Goal: Communication & Community: Participate in discussion

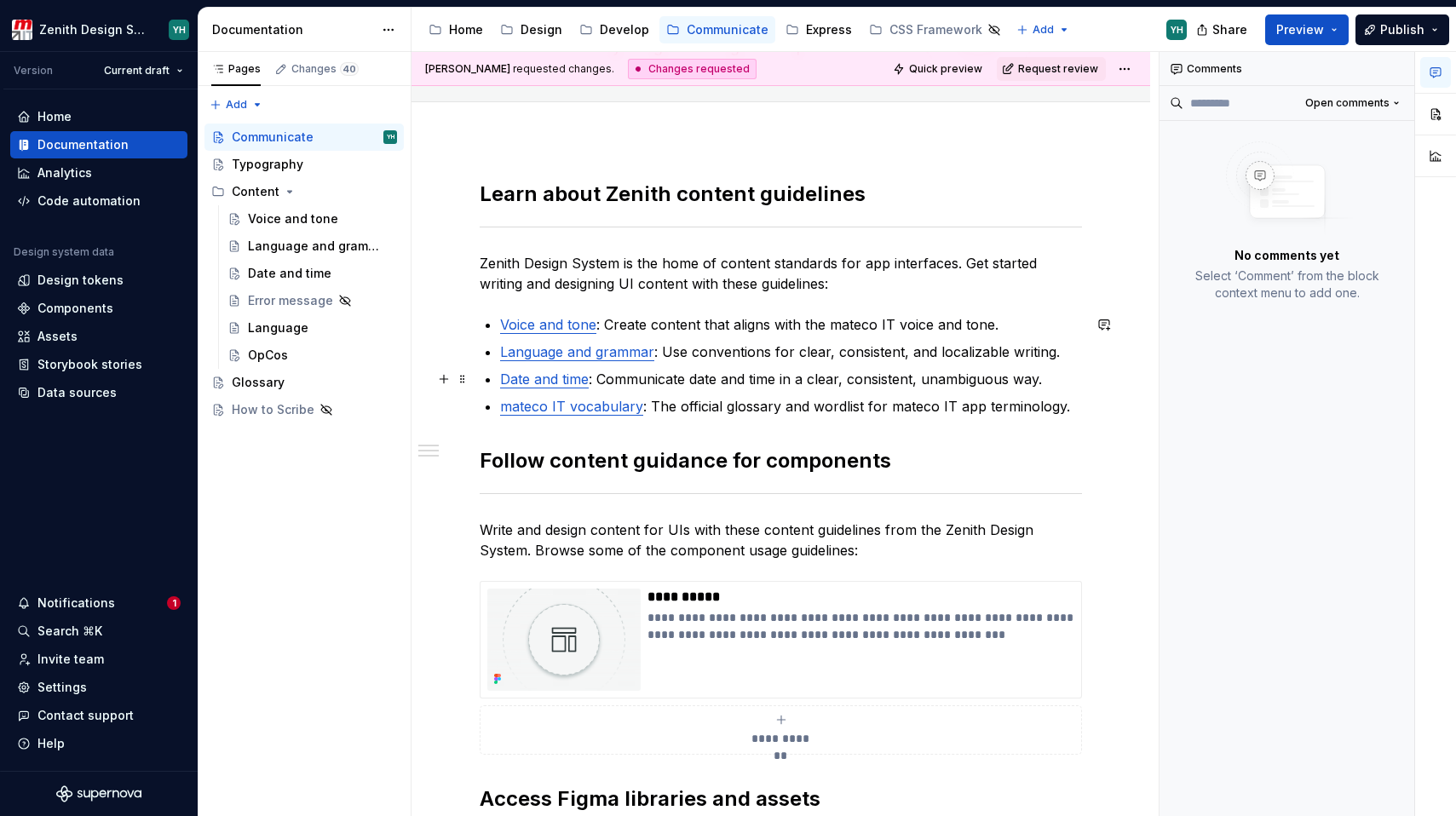
scroll to position [143, 0]
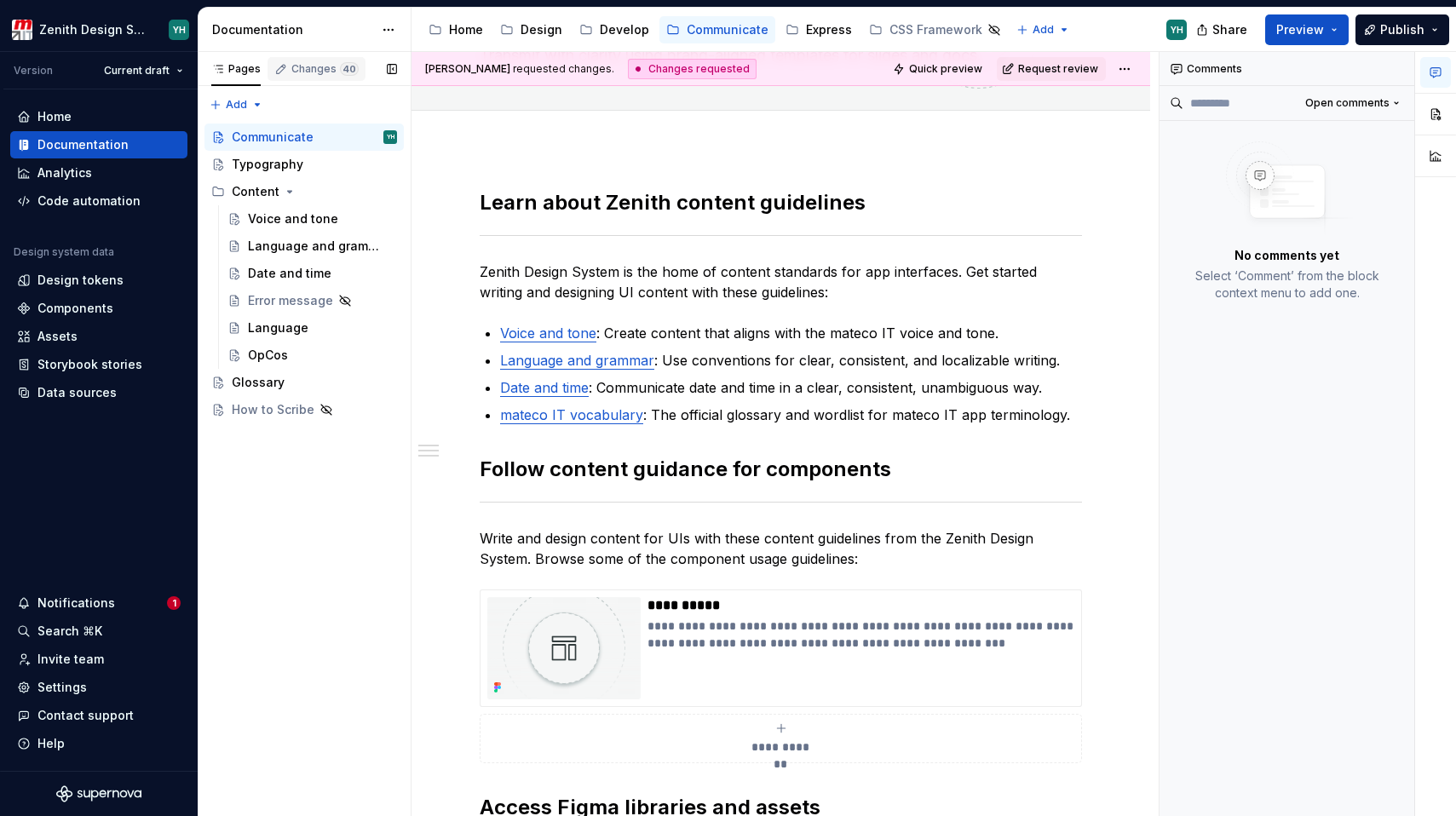
click at [312, 66] on div "Changes 40" at bounding box center [325, 68] width 67 height 13
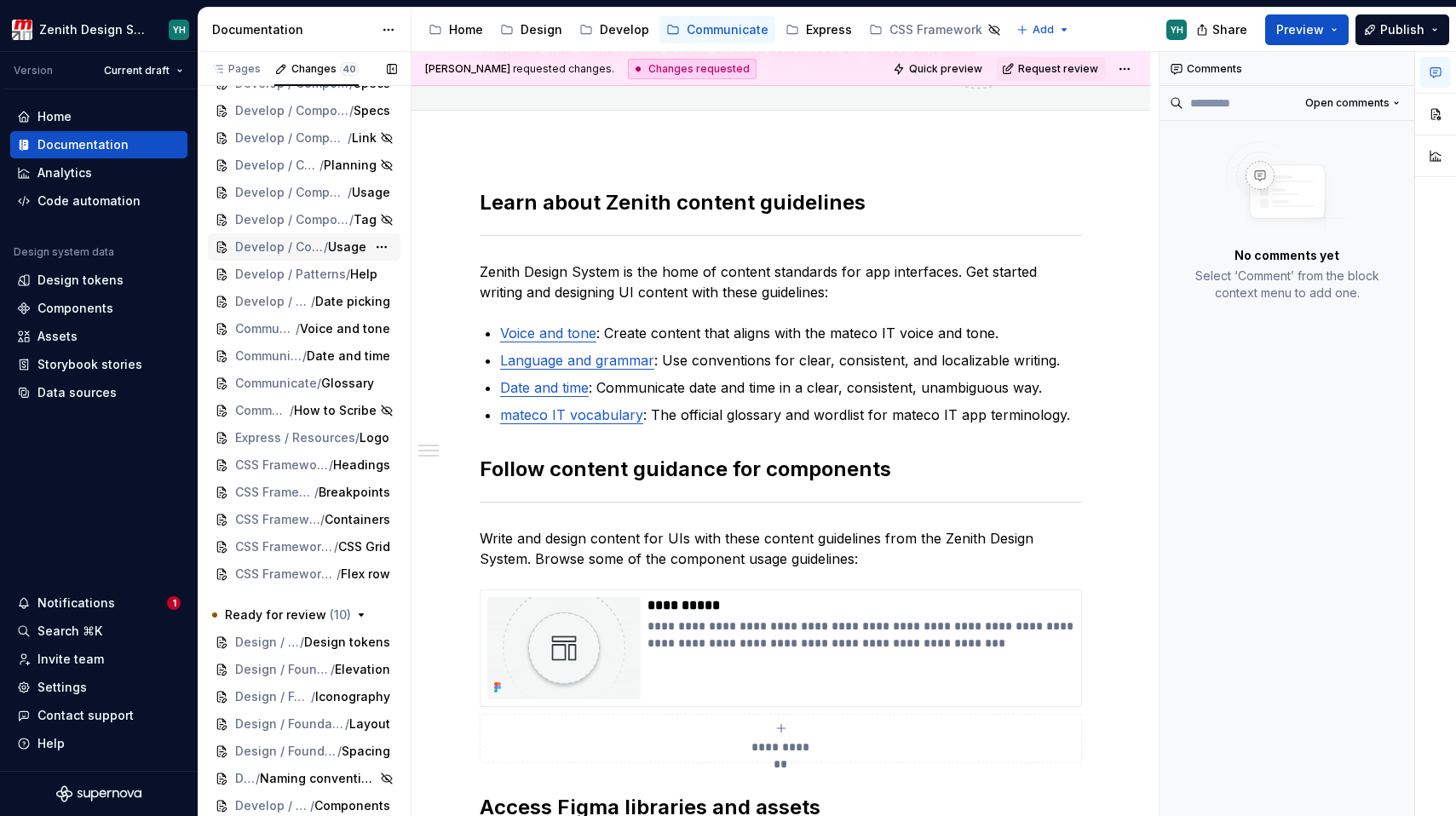
scroll to position [482, 0]
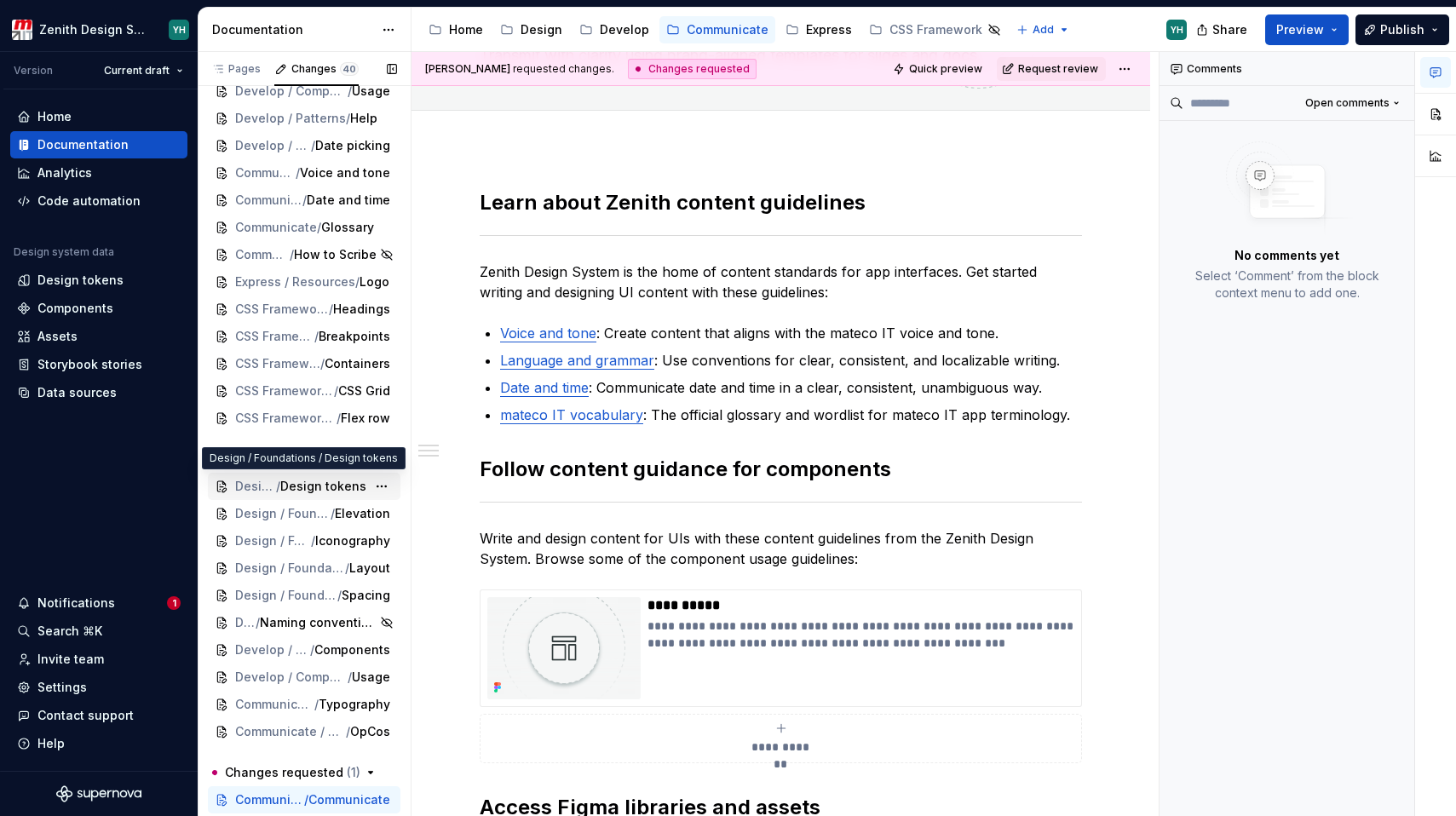
click at [253, 489] on span "Design / Foundations" at bounding box center [256, 486] width 41 height 17
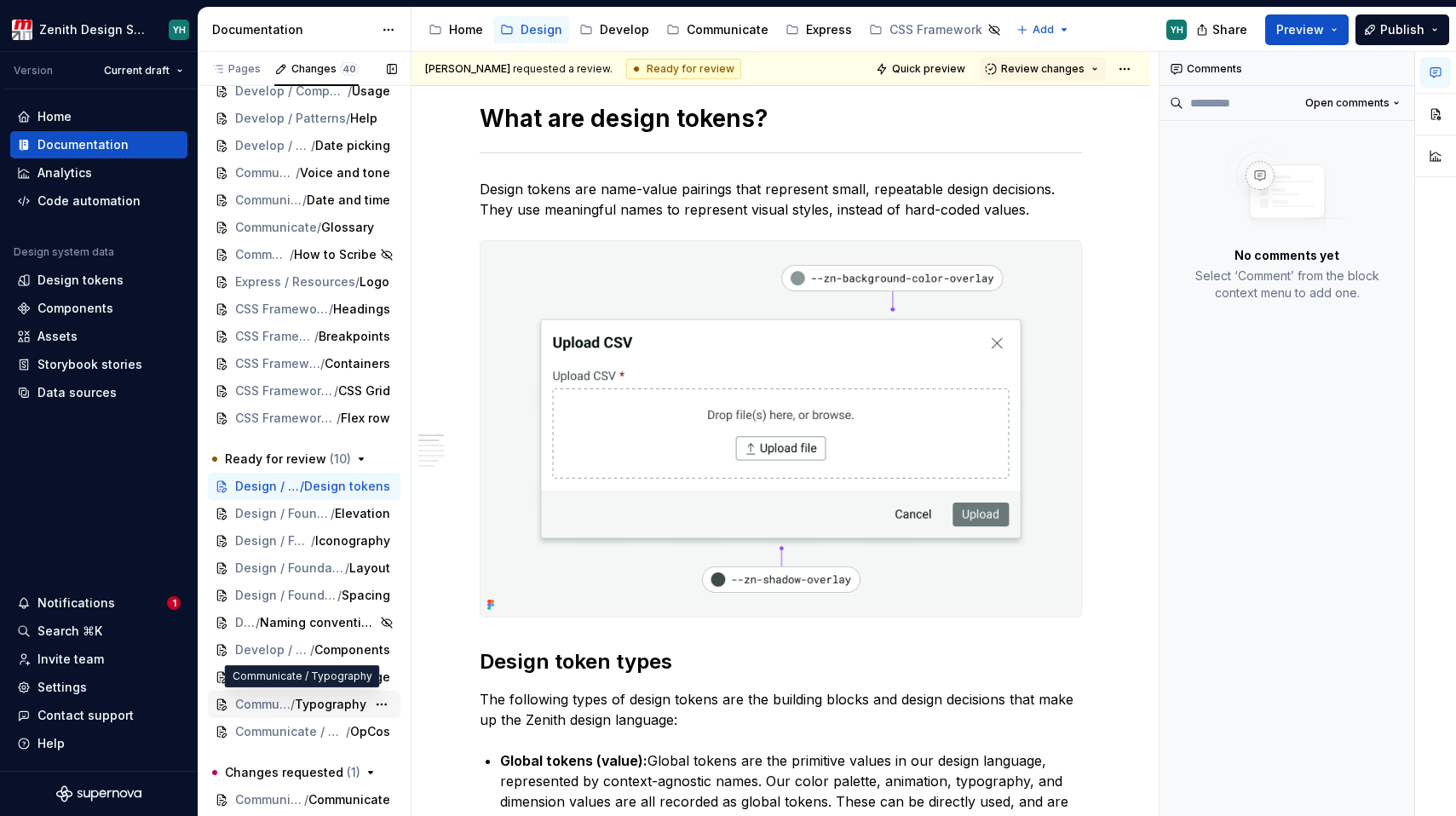
scroll to position [478, 0]
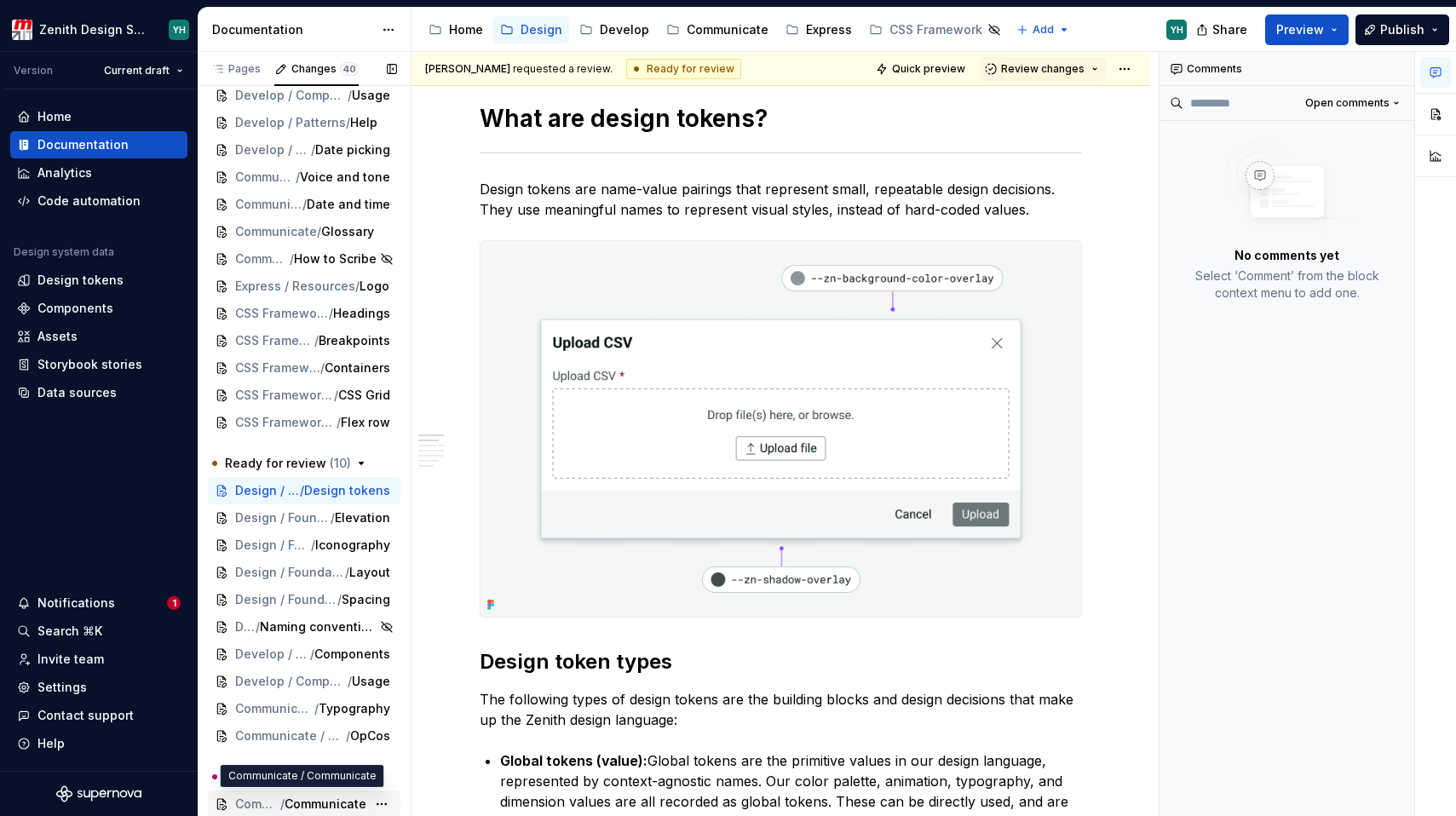
click at [280, 799] on span "/" at bounding box center [282, 803] width 4 height 17
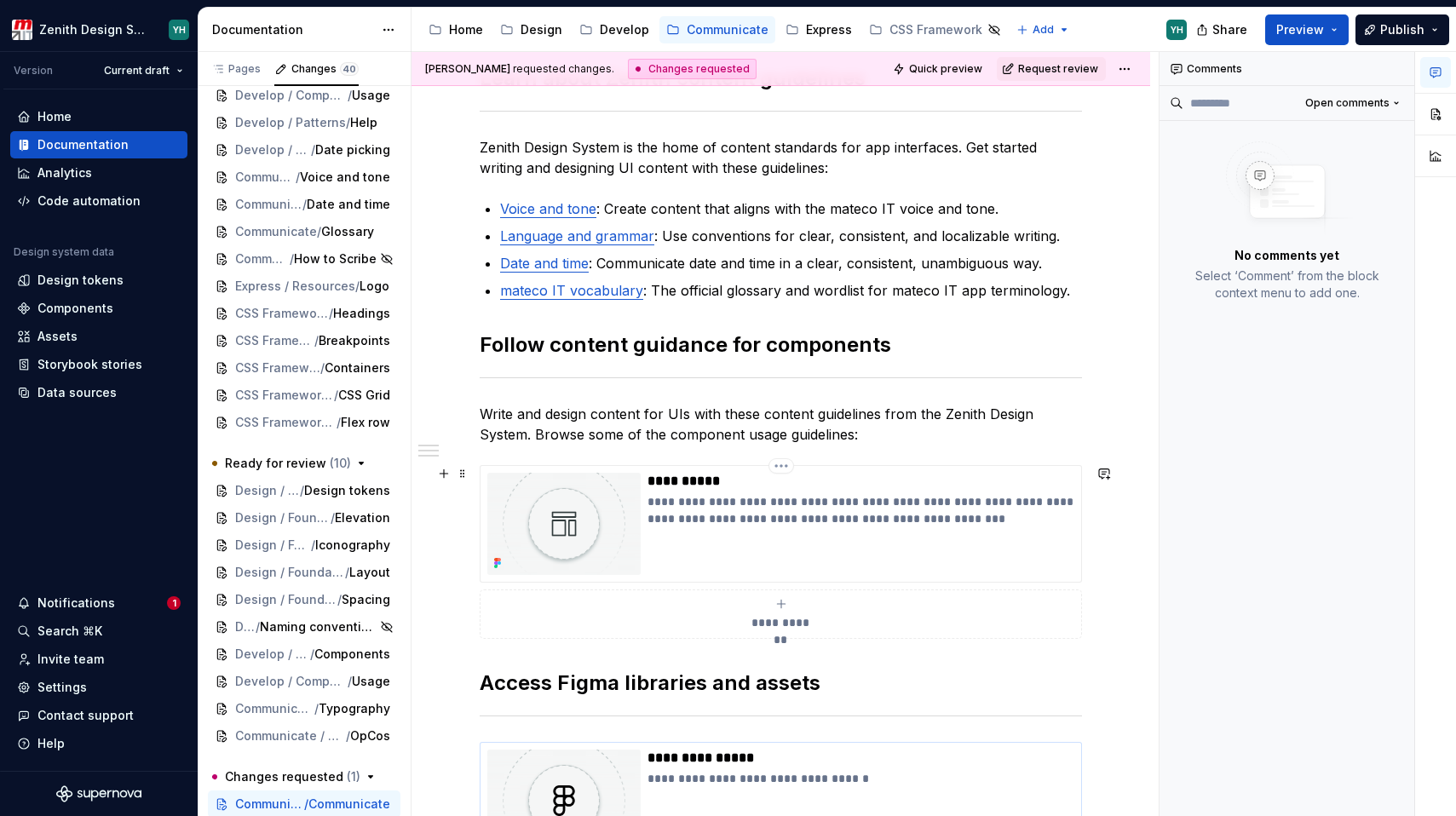
scroll to position [268, 0]
click at [274, 742] on span "Communicate / Content" at bounding box center [278, 735] width 87 height 17
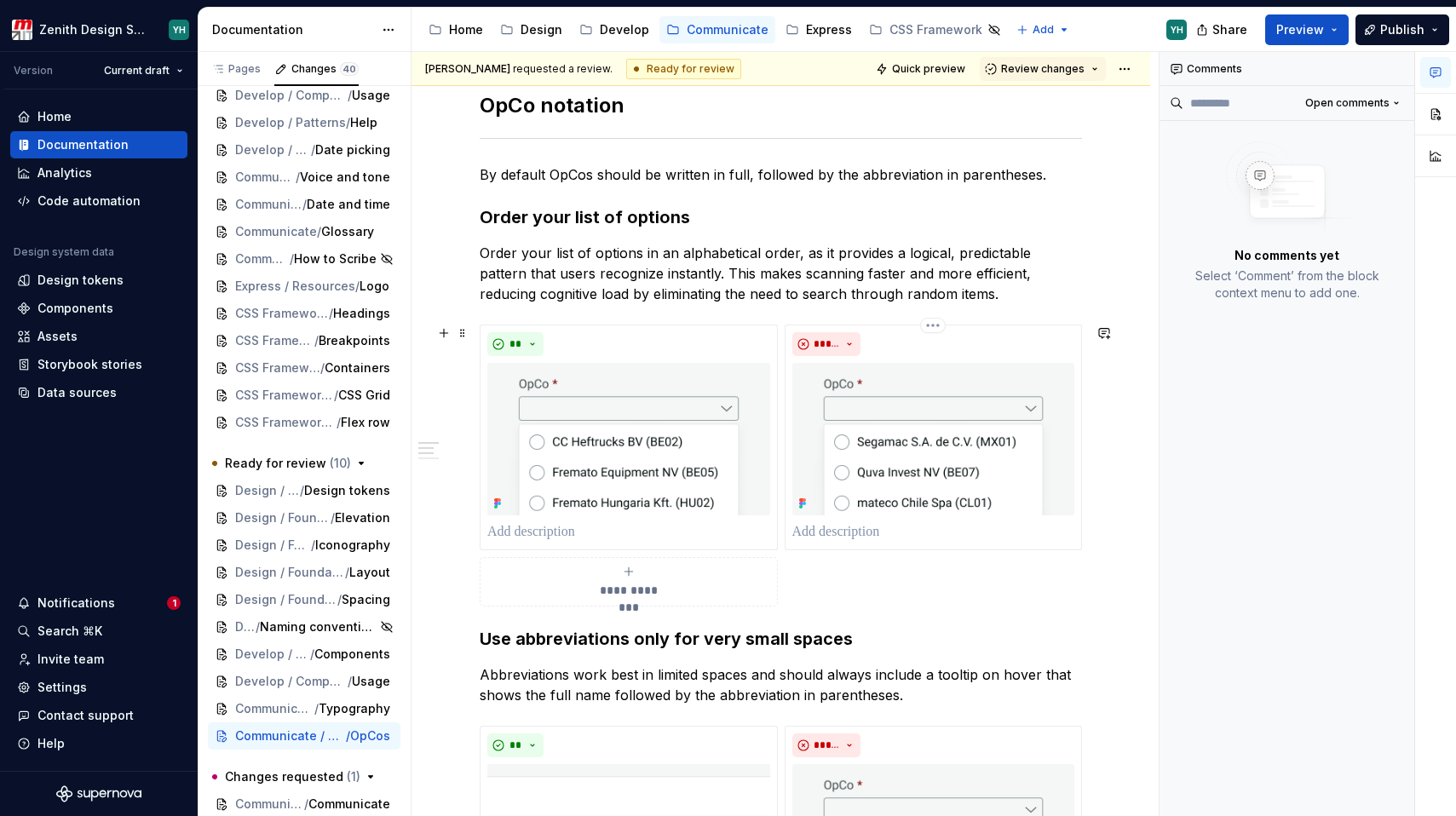
scroll to position [282, 0]
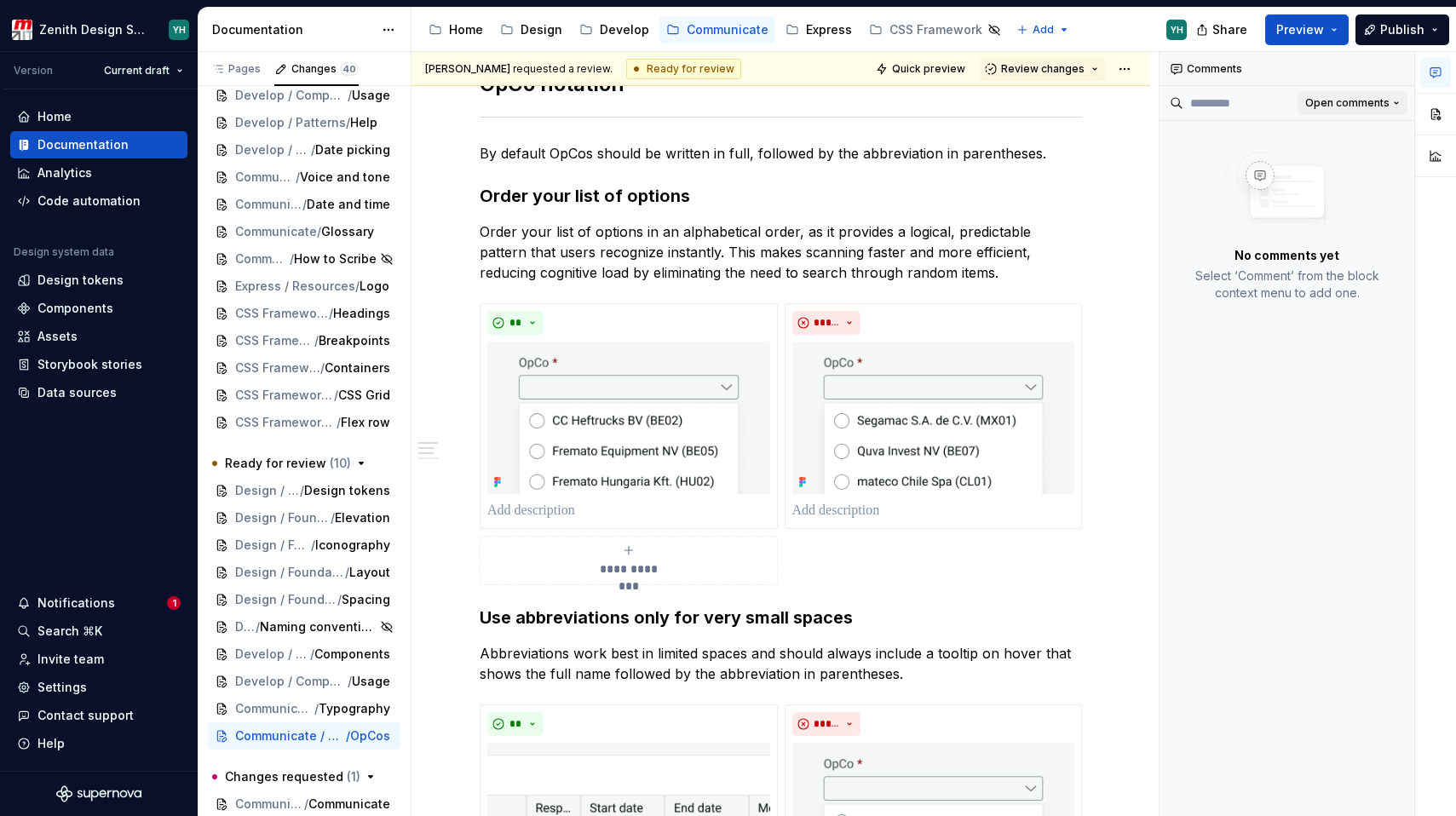
click at [1335, 104] on span "Open comments" at bounding box center [1347, 103] width 84 height 13
click at [1311, 157] on div "Resolved" at bounding box center [1341, 163] width 111 height 17
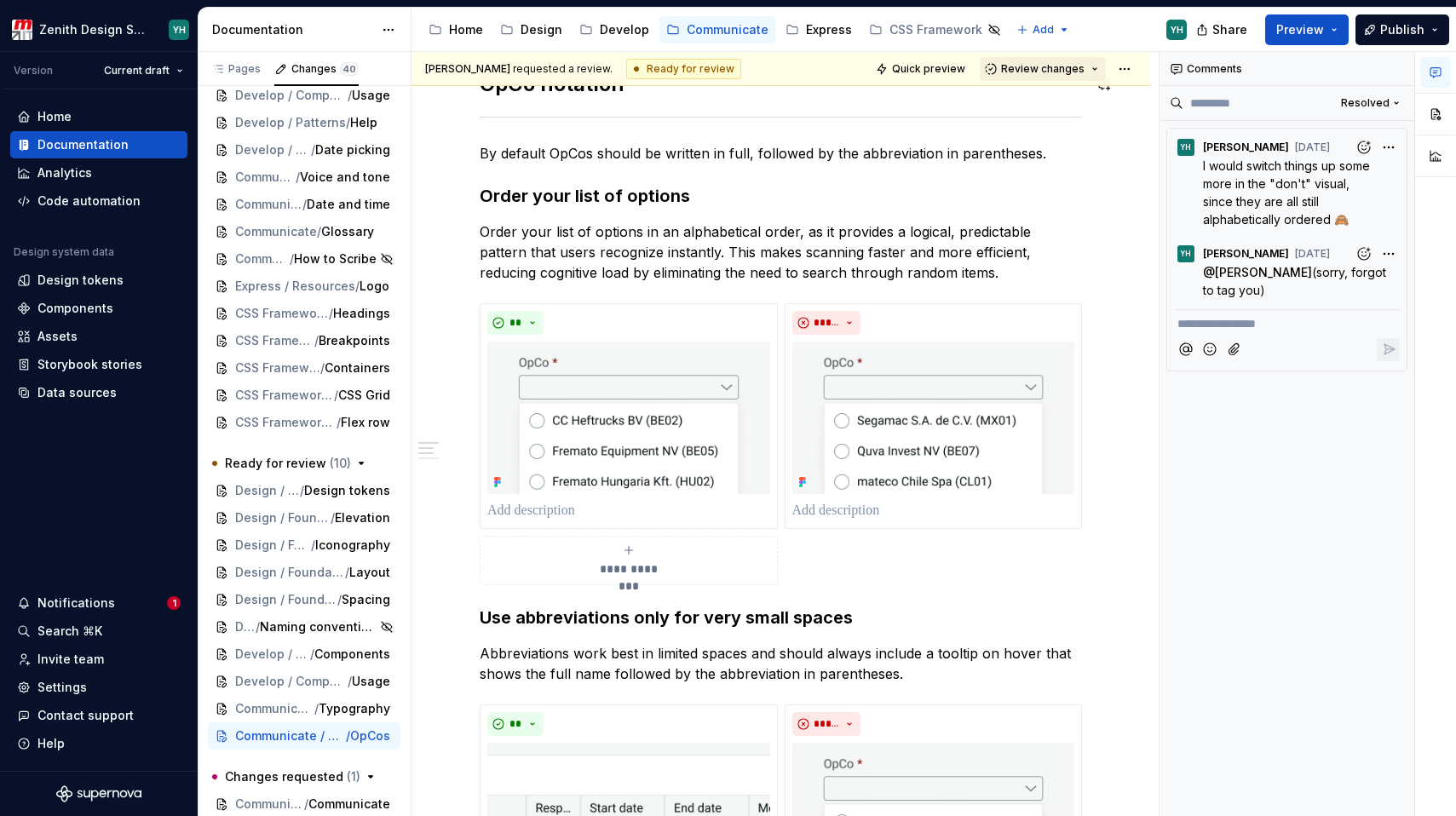
click at [1044, 78] on button "Review changes" at bounding box center [1043, 69] width 126 height 24
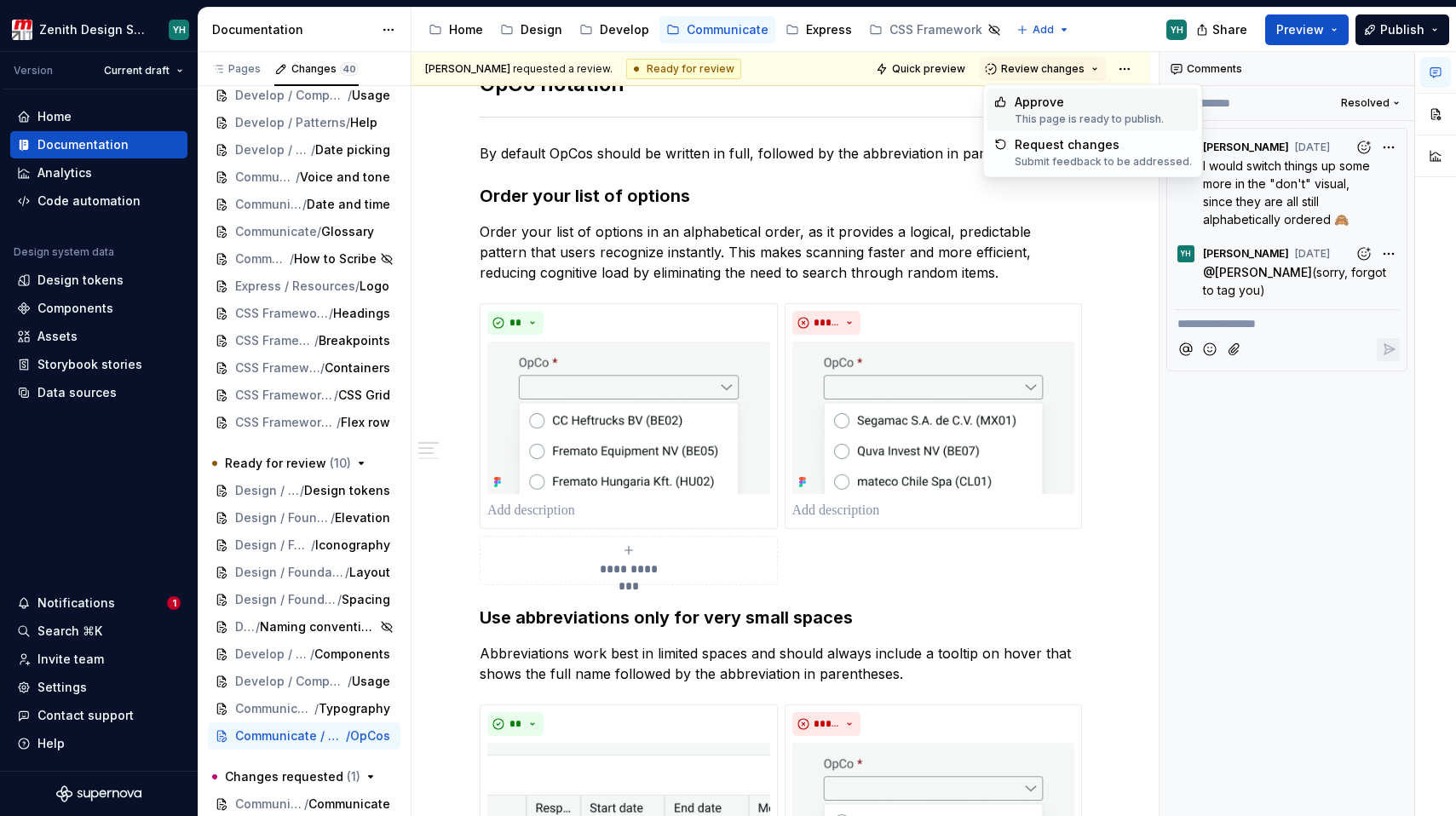
click at [1040, 109] on div "Approve" at bounding box center [1089, 102] width 149 height 17
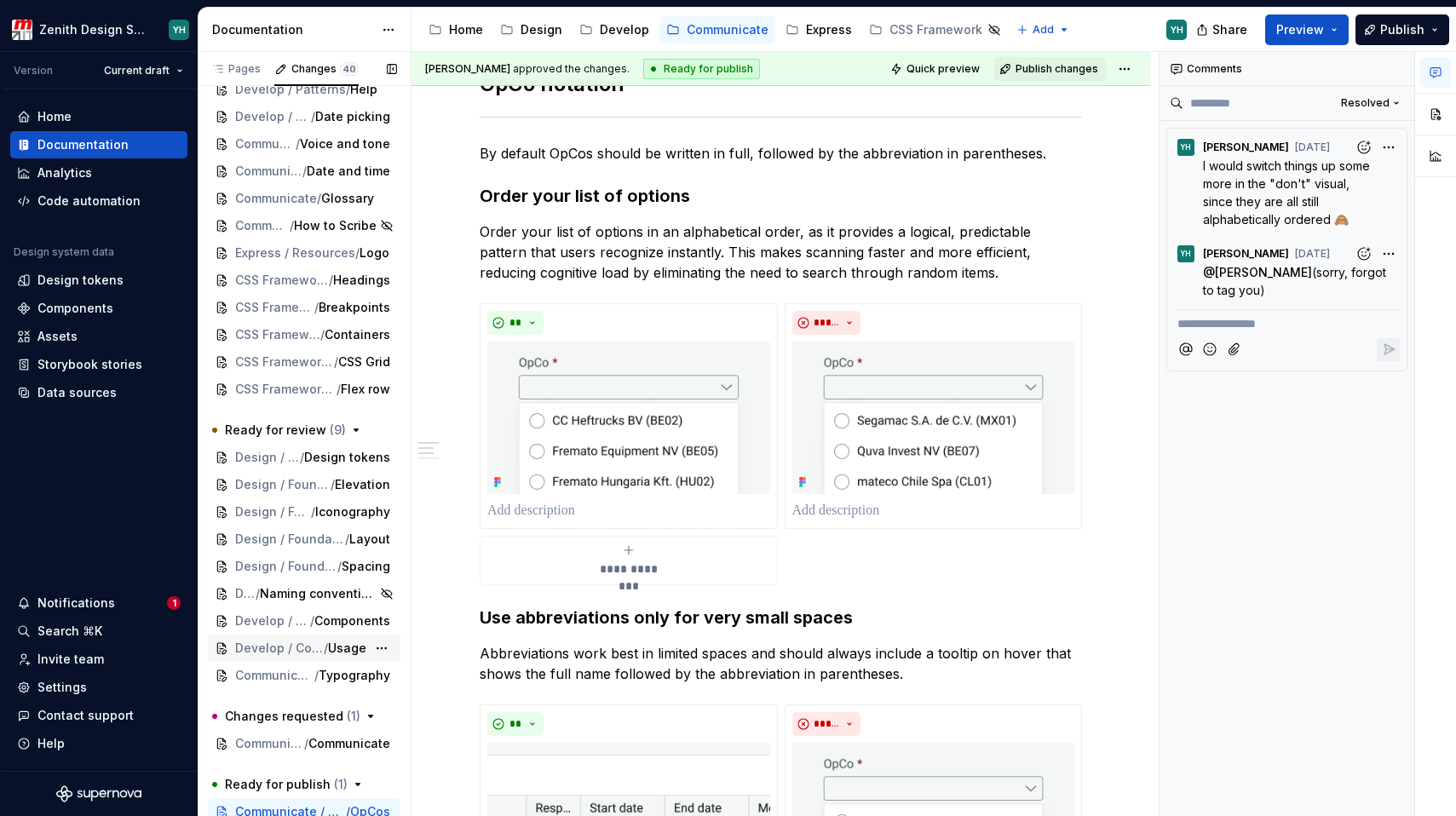
scroll to position [523, 0]
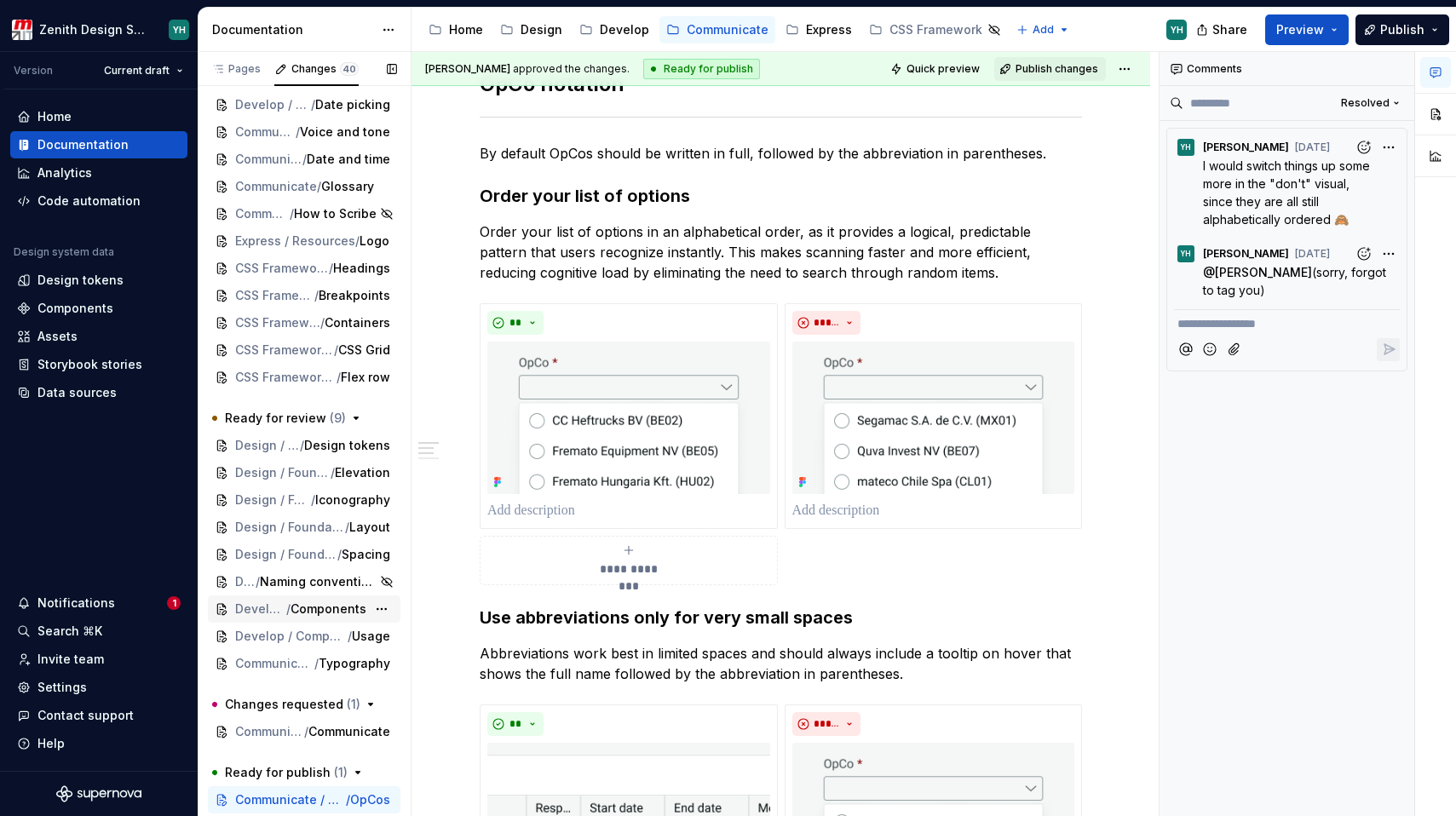
click at [286, 608] on span "/" at bounding box center [288, 608] width 4 height 17
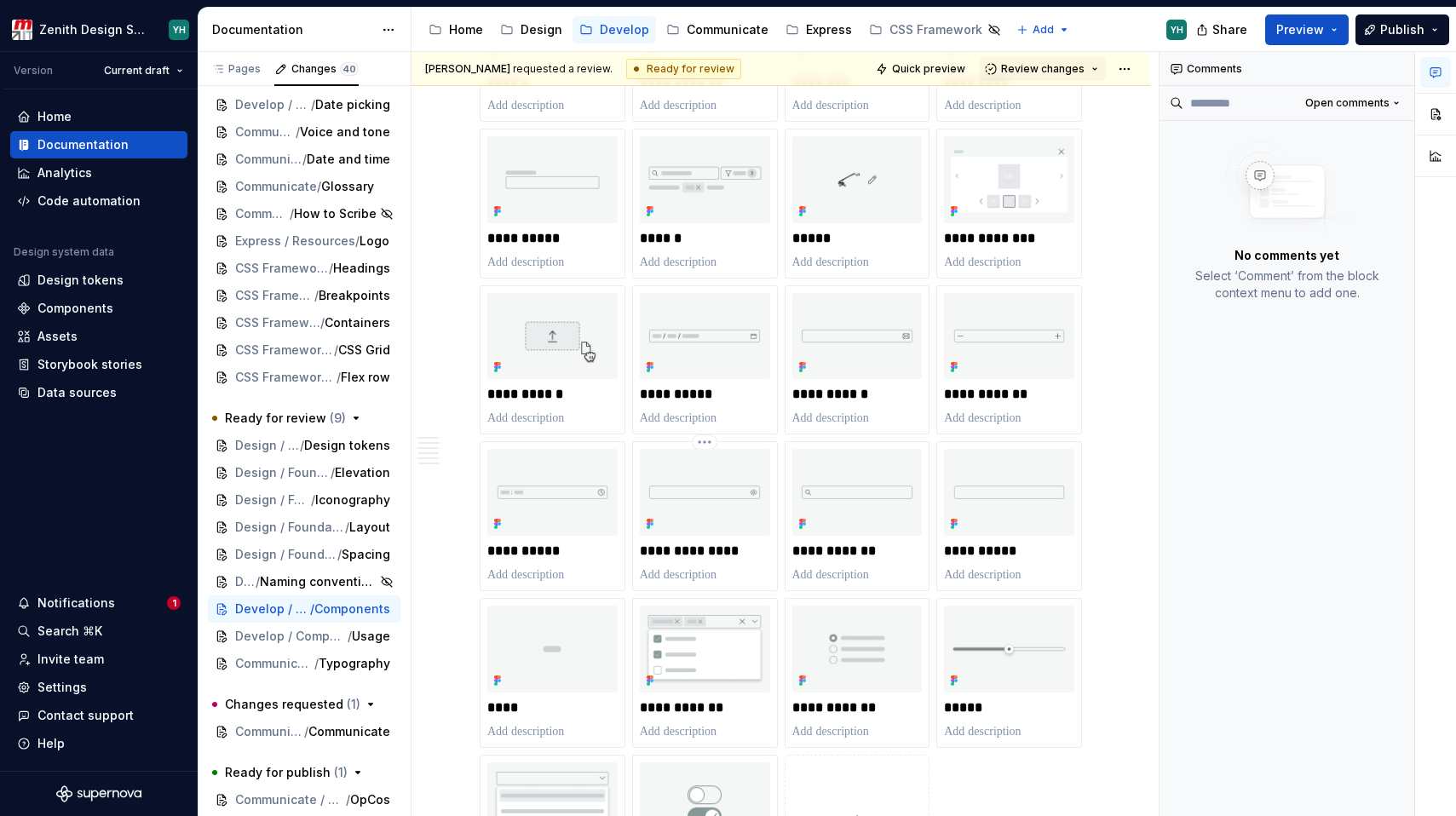
scroll to position [370, 0]
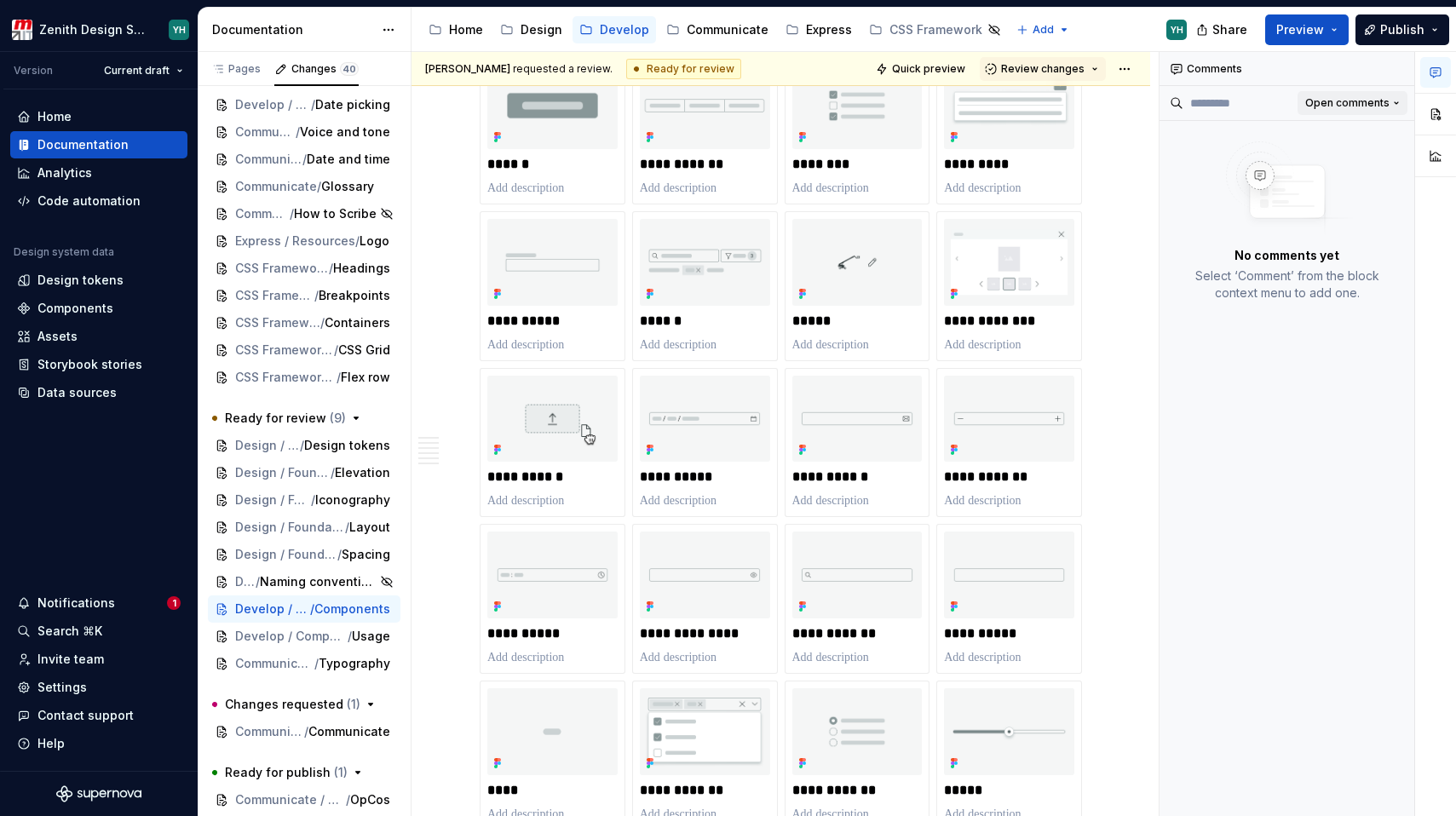
click at [1364, 103] on span "Open comments" at bounding box center [1347, 103] width 84 height 13
click at [1307, 162] on div "Resolved" at bounding box center [1341, 163] width 111 height 17
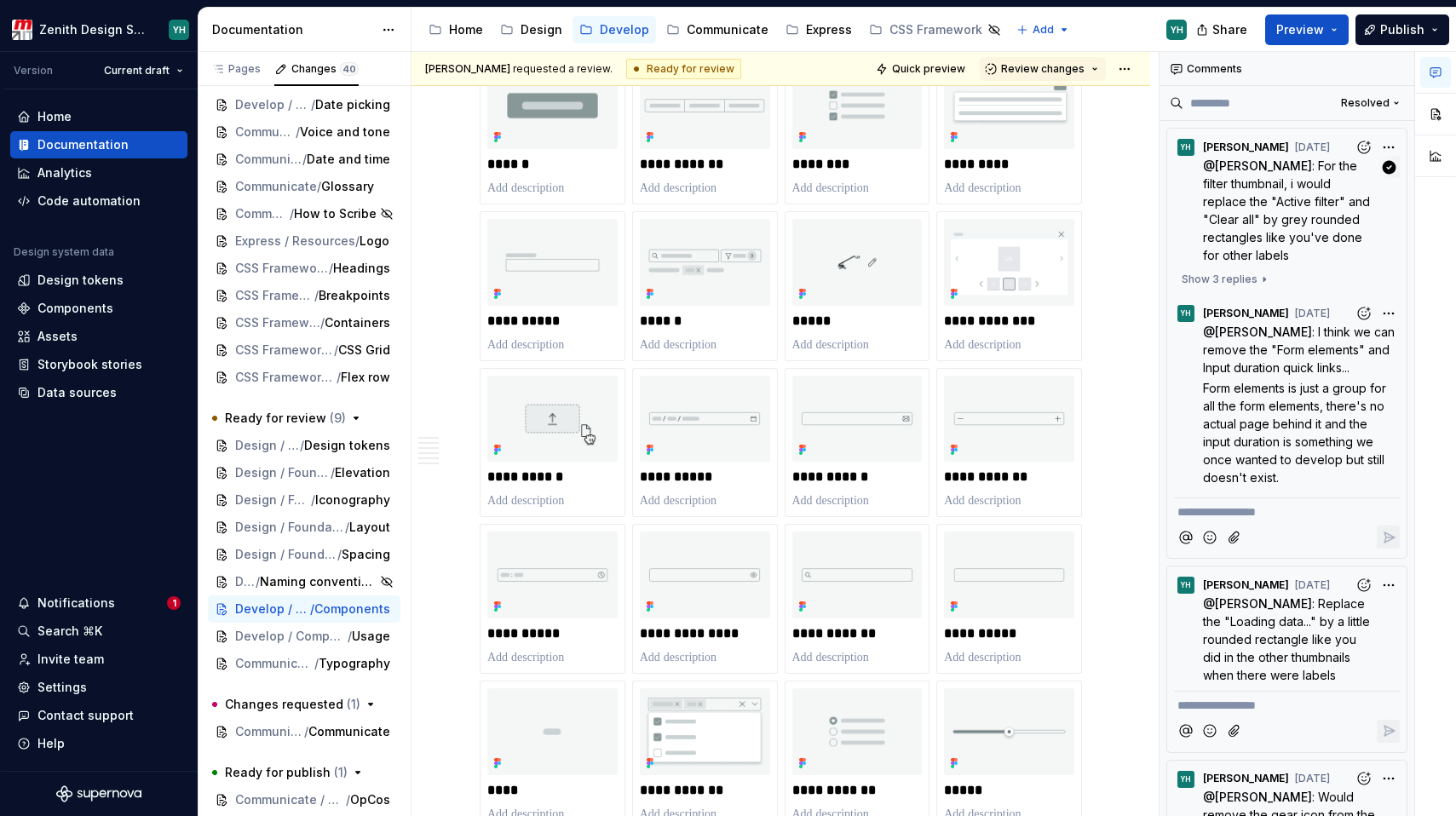
click at [1269, 227] on p "@ Mariana : For the filter thumbnail, i would replace the "Active filter" and "…" at bounding box center [1290, 210] width 176 height 107
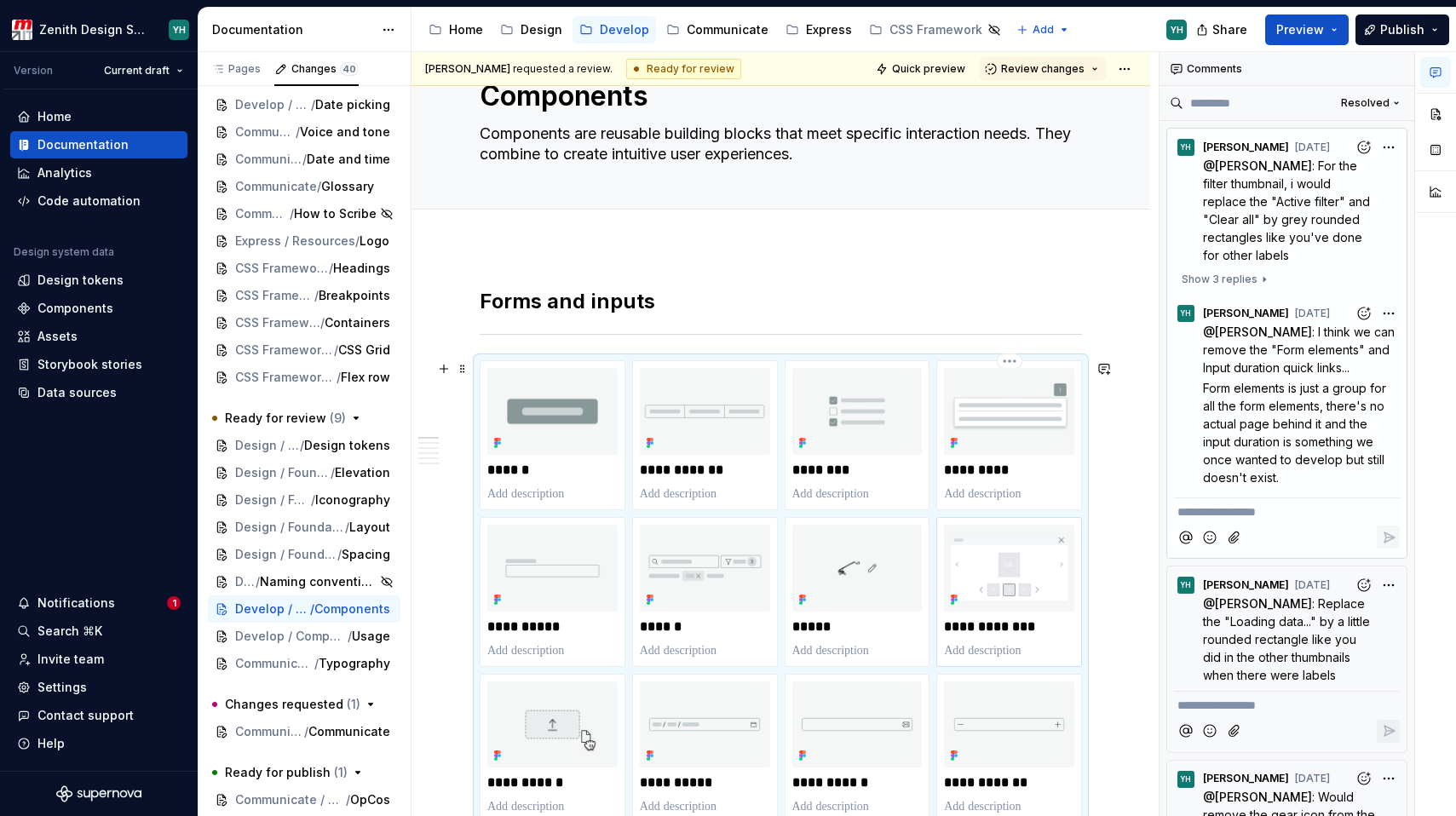
scroll to position [0, 0]
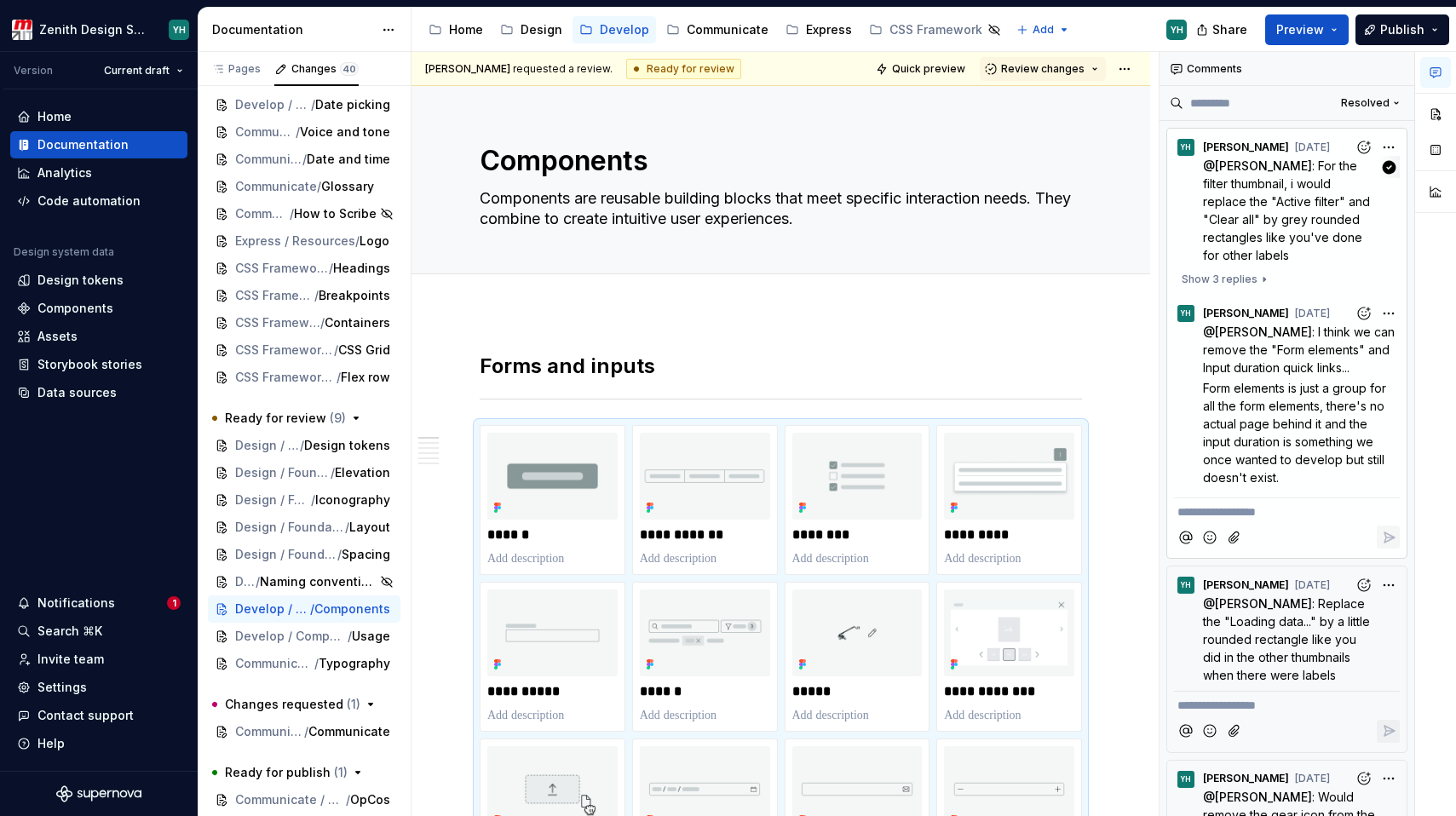
click at [1244, 203] on span ": For the filter thumbnail, i would replace the "Active filter" and "Clear all"…" at bounding box center [1288, 210] width 170 height 104
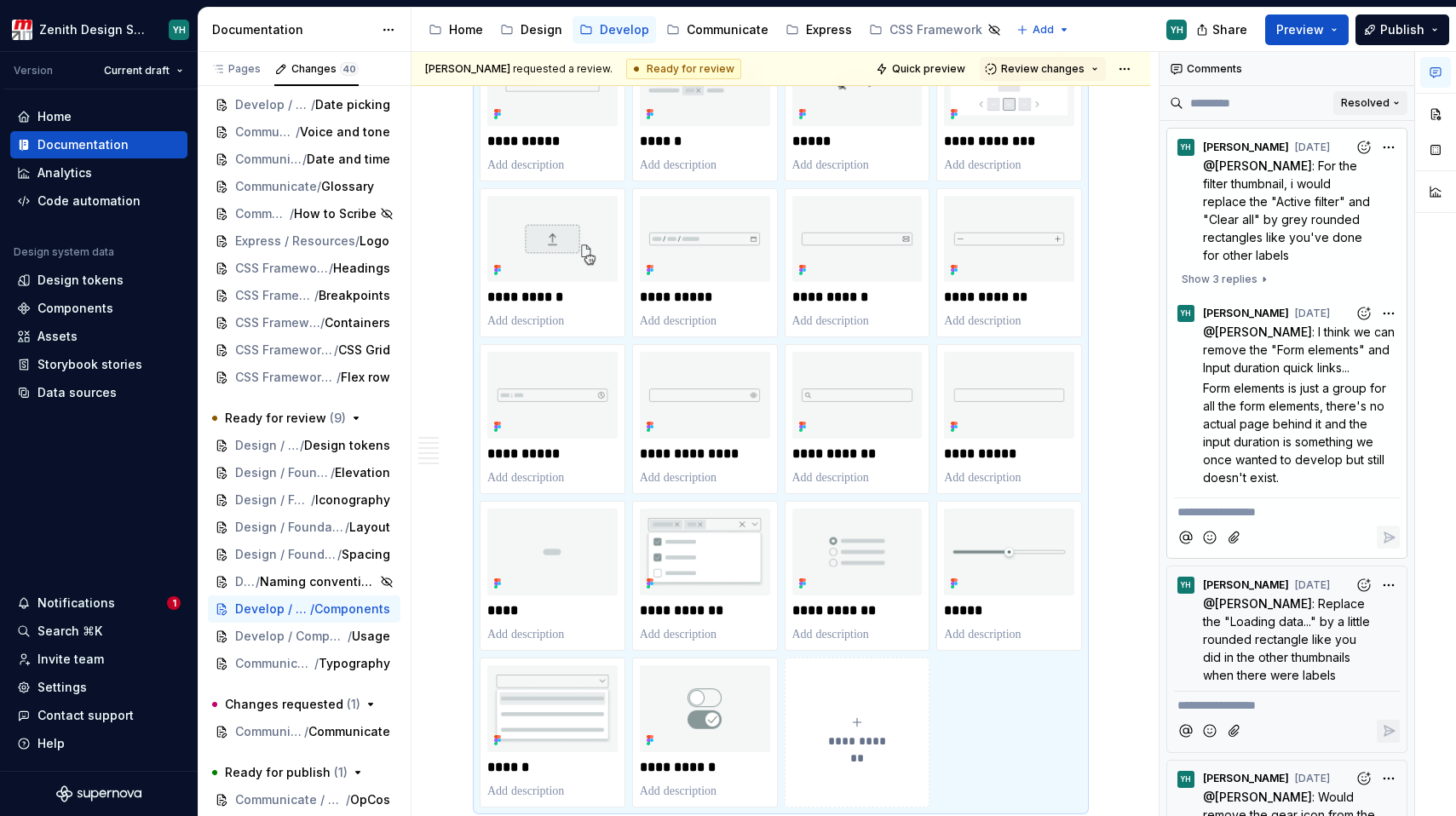
click at [1376, 105] on span "Resolved" at bounding box center [1365, 103] width 48 height 13
click at [1341, 132] on div "Open comments" at bounding box center [1332, 136] width 111 height 17
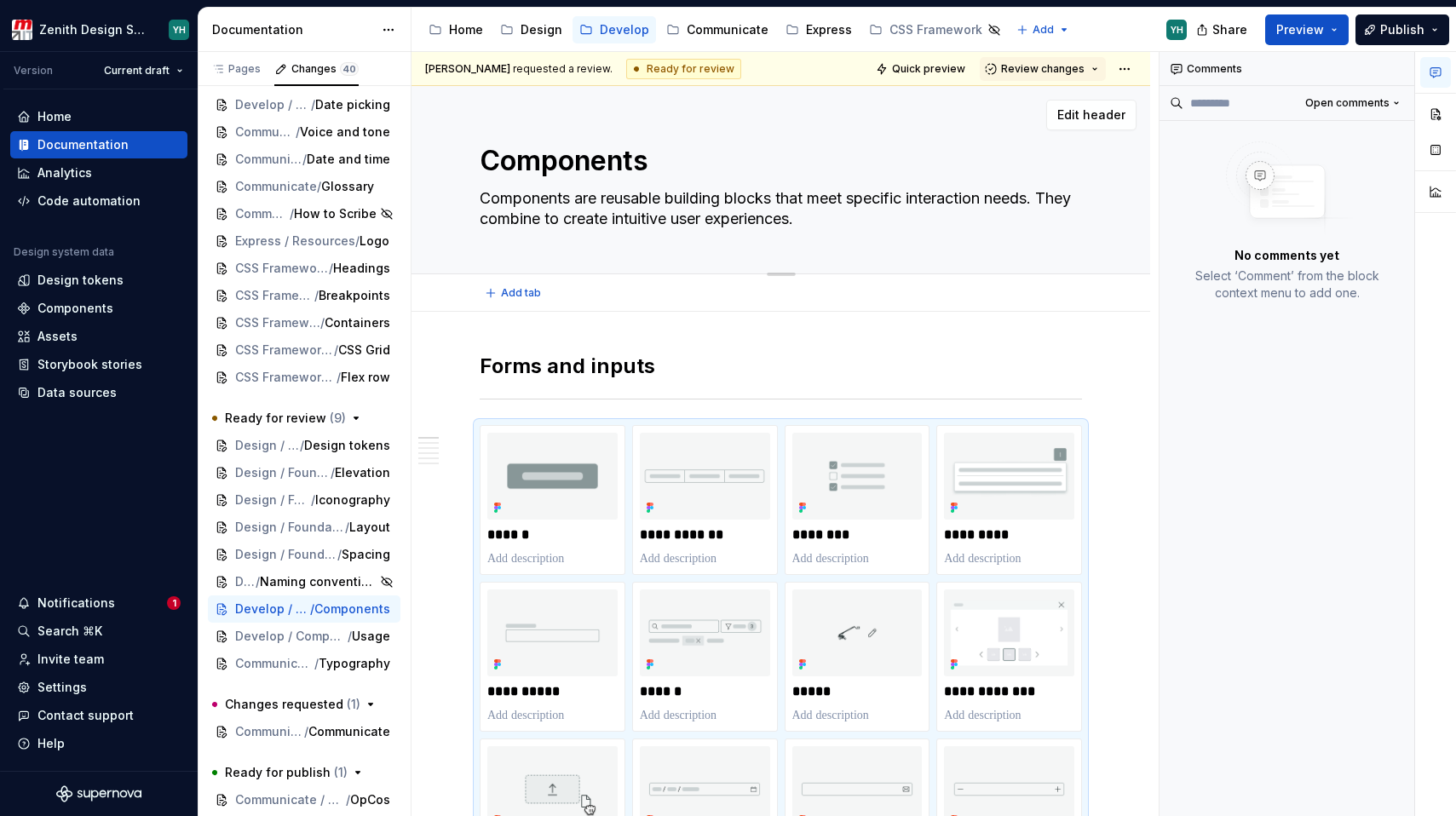
click at [612, 156] on textarea "Components" at bounding box center [777, 161] width 602 height 41
type textarea "*"
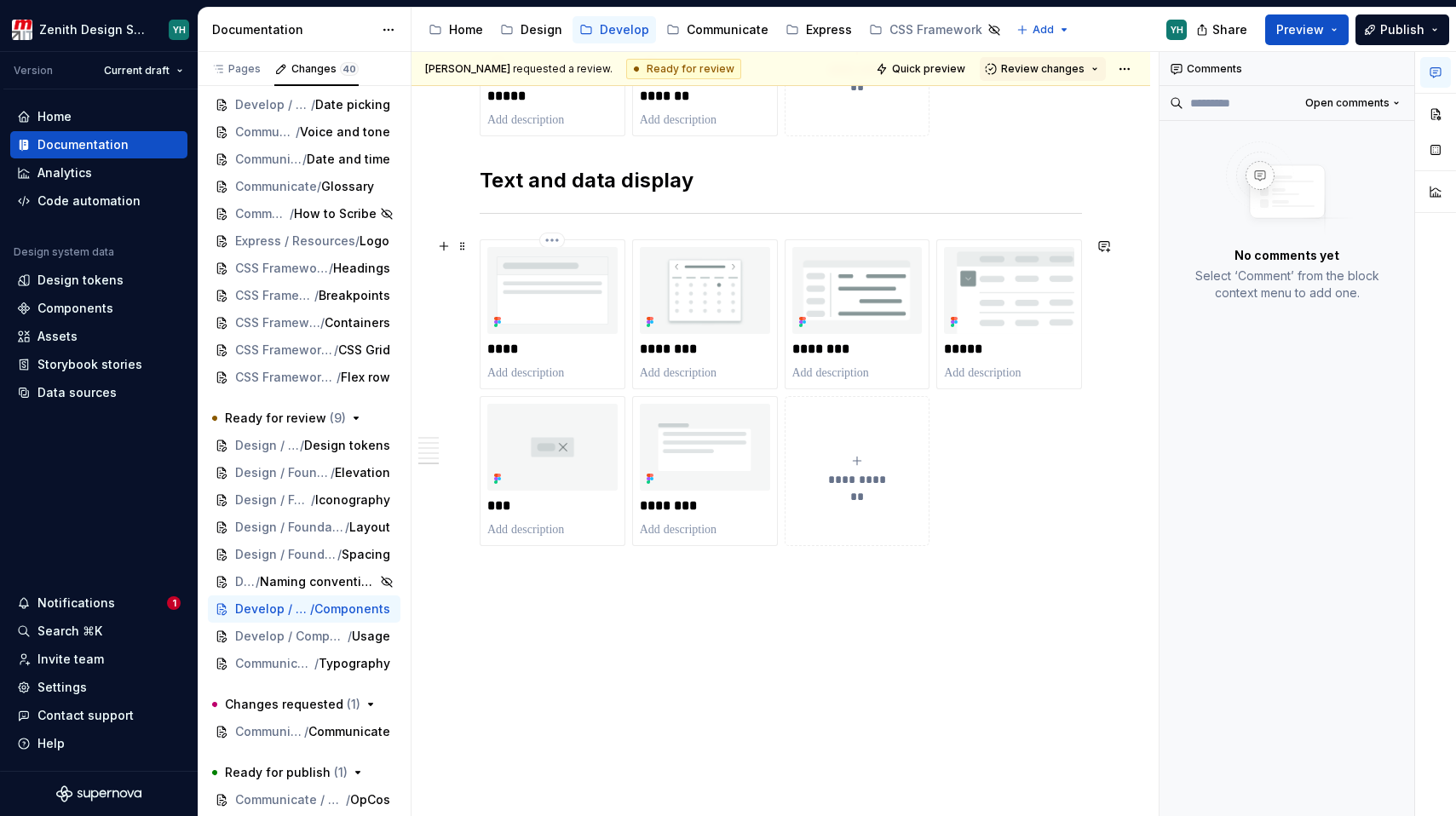
scroll to position [2547, 0]
click at [1103, 574] on button "button" at bounding box center [1103, 572] width 24 height 24
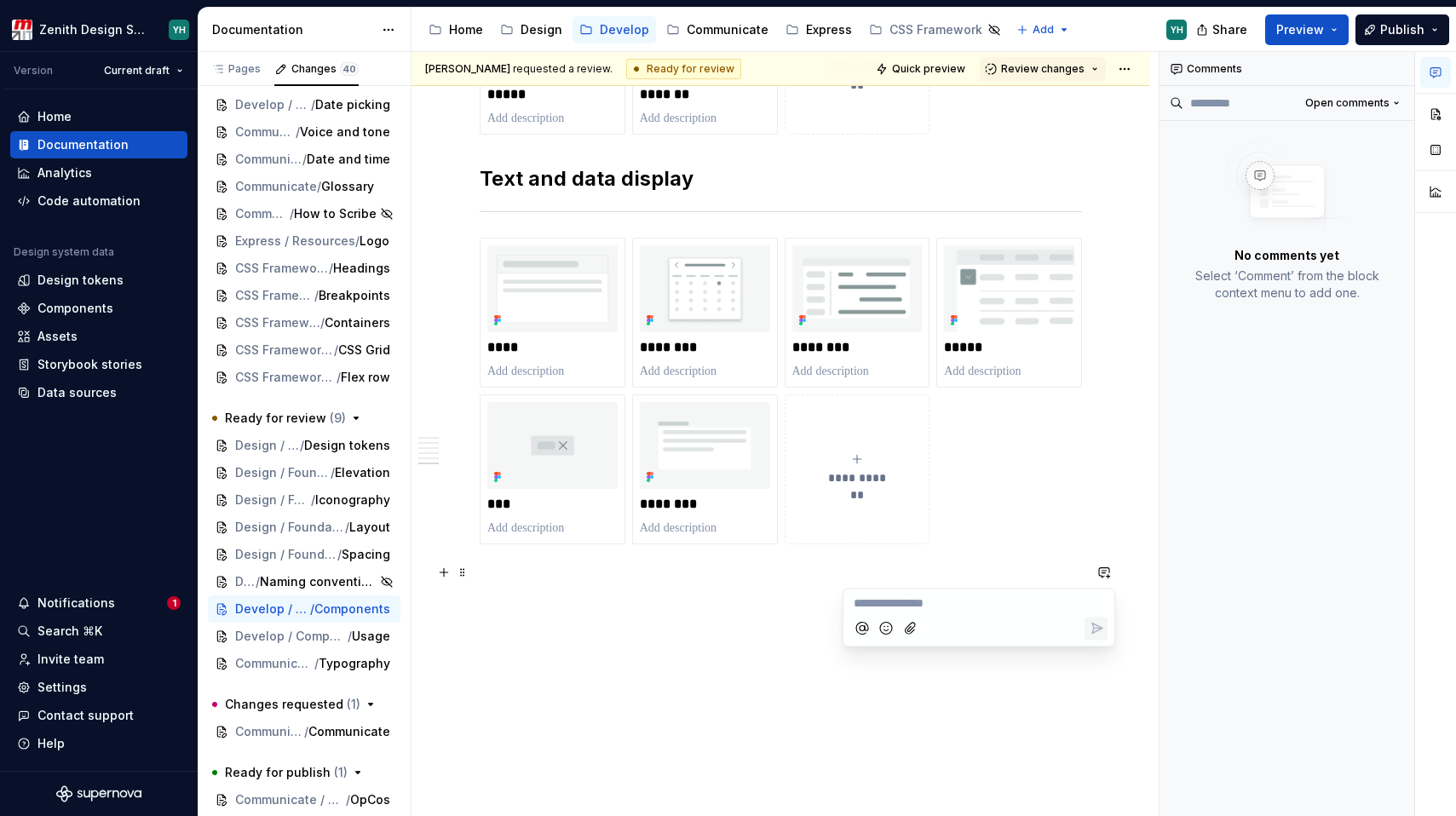
click at [933, 604] on p "**********" at bounding box center [979, 604] width 251 height 18
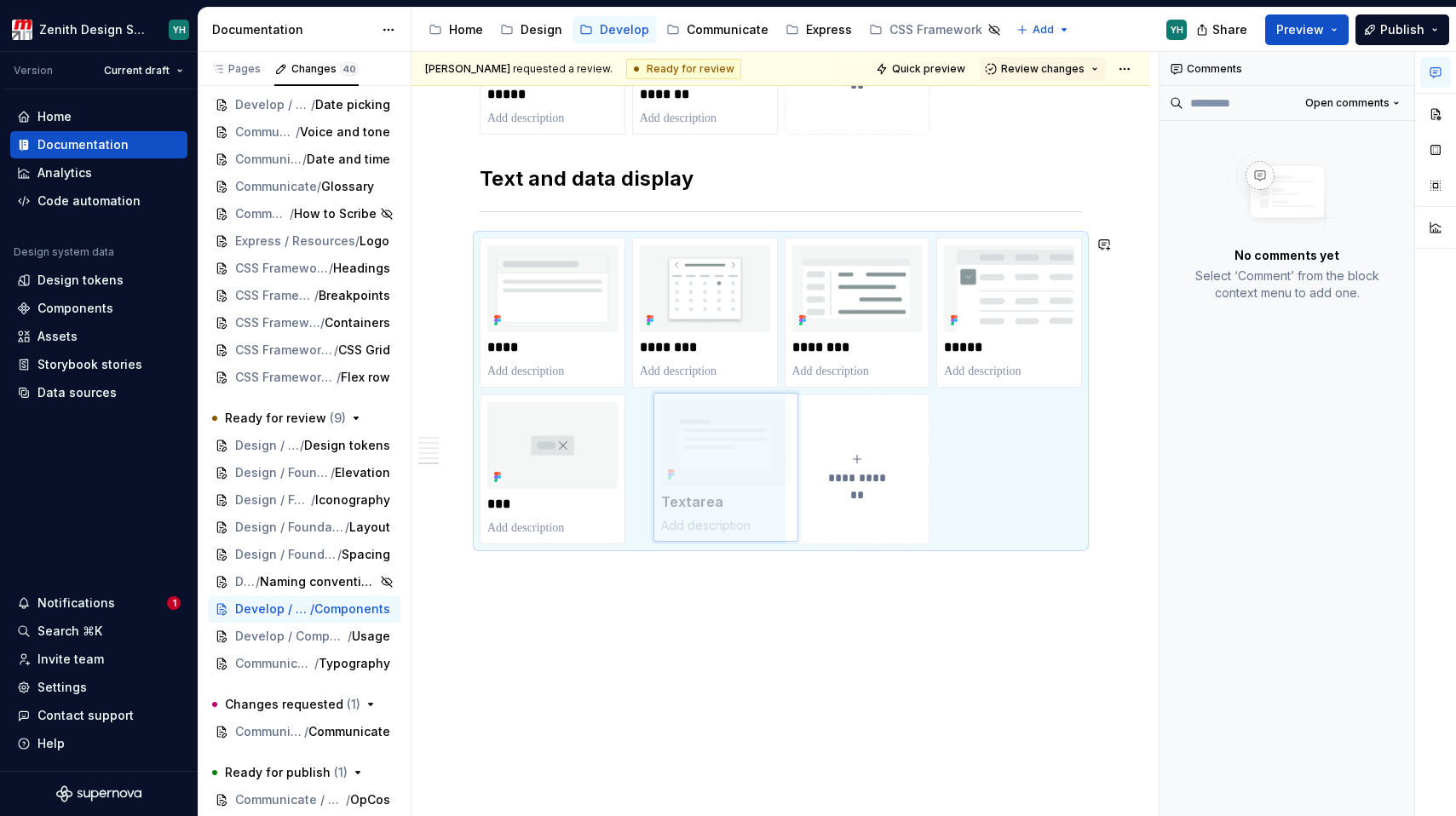
type textarea "*"
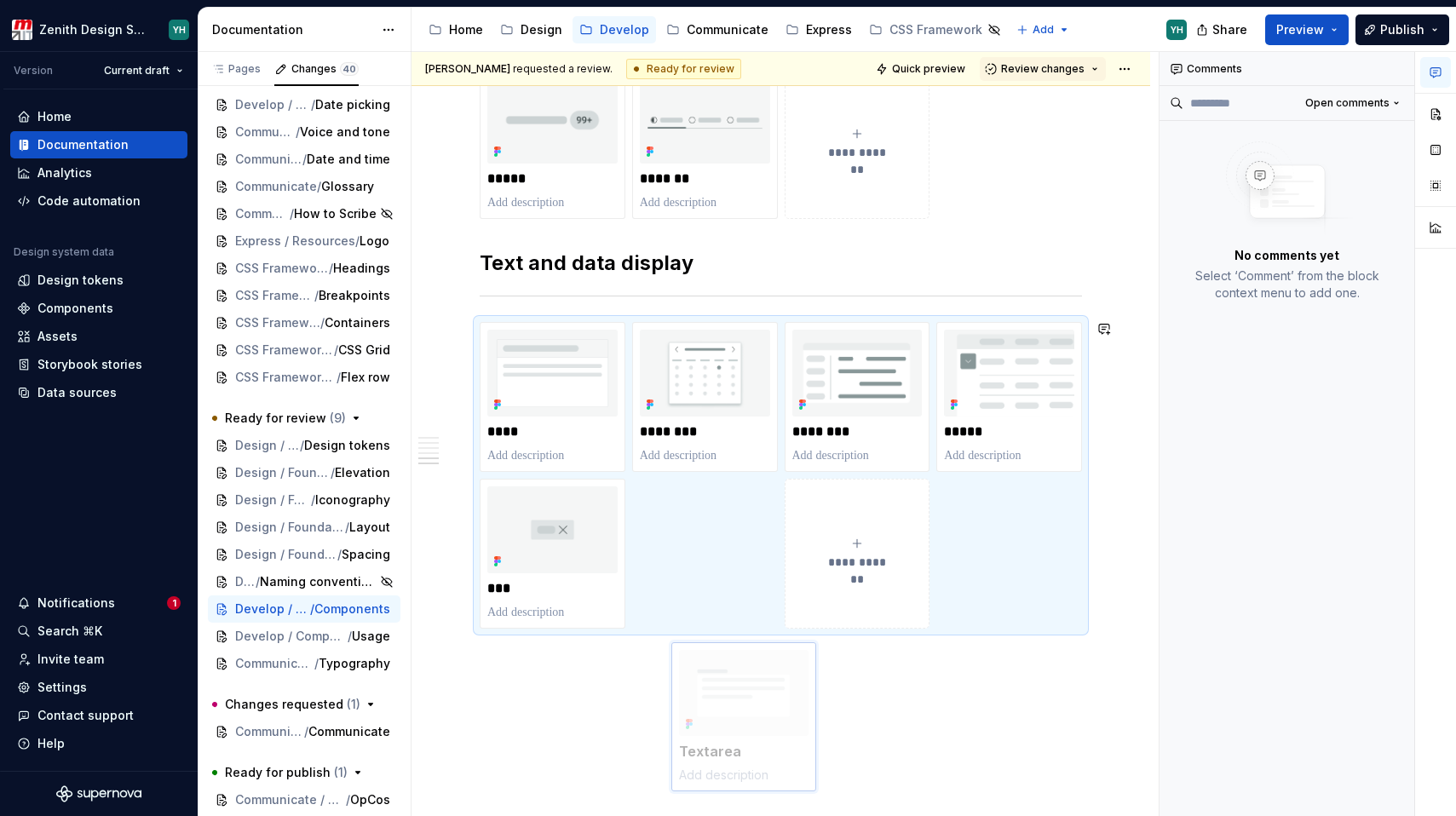
scroll to position [2469, 0]
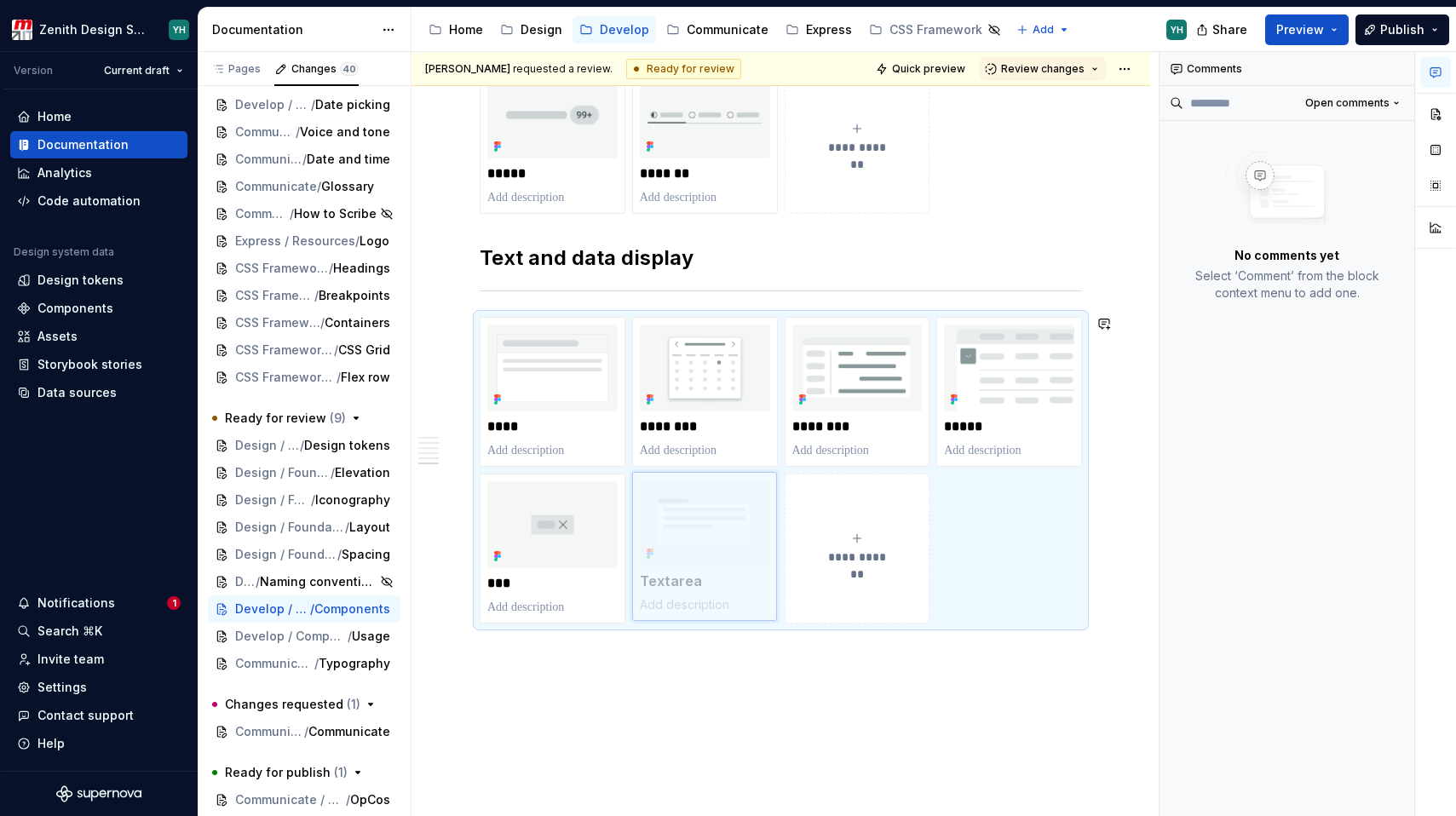
drag, startPoint x: 699, startPoint y: 468, endPoint x: 702, endPoint y: 549, distance: 81.1
click at [702, 549] on body "Zenith Design System YH Version Current draft Home Documentation Analytics Code…" at bounding box center [728, 408] width 1456 height 816
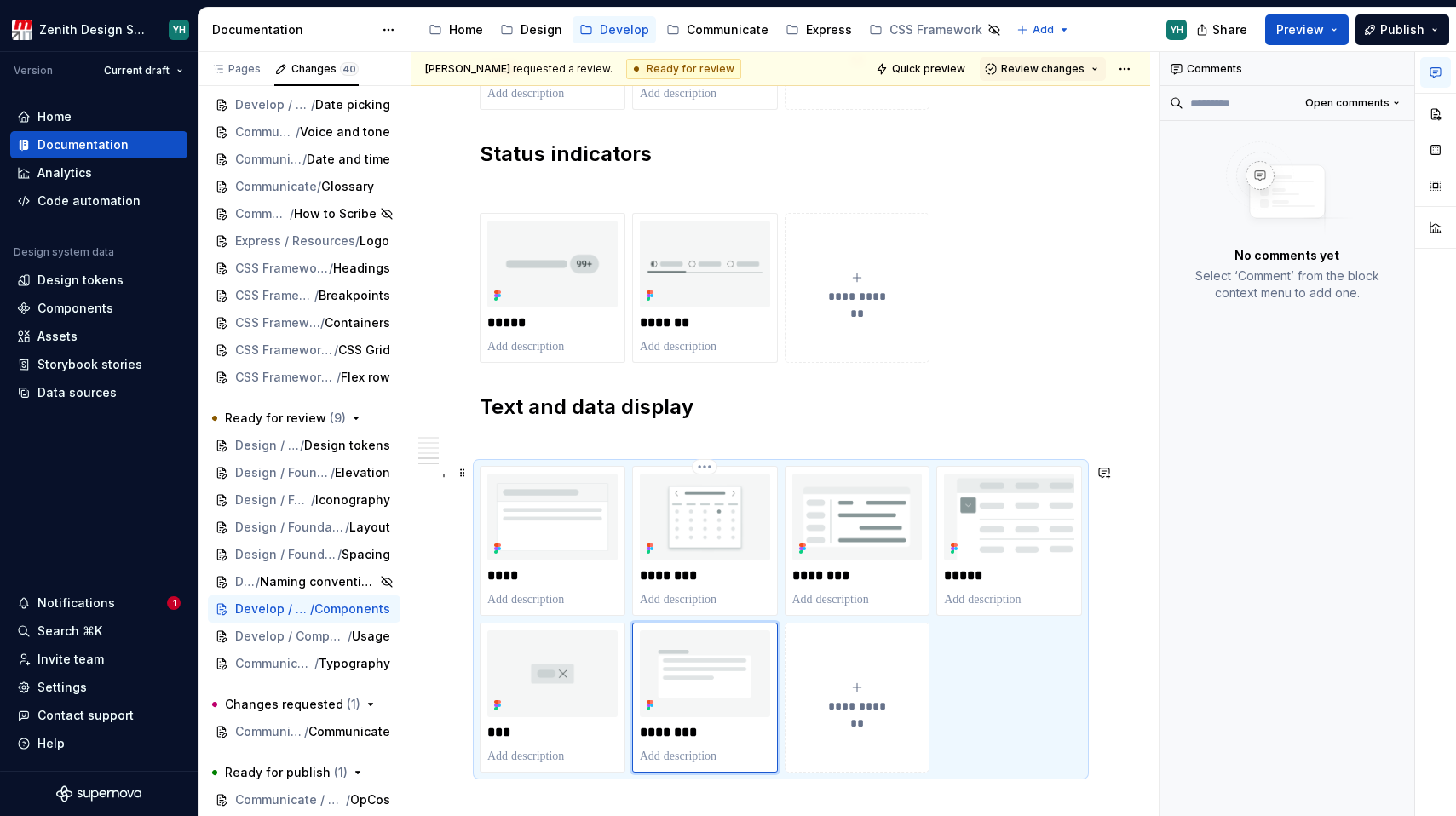
scroll to position [2579, 0]
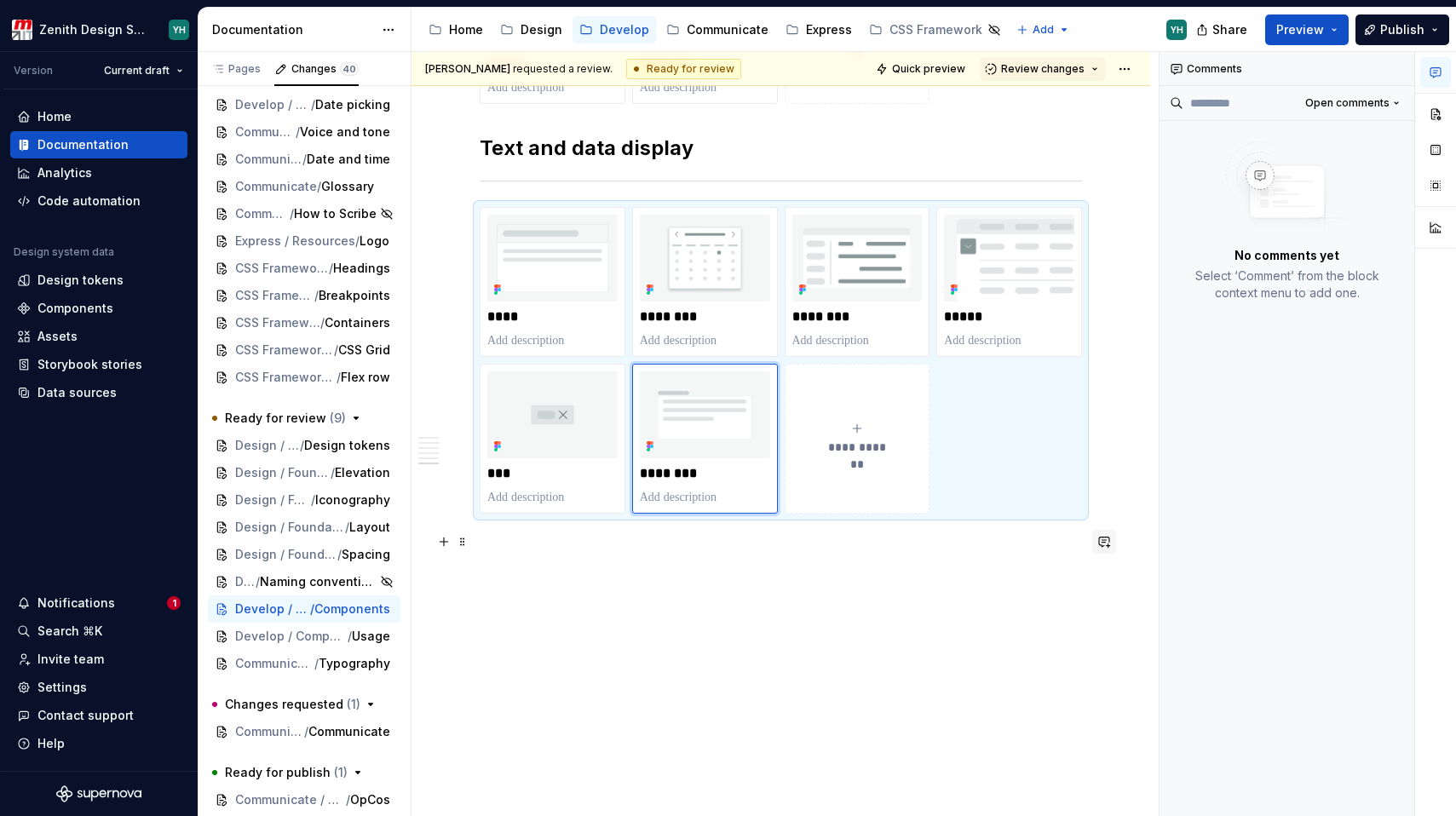
click at [1107, 544] on button "button" at bounding box center [1103, 541] width 24 height 24
click at [925, 573] on p "**********" at bounding box center [979, 572] width 251 height 18
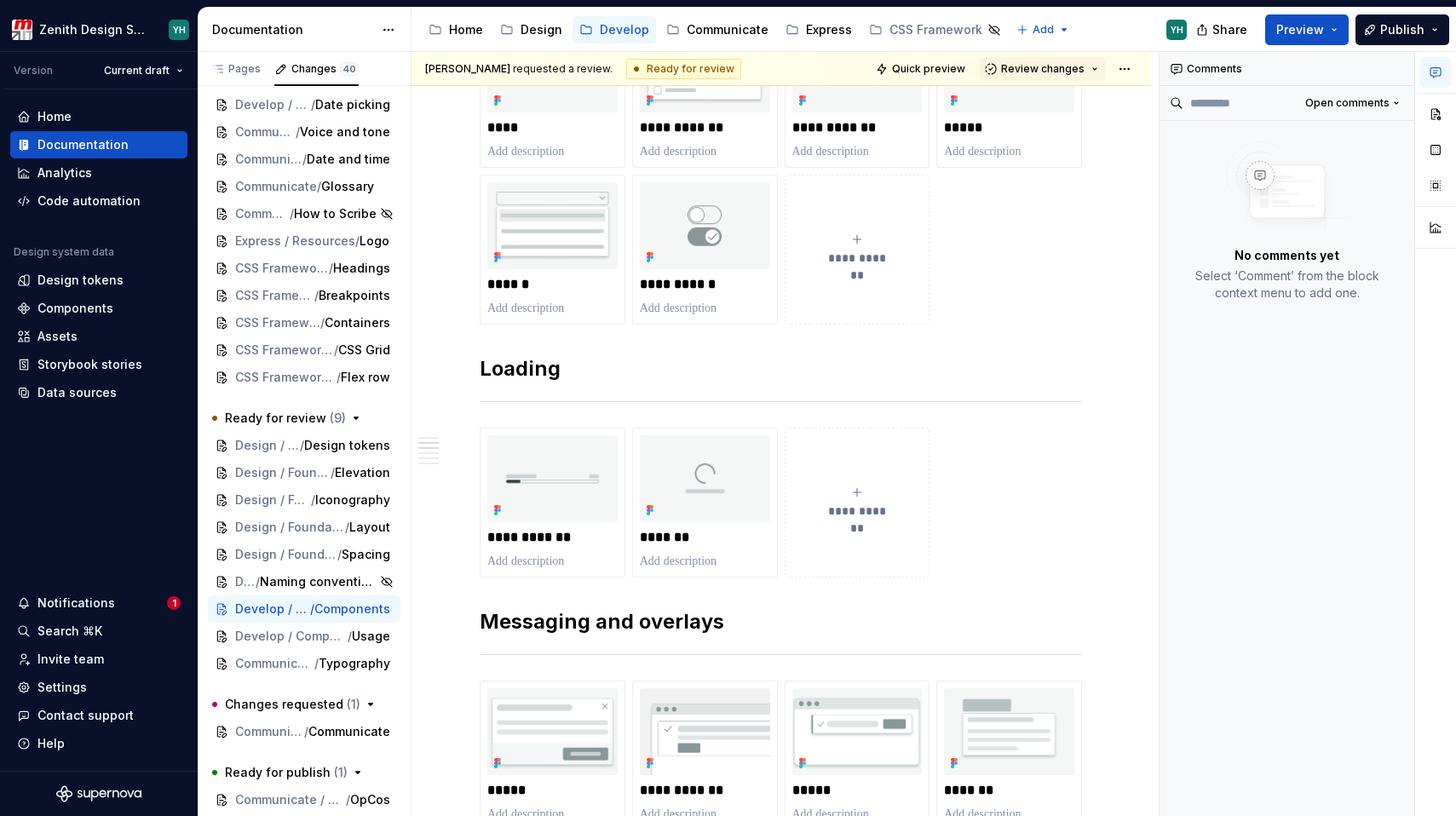
scroll to position [1039, 0]
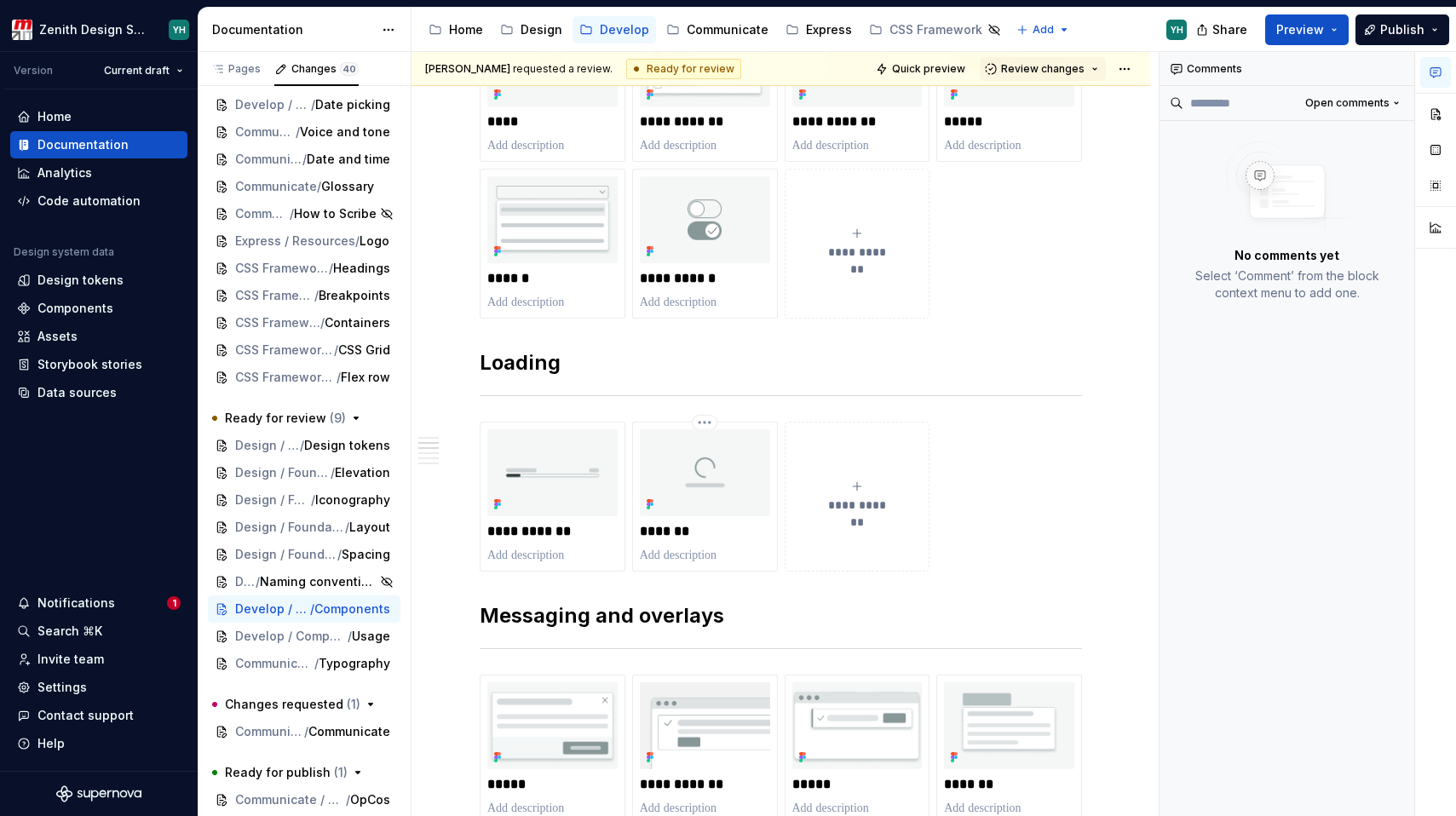
type textarea "*"
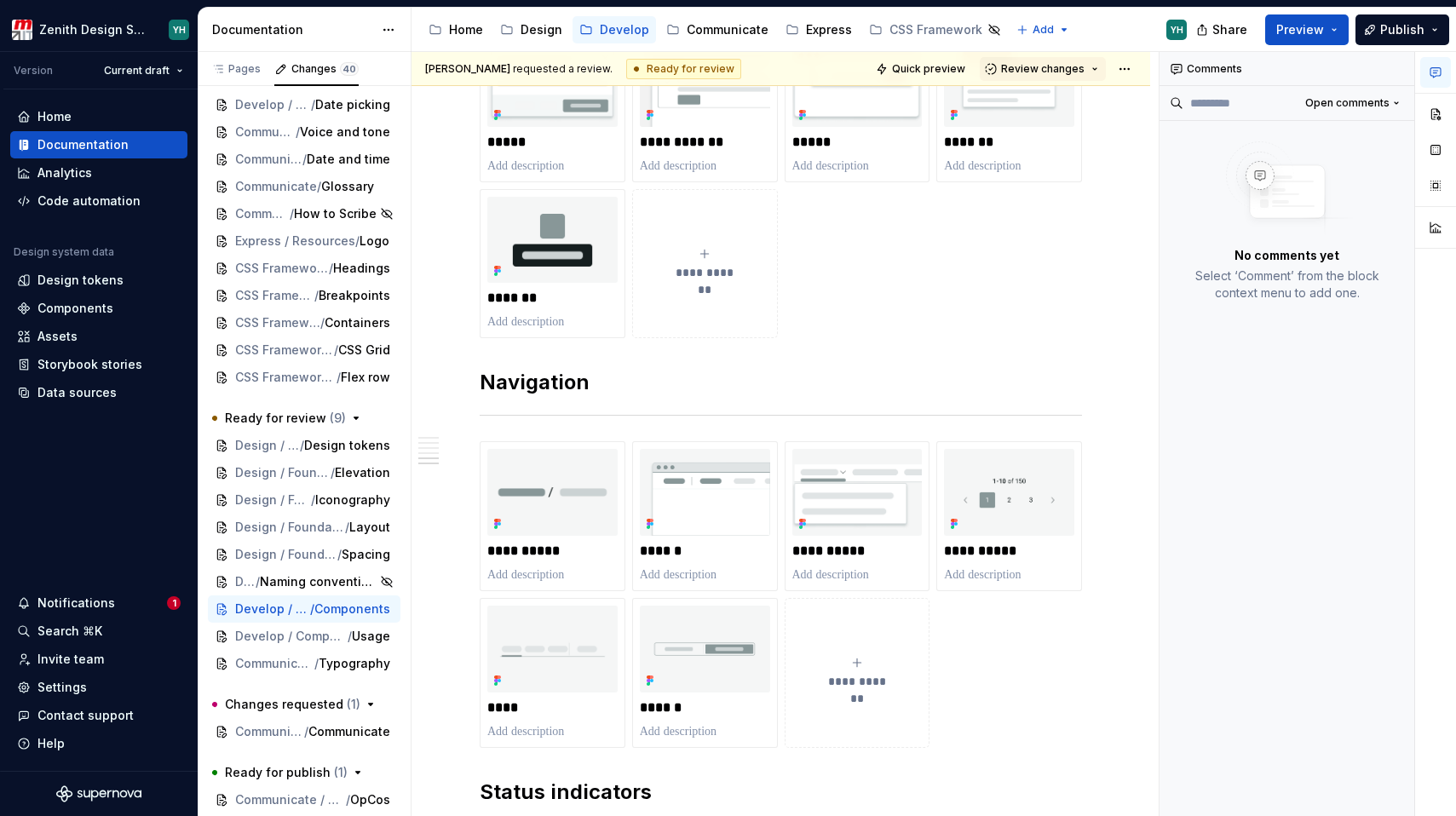
scroll to position [2579, 0]
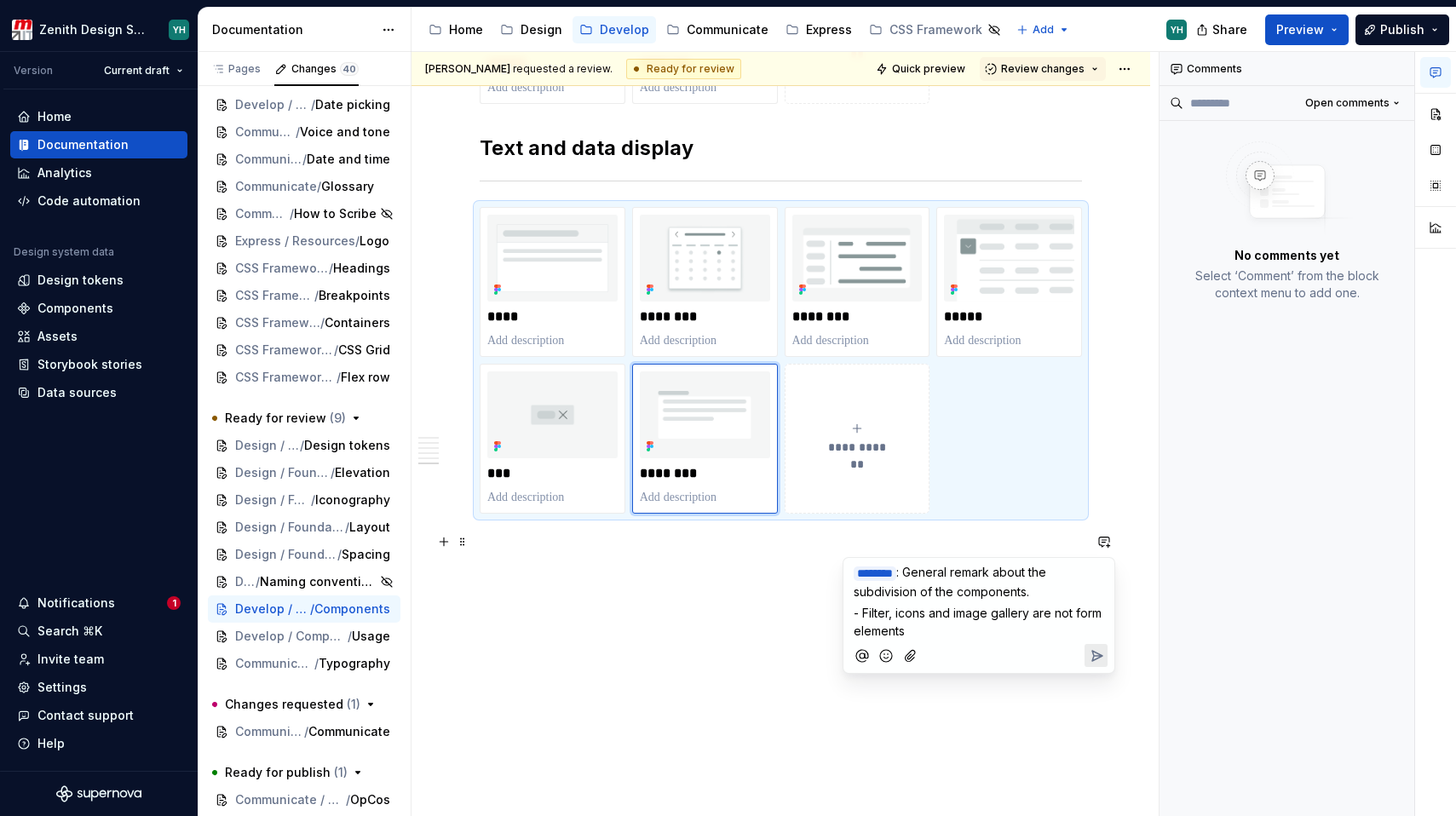
click at [1027, 612] on span "- Filter, icons and image gallery are not form elements" at bounding box center [979, 622] width 251 height 32
click at [941, 609] on span "- Filter, icons and image gallery and link are not form elements" at bounding box center [977, 622] width 248 height 32
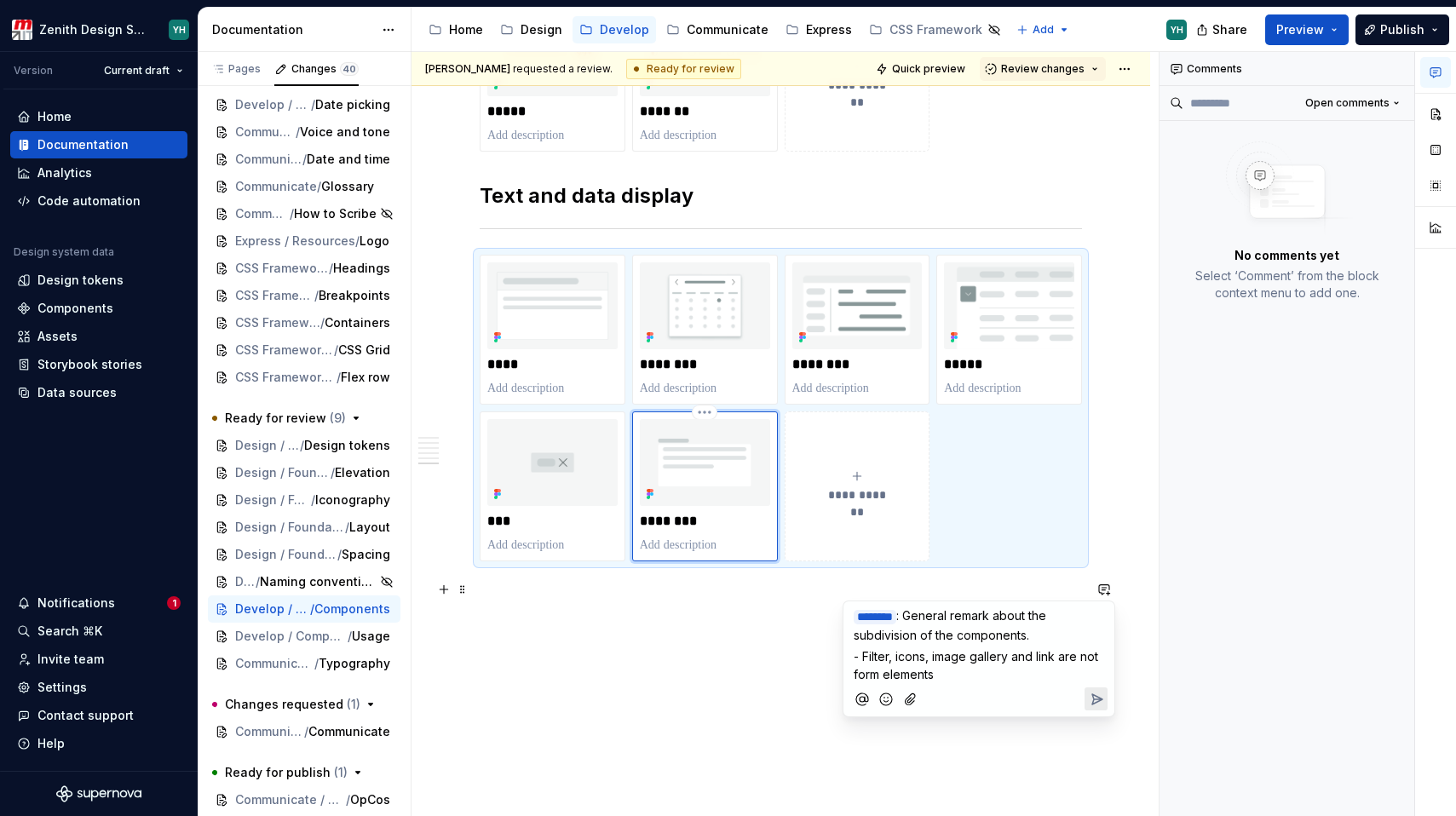
scroll to position [2571, 0]
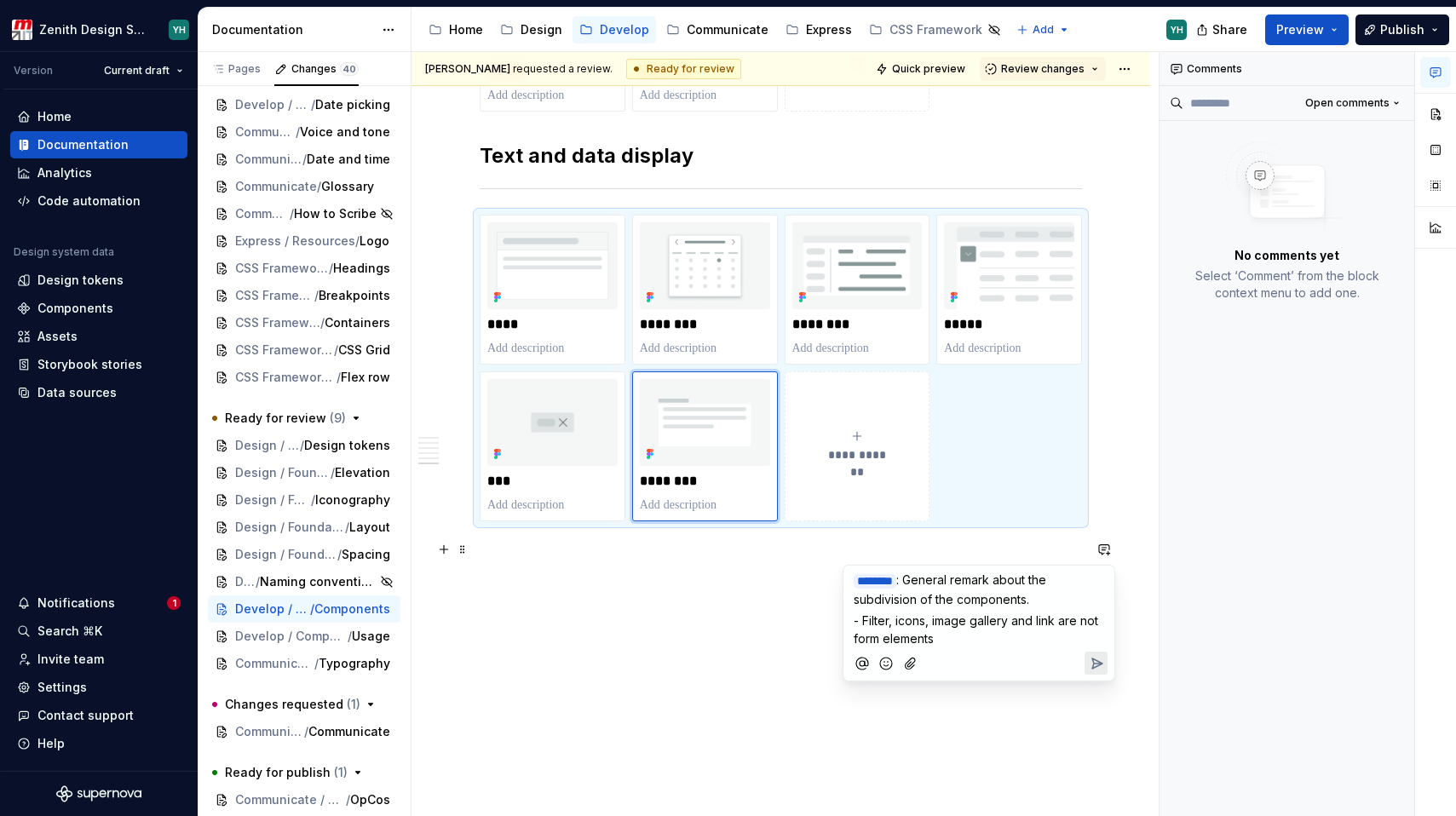
click at [965, 638] on p "- Filter, icons, image gallery and link are not form elements" at bounding box center [979, 630] width 251 height 36
drag, startPoint x: 898, startPoint y: 620, endPoint x: 864, endPoint y: 619, distance: 34.0
click at [864, 619] on span "- Filter, icons, image gallery and link are not form elements (Maybe we should …" at bounding box center [977, 638] width 248 height 50
drag, startPoint x: 898, startPoint y: 616, endPoint x: 1073, endPoint y: 651, distance: 178.5
click at [1073, 651] on p "- icons, image gallery and link are not form elements (Maybe we should split up…" at bounding box center [979, 639] width 251 height 54
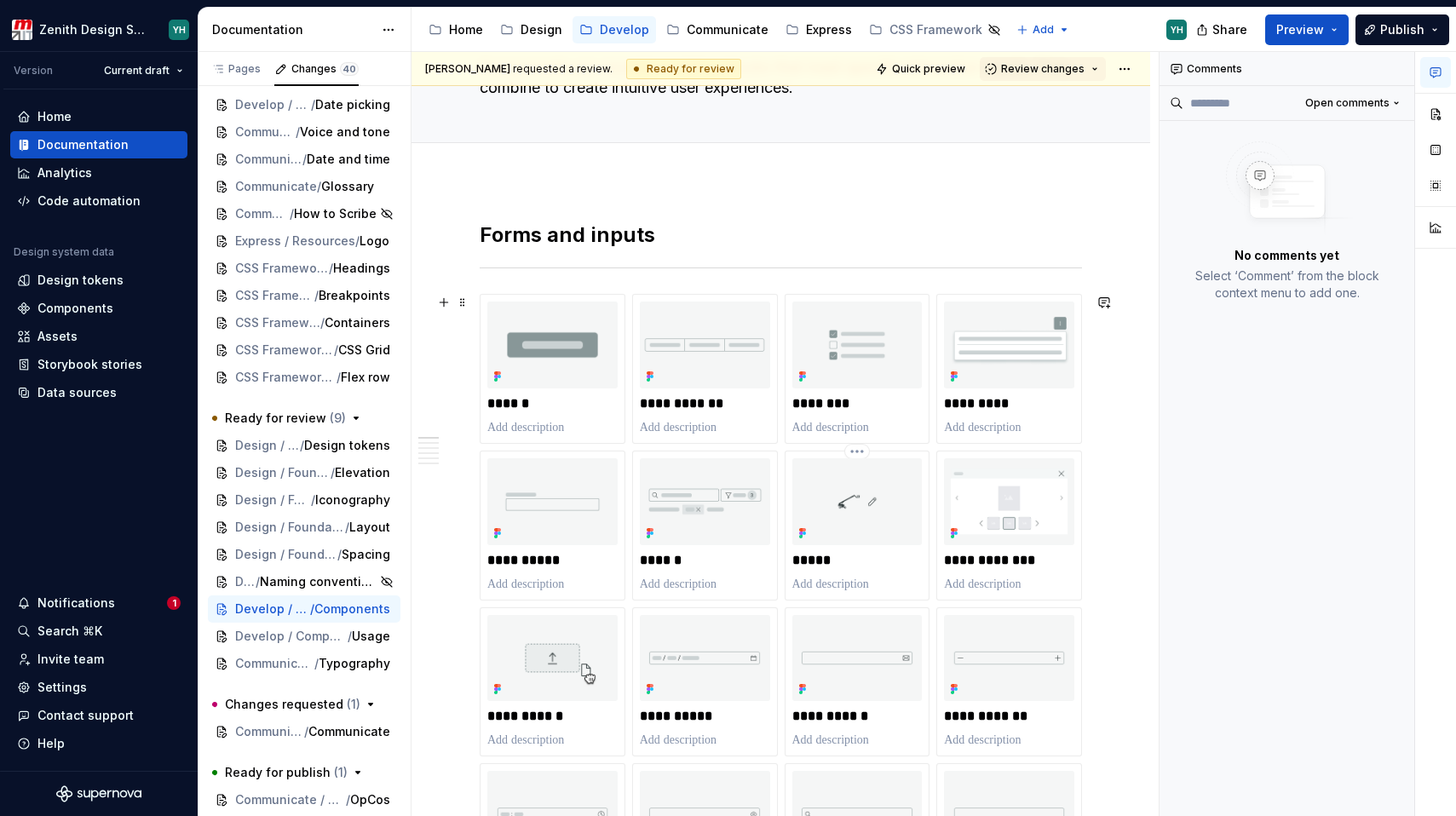
scroll to position [247, 0]
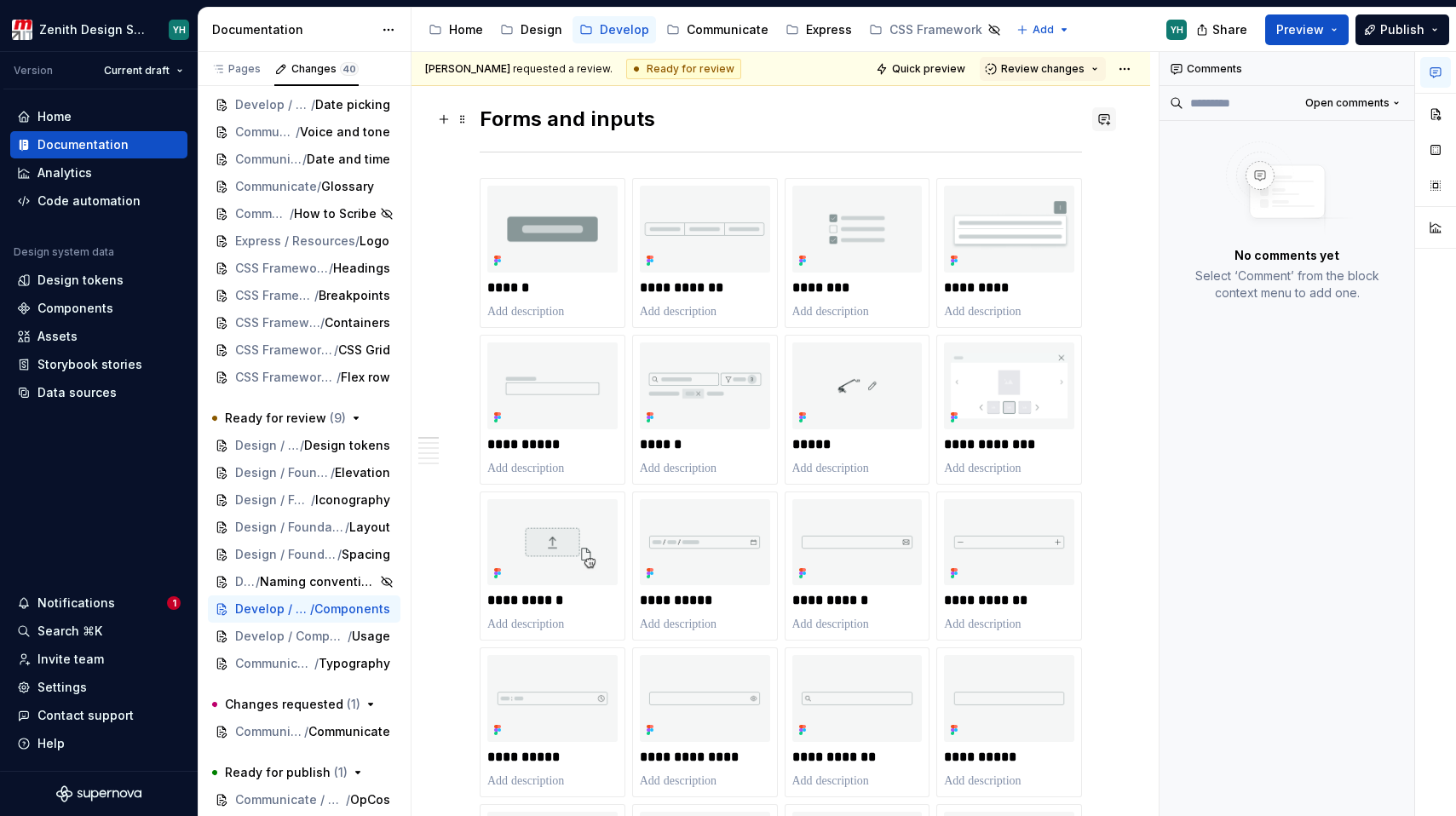
click at [1103, 119] on button "button" at bounding box center [1103, 119] width 24 height 24
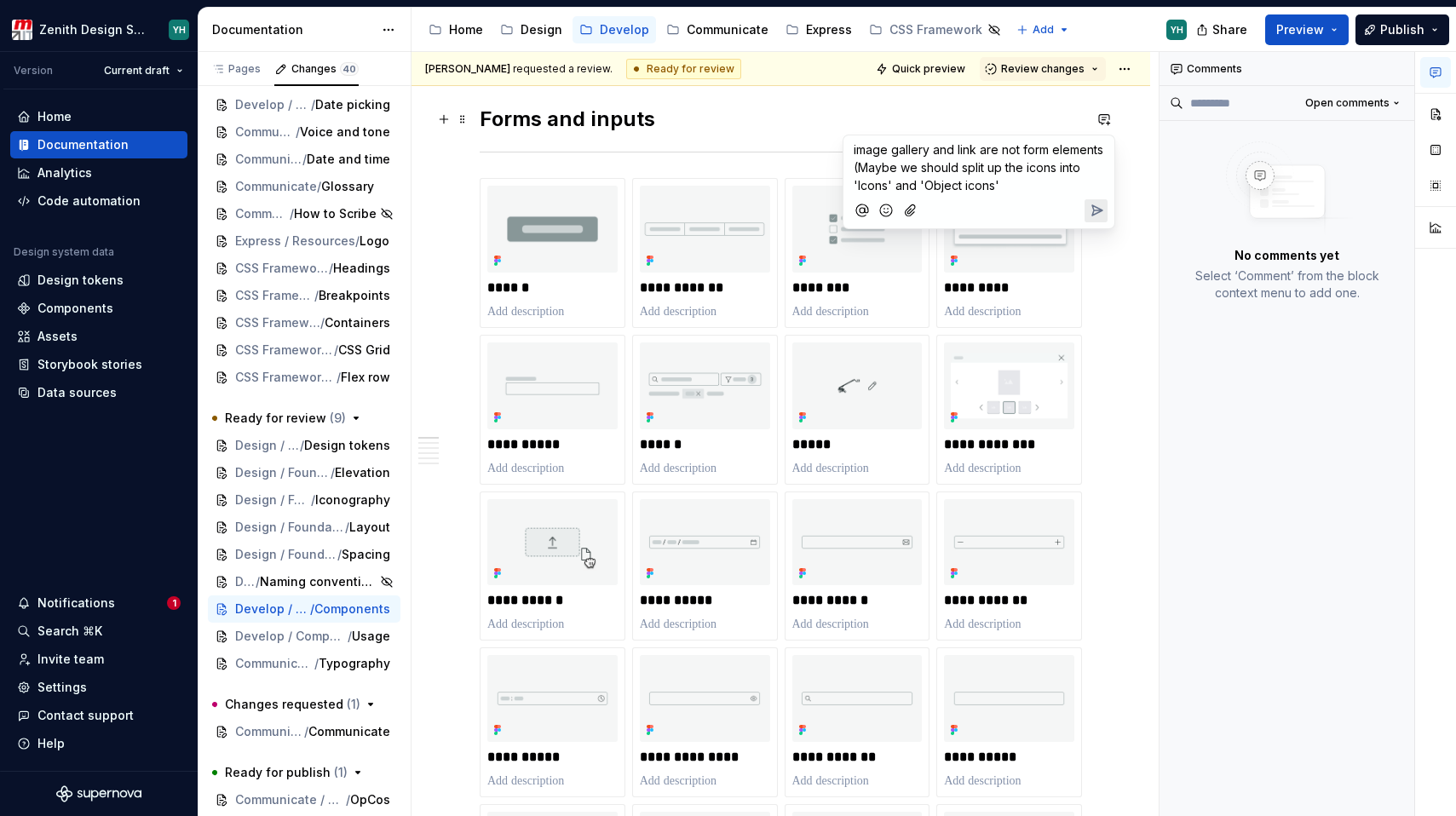
click at [855, 151] on span "image gallery and link are not form elements (Maybe we should split up the icon…" at bounding box center [980, 167] width 253 height 50
click at [958, 151] on span ": icons, image gallery and link are not form elements (Maybe we should split up…" at bounding box center [975, 168] width 242 height 52
drag, startPoint x: 1043, startPoint y: 150, endPoint x: 1086, endPoint y: 149, distance: 43.0
click at [1086, 149] on span ": icons, image gallery and link are not form elements (Maybe we should split up…" at bounding box center [975, 168] width 242 height 52
click at [958, 152] on span ": icons, image gallery are not form elements (Maybe we should split up the icon…" at bounding box center [972, 168] width 237 height 52
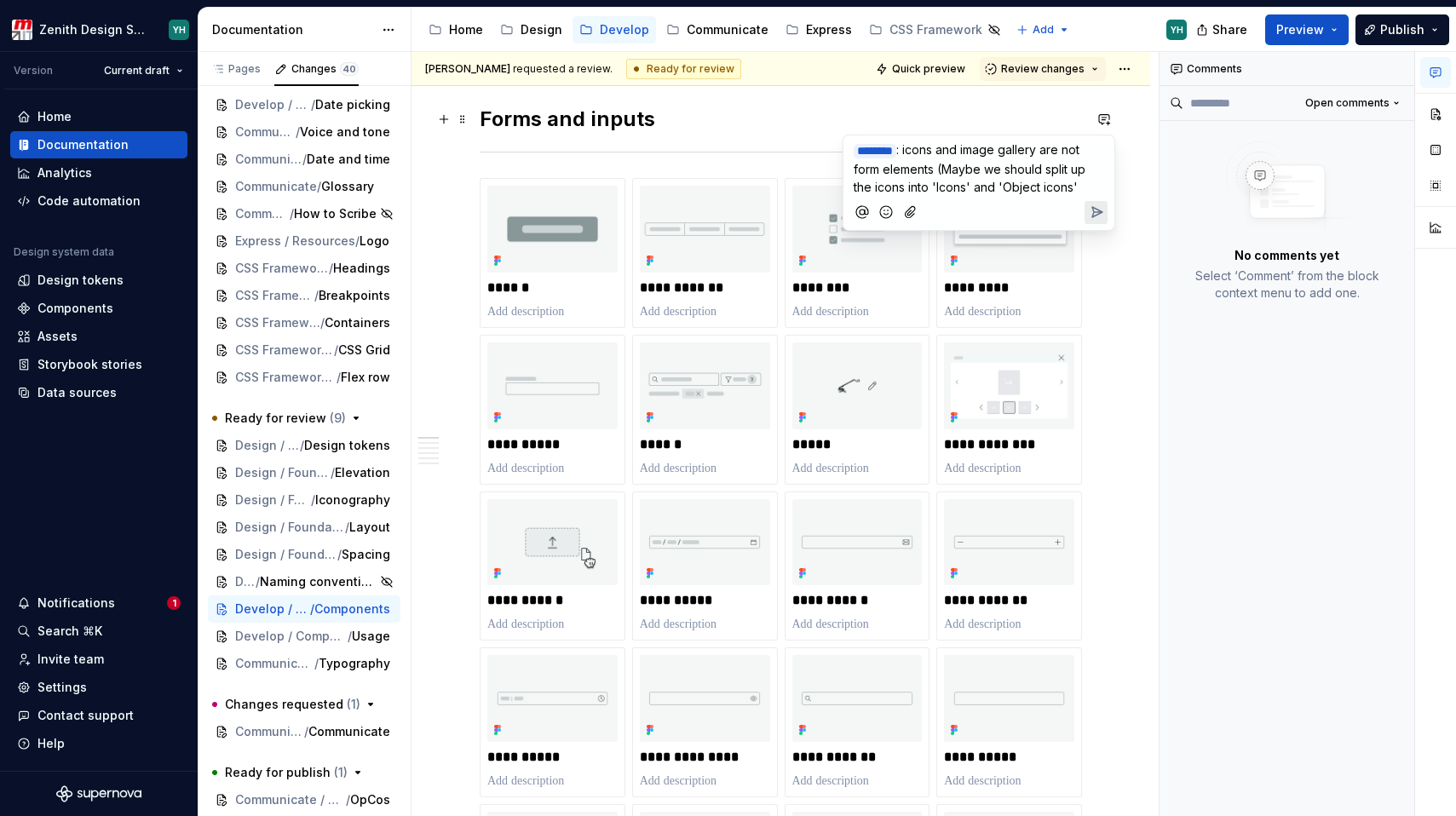
click at [937, 150] on span ": icons and image gallery are not form elements (Maybe we should split up the i…" at bounding box center [971, 168] width 235 height 52
drag, startPoint x: 985, startPoint y: 150, endPoint x: 1062, endPoint y: 148, distance: 77.0
click at [1062, 148] on span "and image gallery are not form elements (Maybe we should split up the icons int…" at bounding box center [971, 168] width 235 height 52
click at [989, 177] on p "﻿ * ******* ﻿ : icons and image gallery are not form elements (Maybe we should …" at bounding box center [979, 168] width 251 height 55
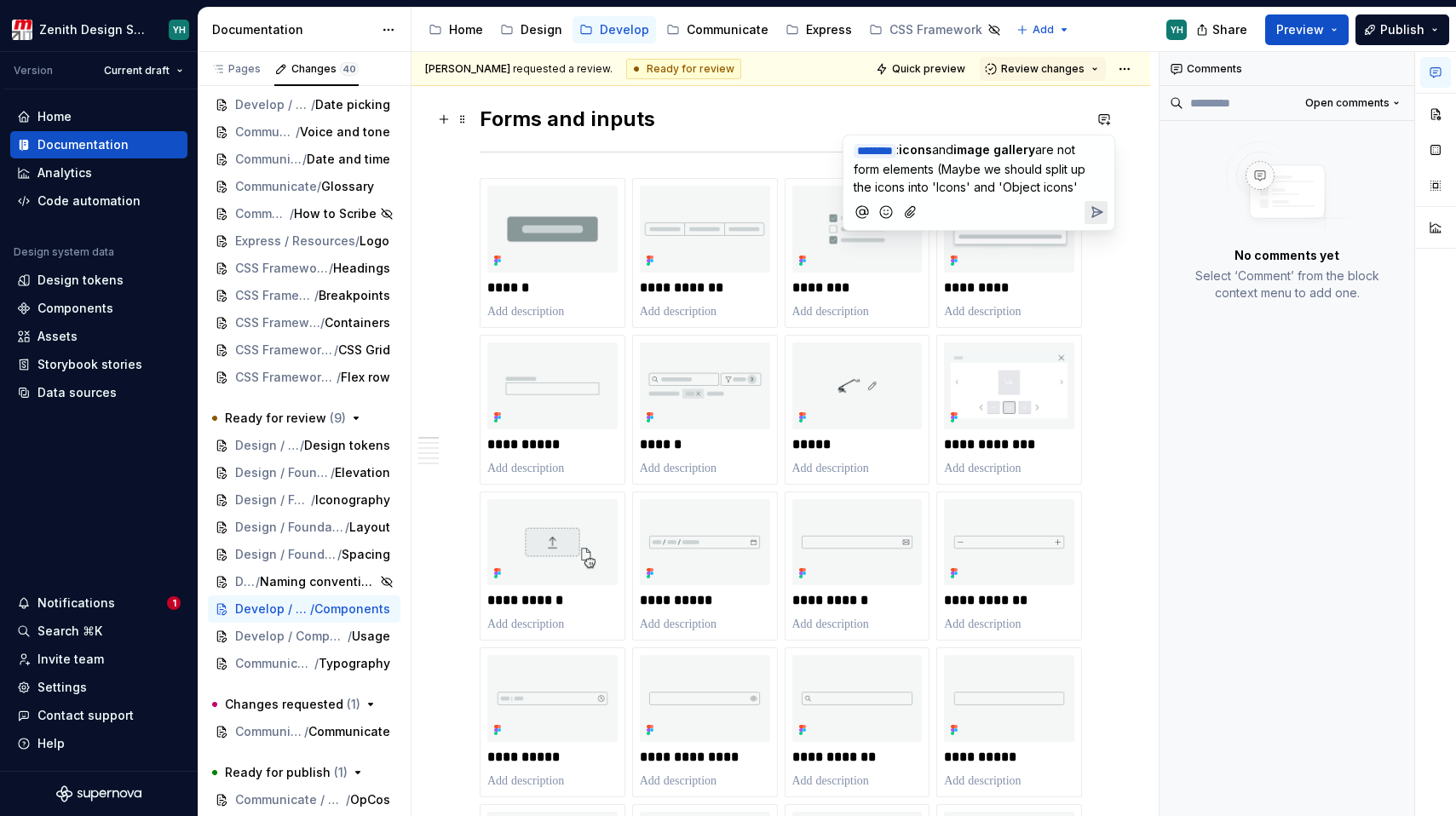
click at [962, 171] on span "are not form elements (Maybe we should split up the icons into 'Icons' and 'Obj…" at bounding box center [971, 168] width 235 height 52
click at [1003, 206] on p "- Maybe we should split up the icons into 'Icons' and 'Object icons'" at bounding box center [979, 200] width 251 height 36
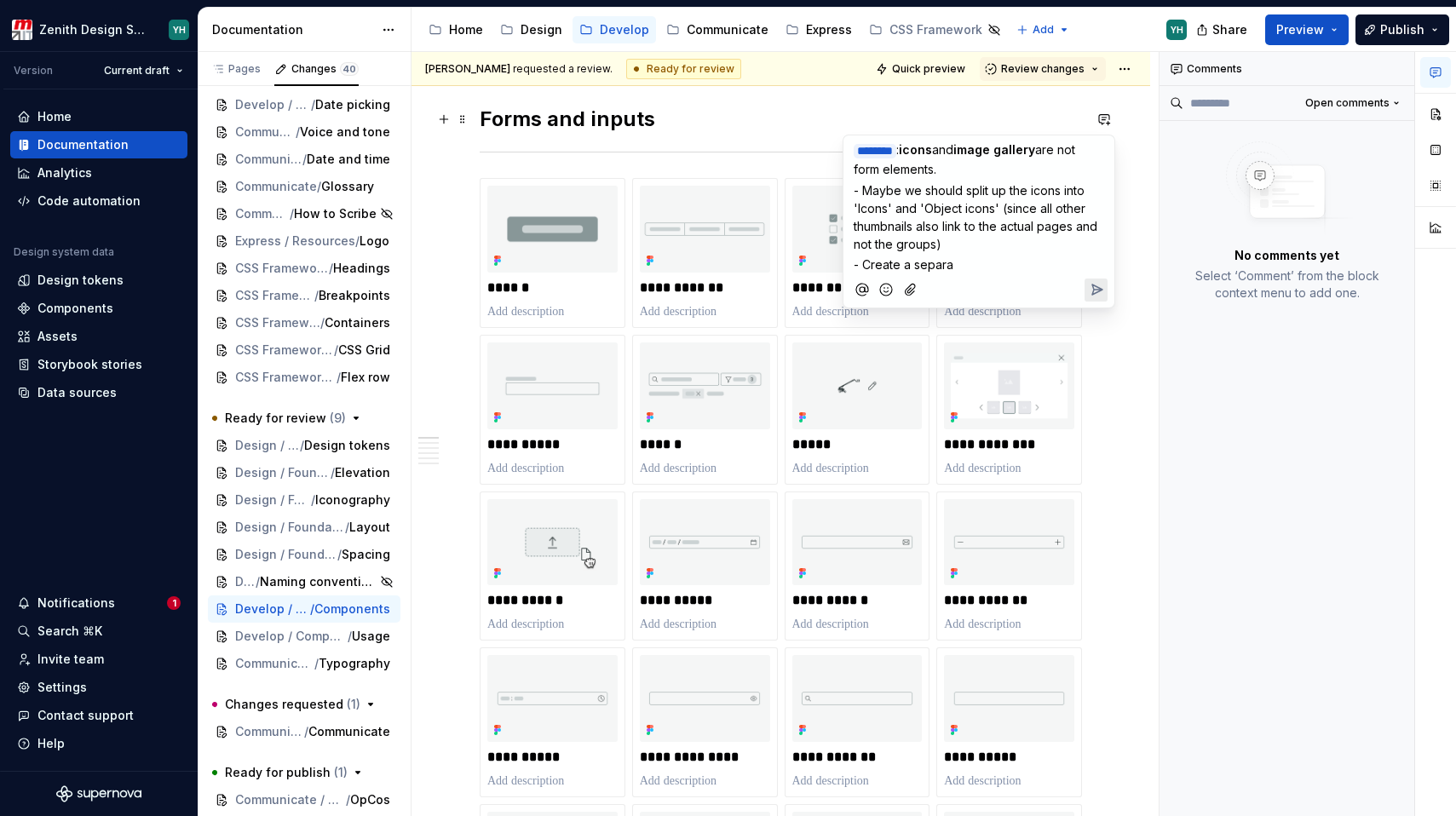
click at [893, 190] on span "- Maybe we should split up the icons into 'Icons' and 'Object icons' (since all…" at bounding box center [977, 217] width 247 height 68
click at [864, 265] on span "- Create a separa" at bounding box center [903, 265] width 99 height 14
click at [998, 259] on p "- Maybe create a separa" at bounding box center [979, 265] width 251 height 18
drag, startPoint x: 1054, startPoint y: 265, endPoint x: 920, endPoint y: 287, distance: 135.8
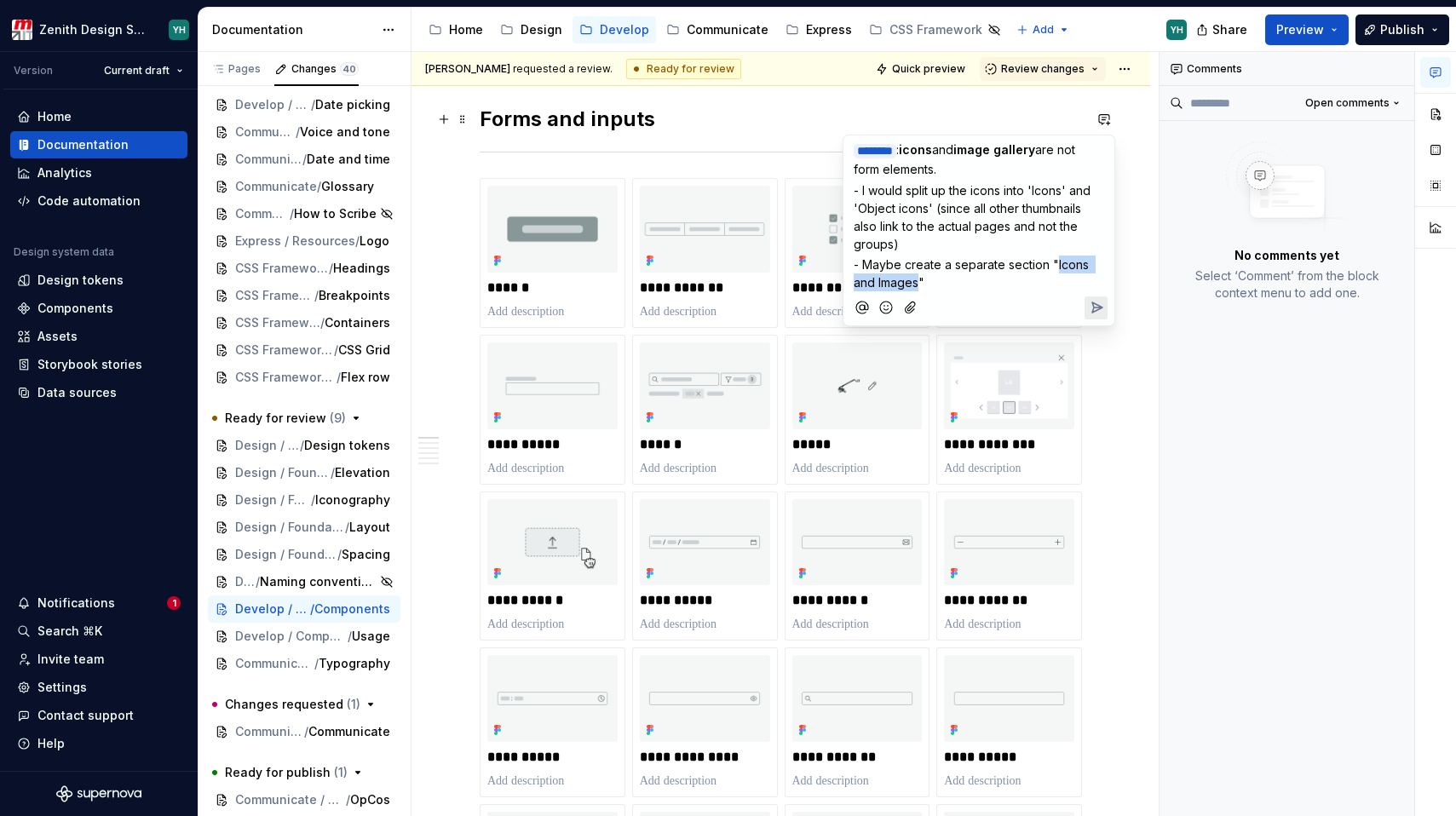
click at [920, 287] on span "- Maybe create a separate section "Icons and Images"" at bounding box center [973, 274] width 239 height 32
click at [945, 285] on p "- Maybe create a separate section " Icons and Images "" at bounding box center [979, 274] width 251 height 36
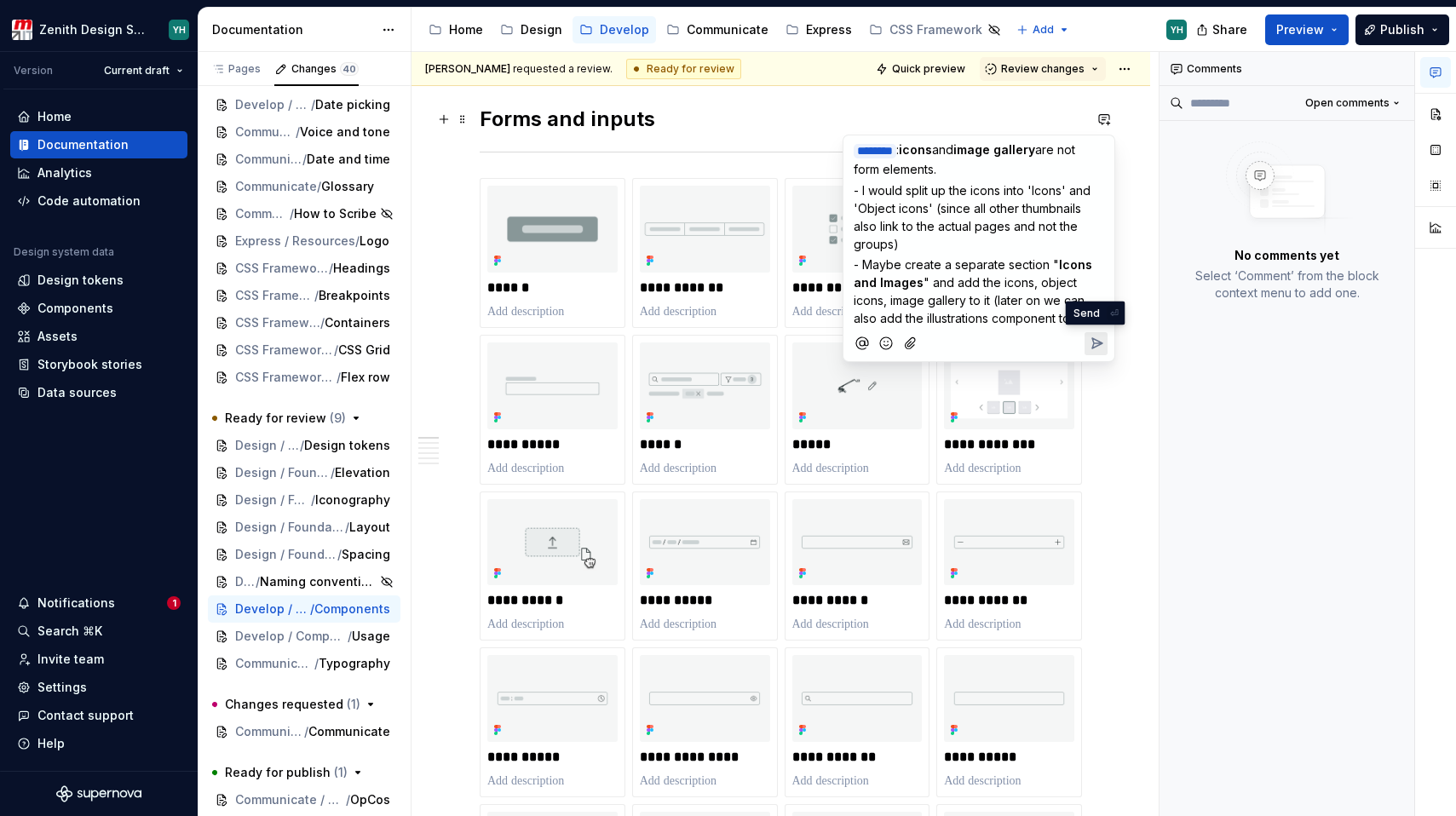
click at [1094, 338] on icon "Send" at bounding box center [1096, 343] width 10 height 10
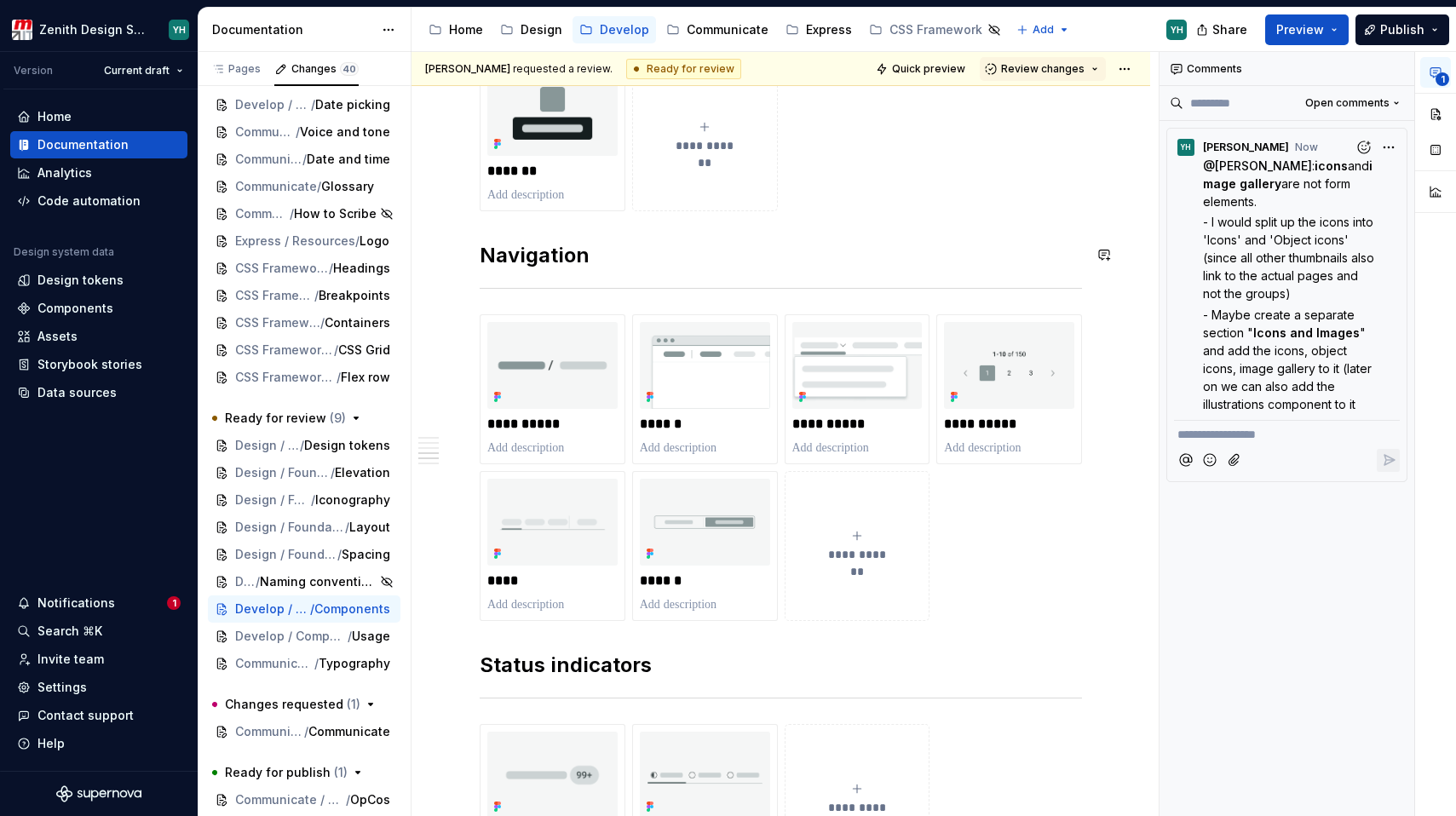
scroll to position [1809, 0]
type textarea "*"
click at [1248, 336] on span "" and add the icons, object icons, image gallery to it (later on we can also ad…" at bounding box center [1289, 369] width 172 height 86
click at [1275, 347] on span "" and add the icons, object icons, image gallery to it (later on we can also ad…" at bounding box center [1289, 369] width 172 height 86
click at [1392, 140] on div "**********" at bounding box center [1307, 434] width 296 height 765
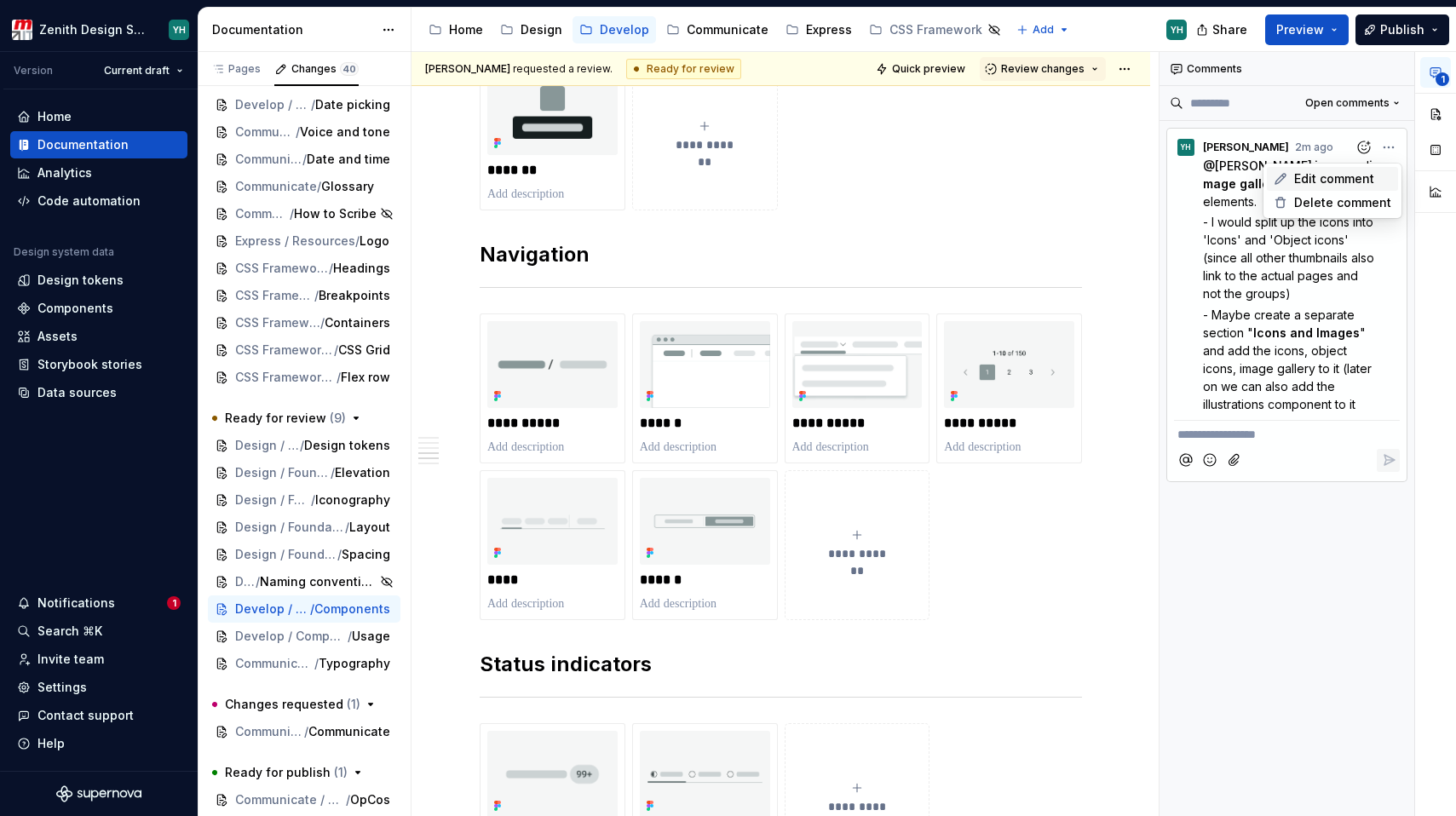
click at [1343, 178] on span "Edit comment" at bounding box center [1333, 178] width 80 height 17
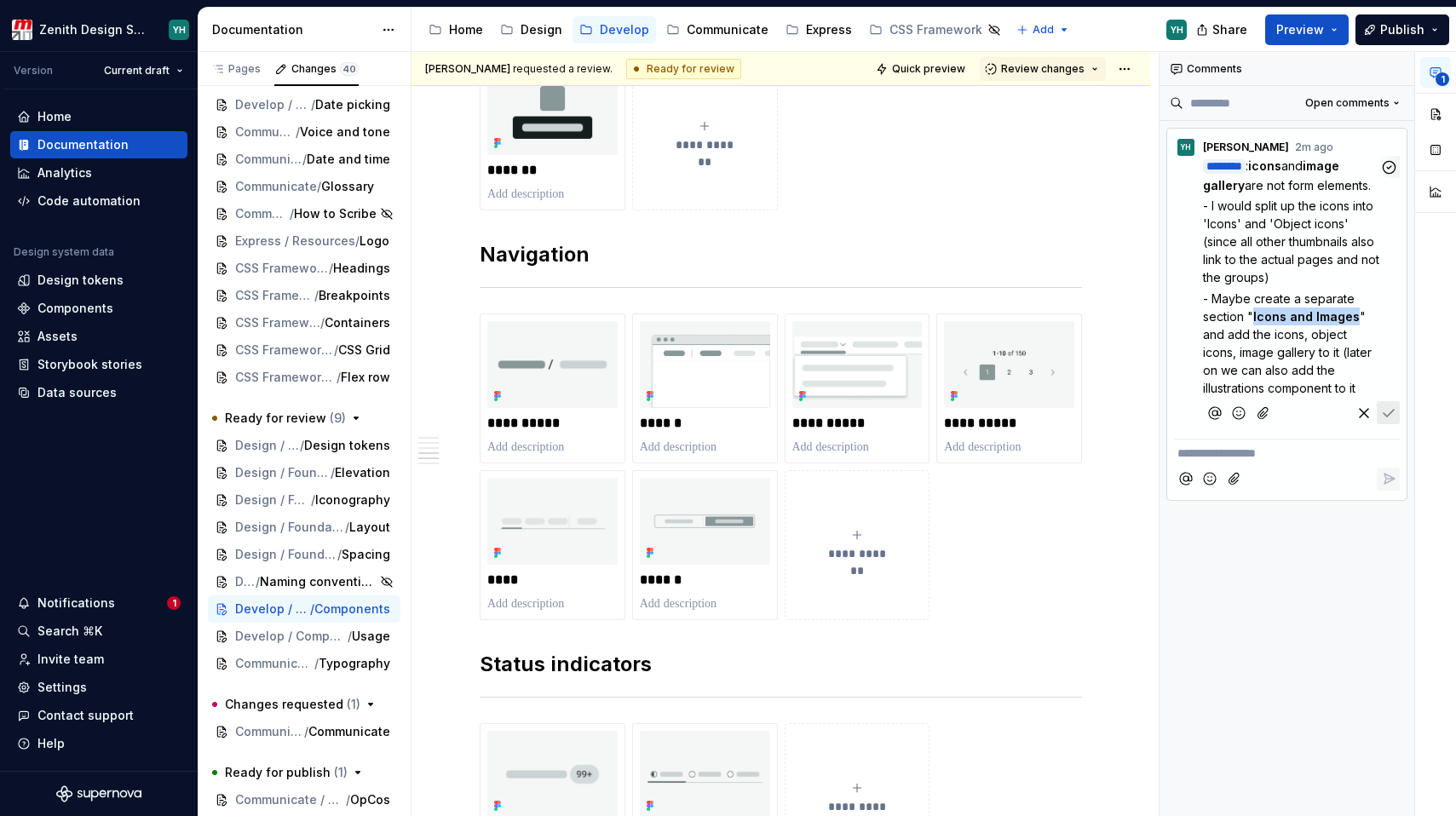
drag, startPoint x: 1252, startPoint y: 312, endPoint x: 1351, endPoint y: 319, distance: 99.2
click at [1351, 319] on p "- Maybe create a separate section " Icons and Images " and add the icons, objec…" at bounding box center [1290, 344] width 176 height 107
click at [1333, 318] on span "Icons and Images" at bounding box center [1306, 317] width 106 height 14
click at [1361, 316] on span "" and add the icons, object icons, image gallery to it (later on we can also ad…" at bounding box center [1289, 353] width 172 height 86
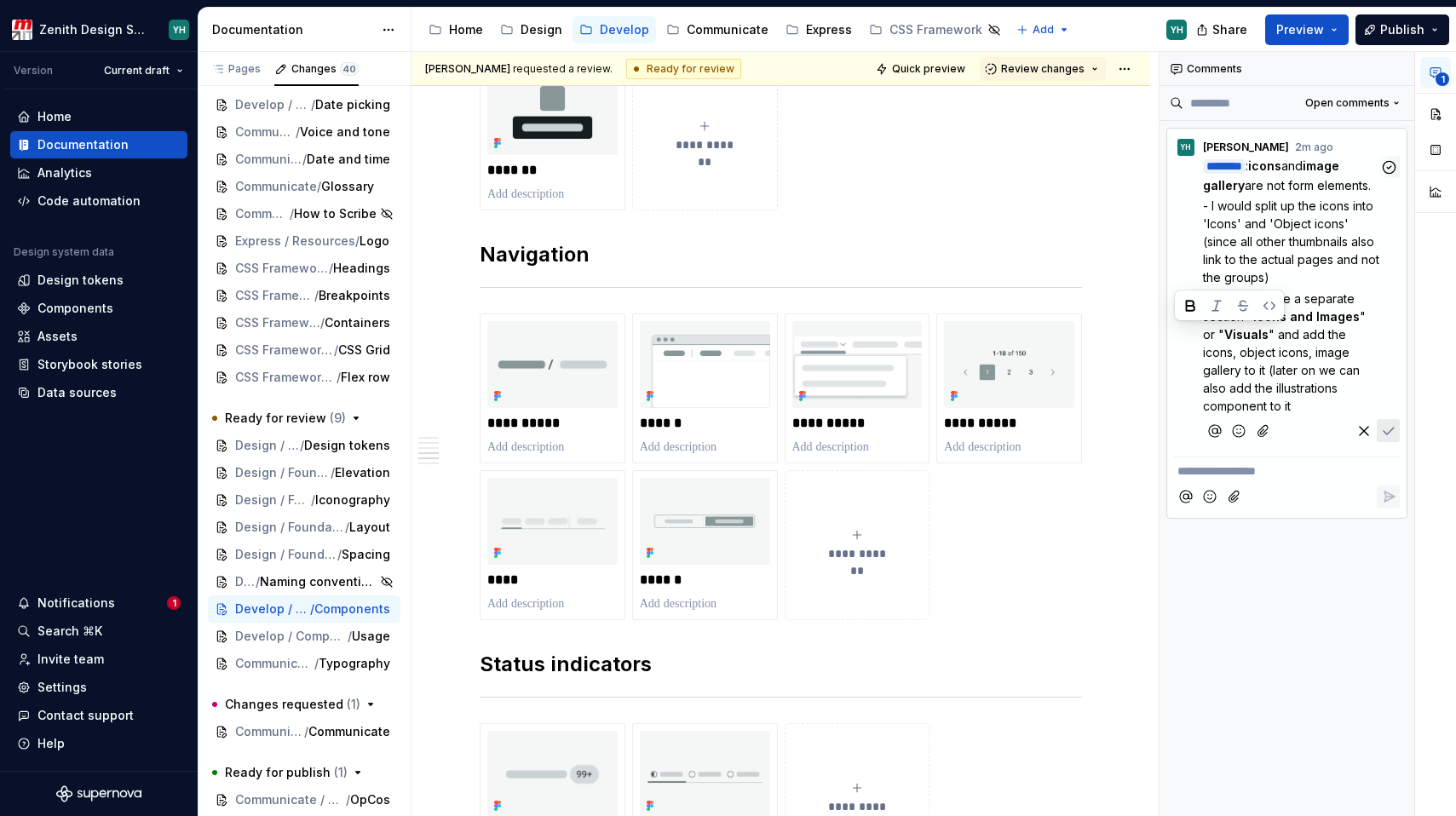
click at [1392, 422] on icon "Save" at bounding box center [1388, 430] width 17 height 17
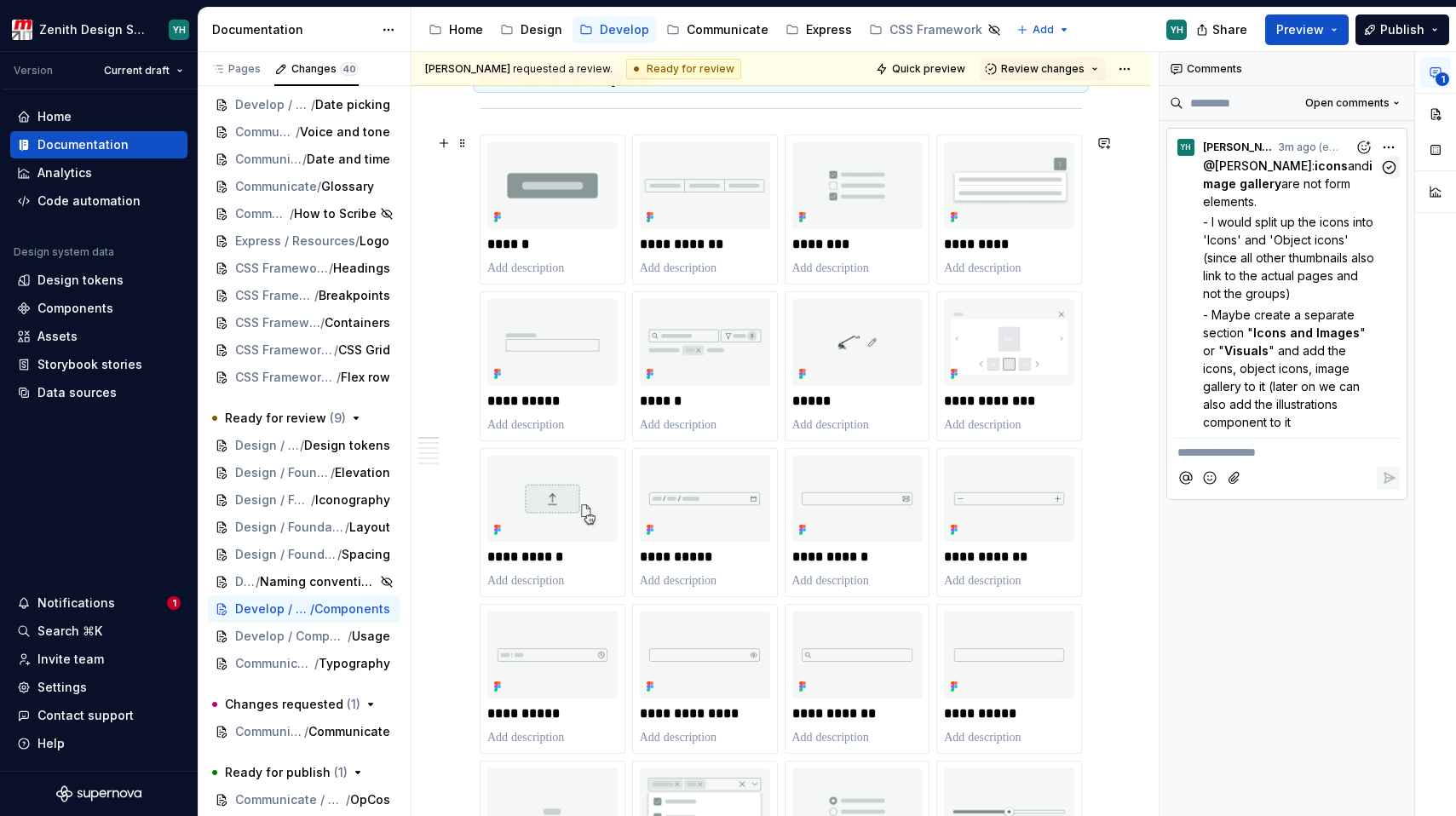
scroll to position [289, 0]
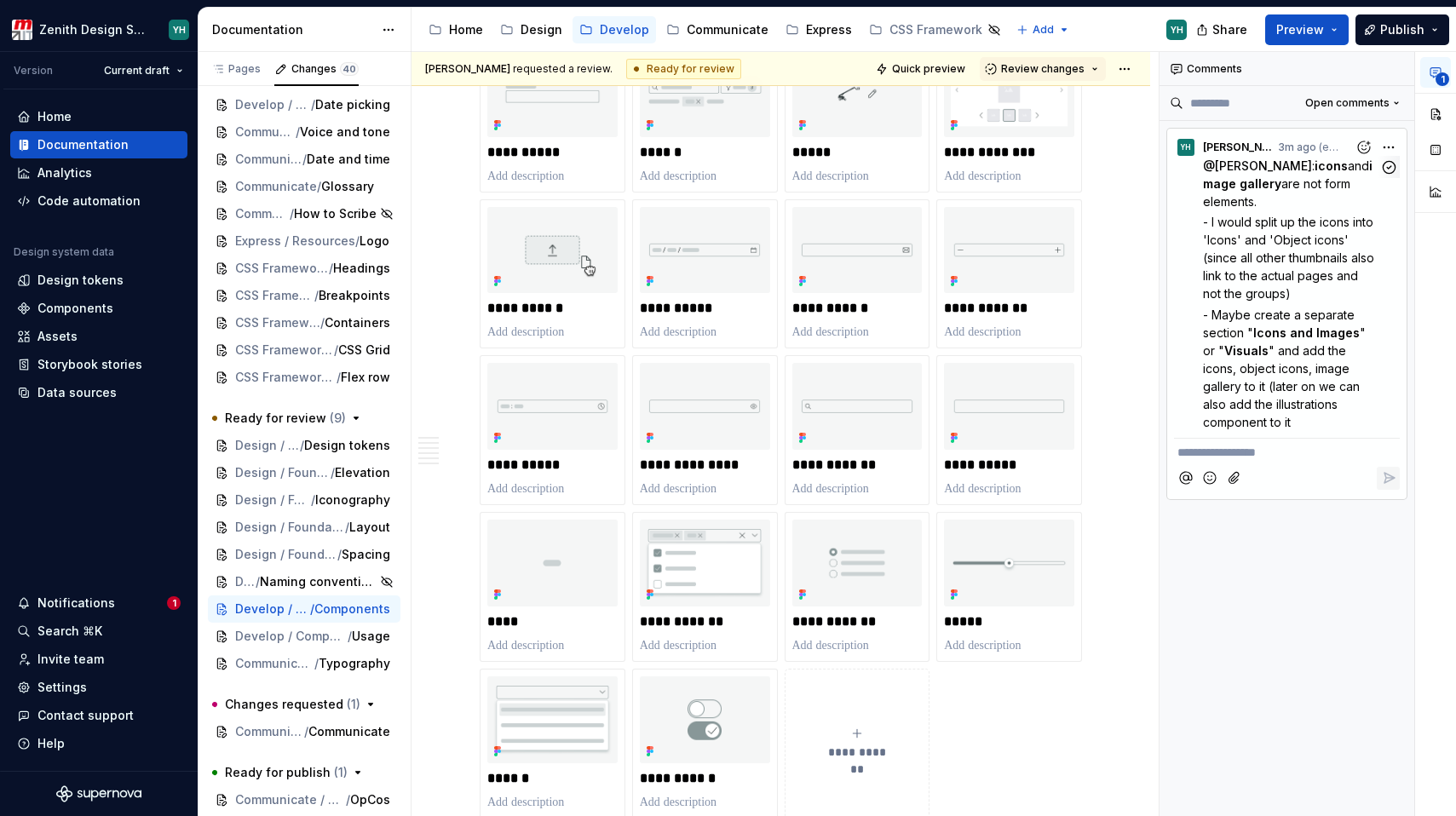
type textarea "*"
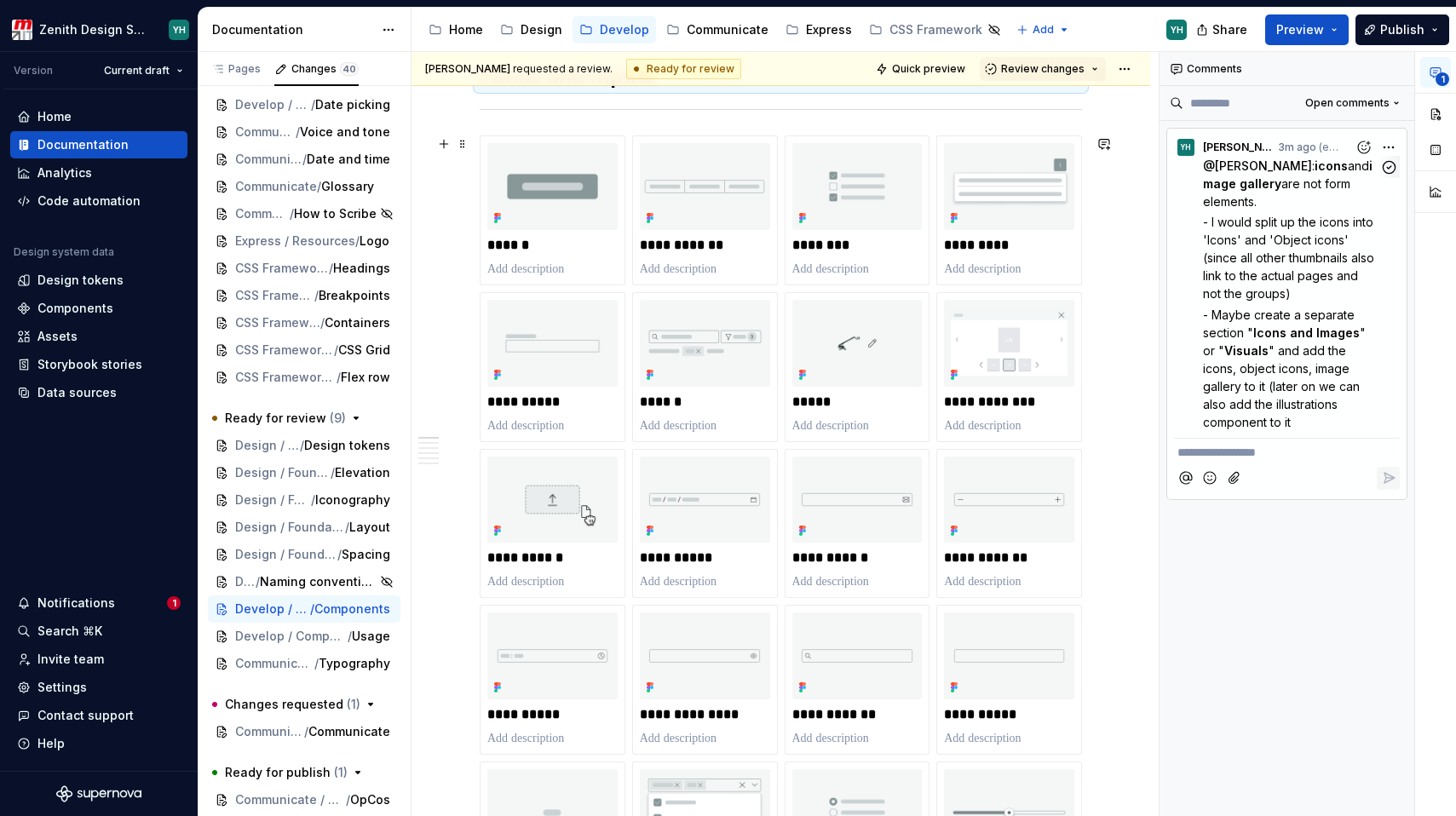
scroll to position [250, 0]
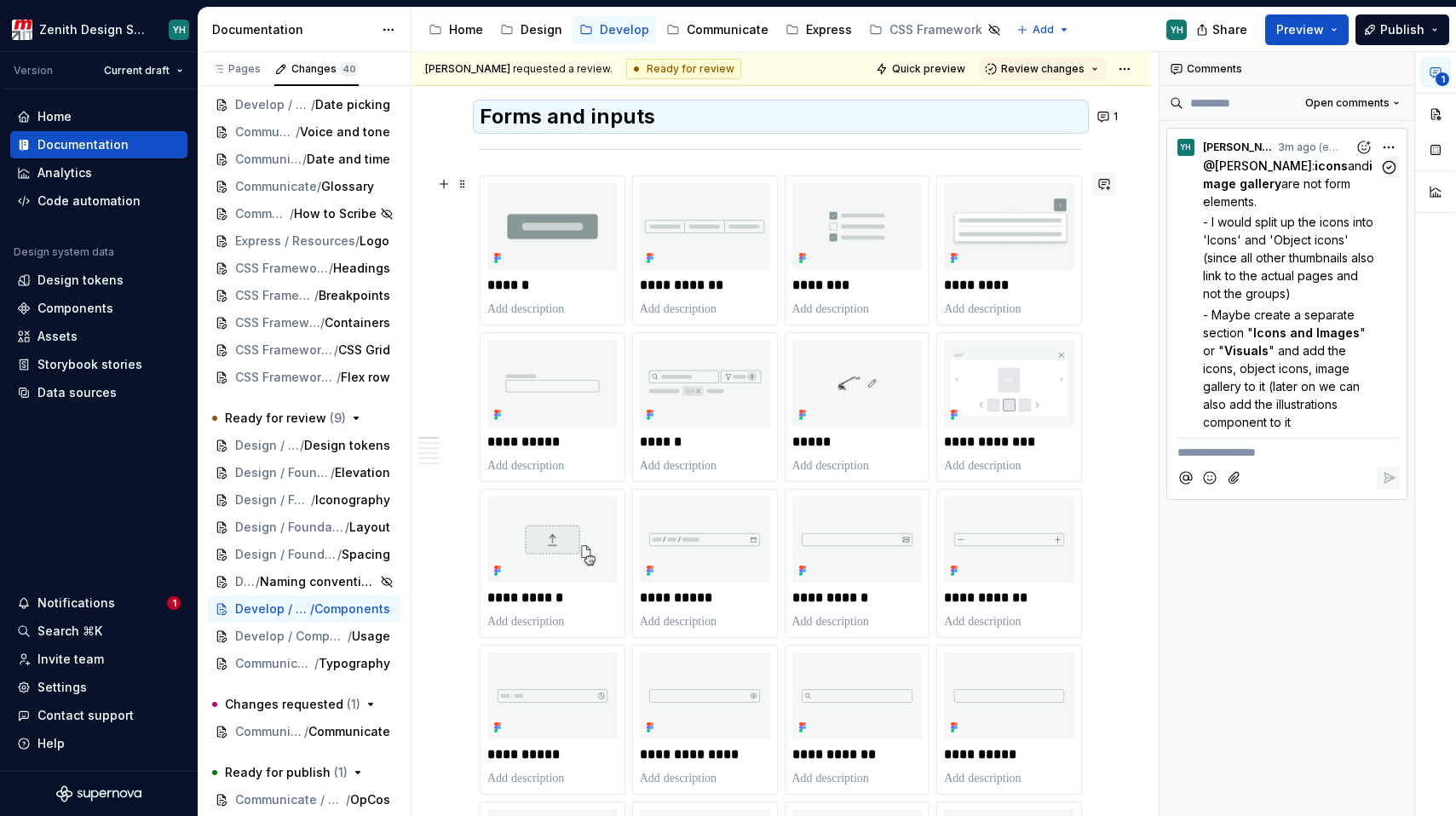
click at [1105, 186] on button "button" at bounding box center [1103, 183] width 24 height 24
click at [1004, 214] on p "**********" at bounding box center [979, 214] width 251 height 18
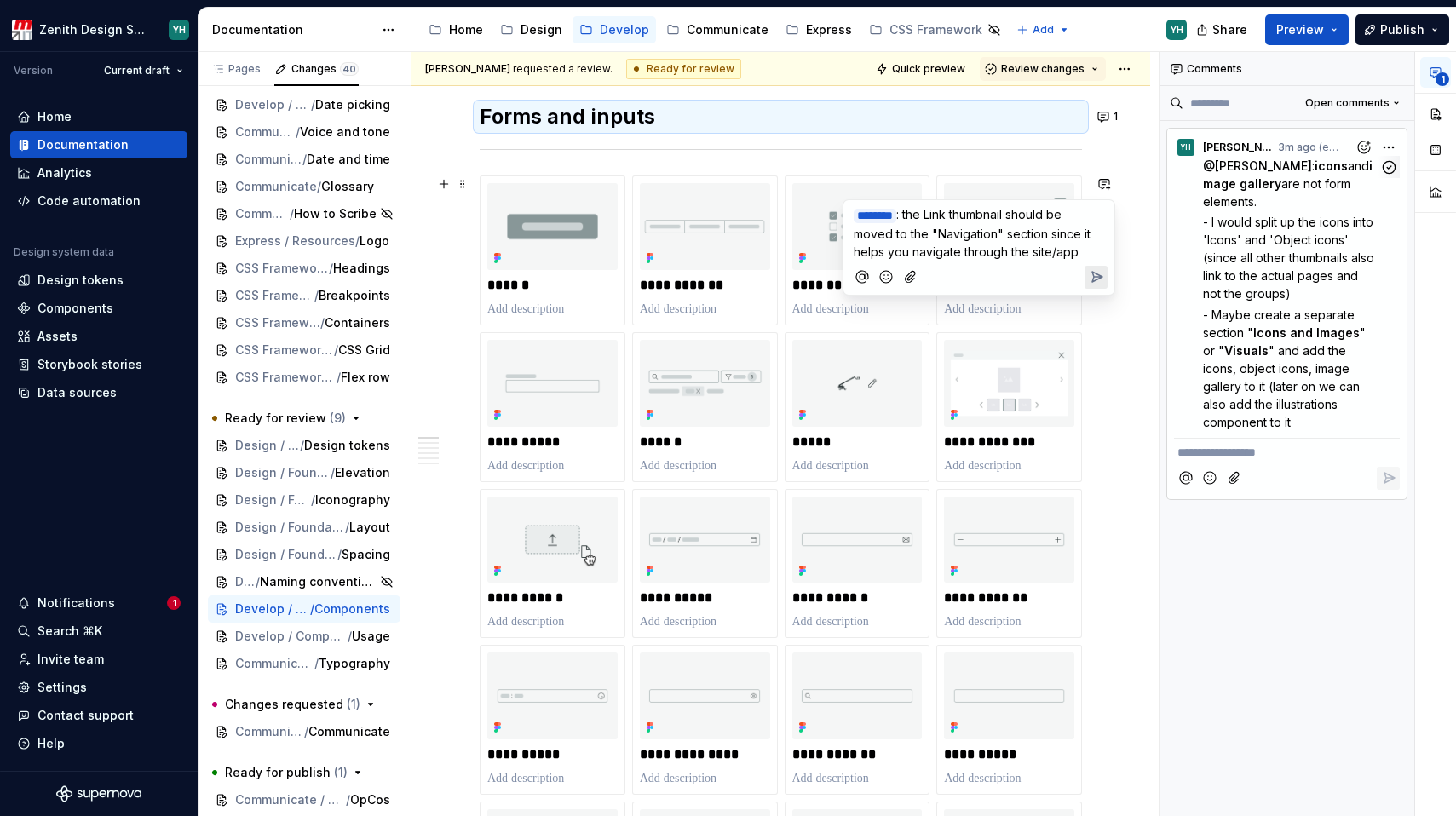
click at [964, 228] on span ": the Link thumbnail should be moved to the "Navigation" section since it helps…" at bounding box center [974, 233] width 240 height 52
click at [959, 212] on span ": the Link thumbnail should be moved to the "Navigation" section since it helps…" at bounding box center [974, 233] width 240 height 52
click at [966, 235] on span "thumbnail should be moved to the "Navigation" section since it helps you naviga…" at bounding box center [978, 233] width 250 height 52
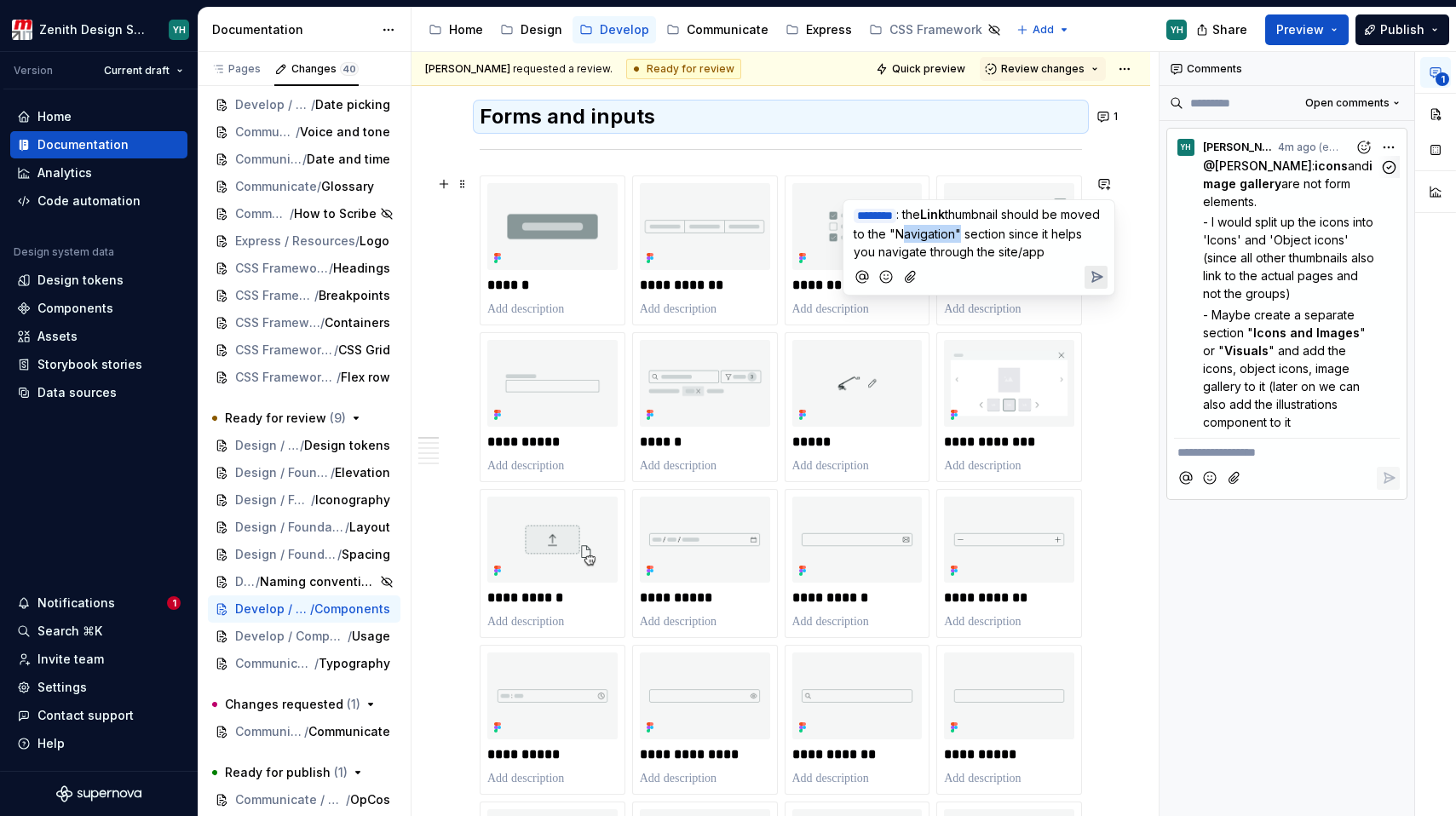
click at [966, 235] on span "thumbnail should be moved to the "Navigation" section since it helps you naviga…" at bounding box center [978, 233] width 250 height 52
click at [1097, 271] on icon "Send" at bounding box center [1096, 276] width 17 height 17
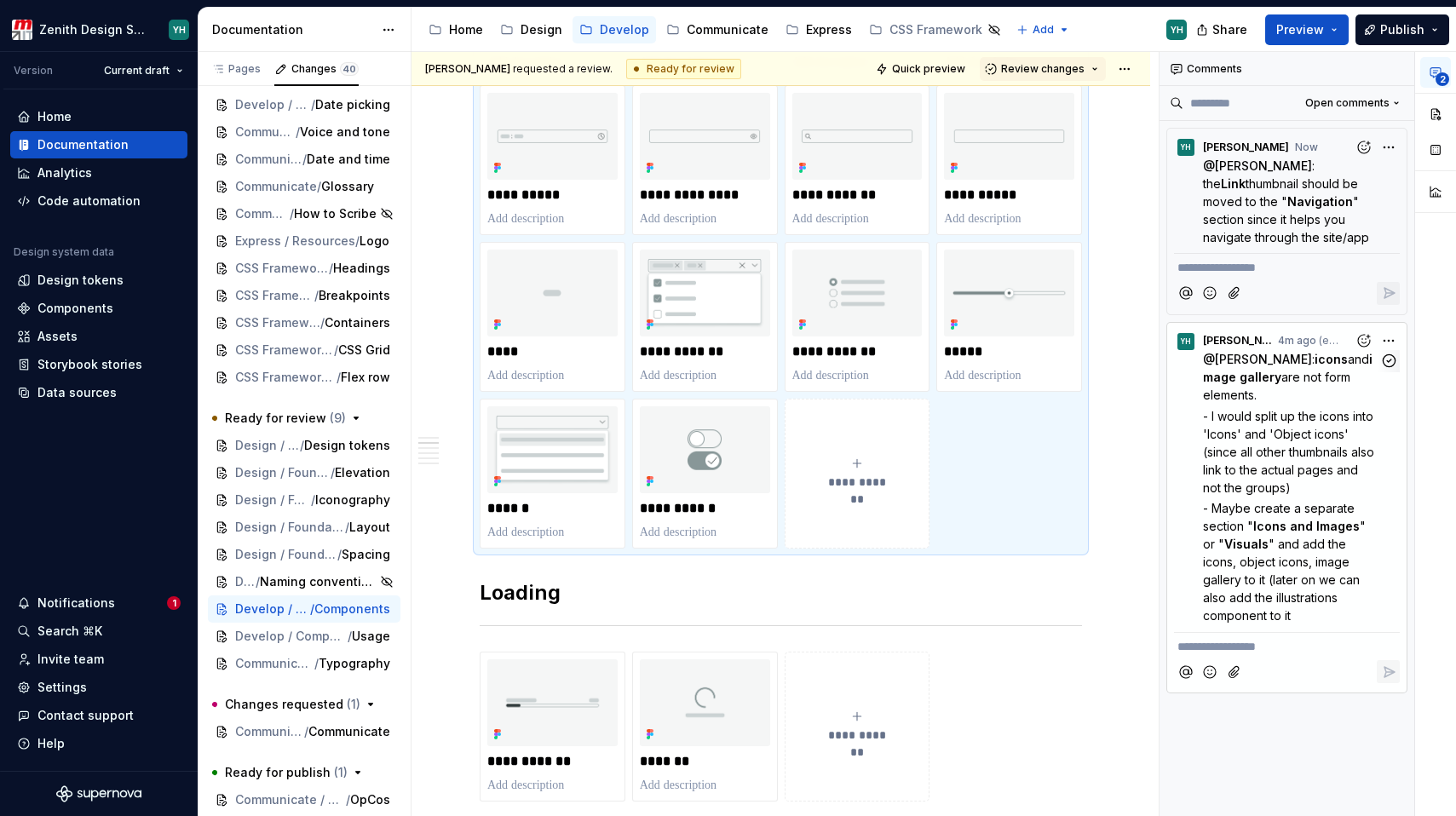
scroll to position [881, 0]
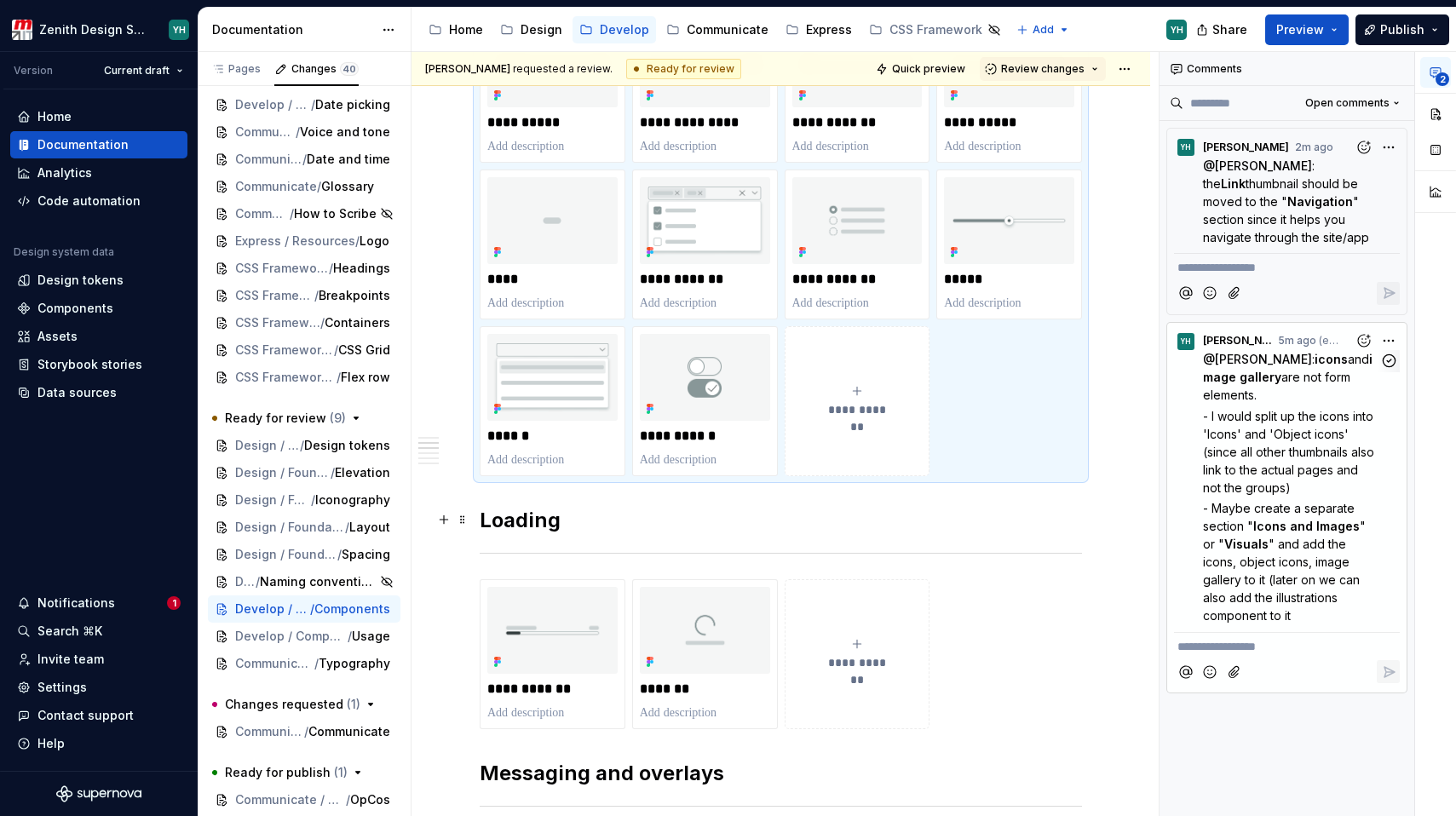
type textarea "*"
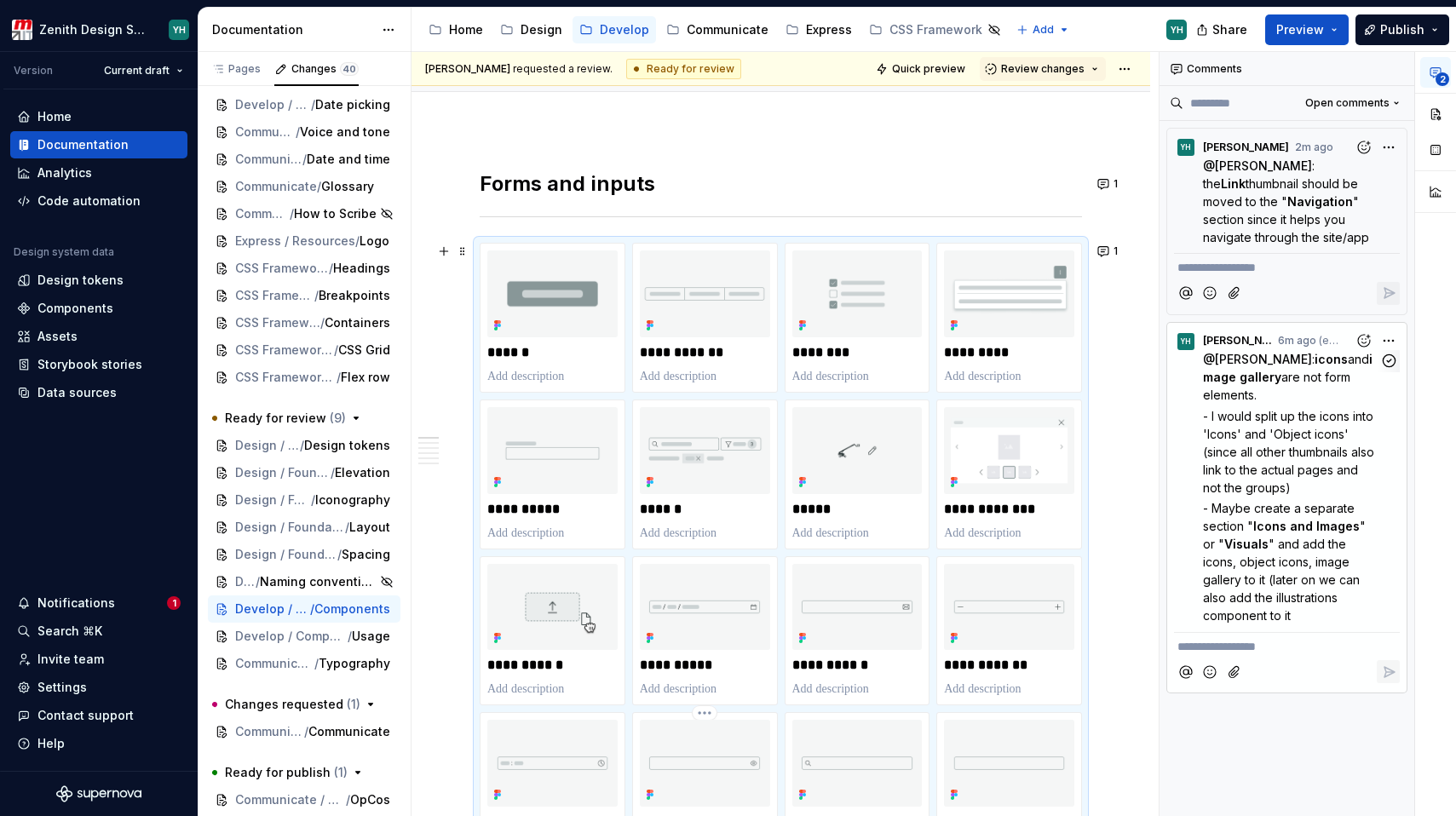
scroll to position [176, 0]
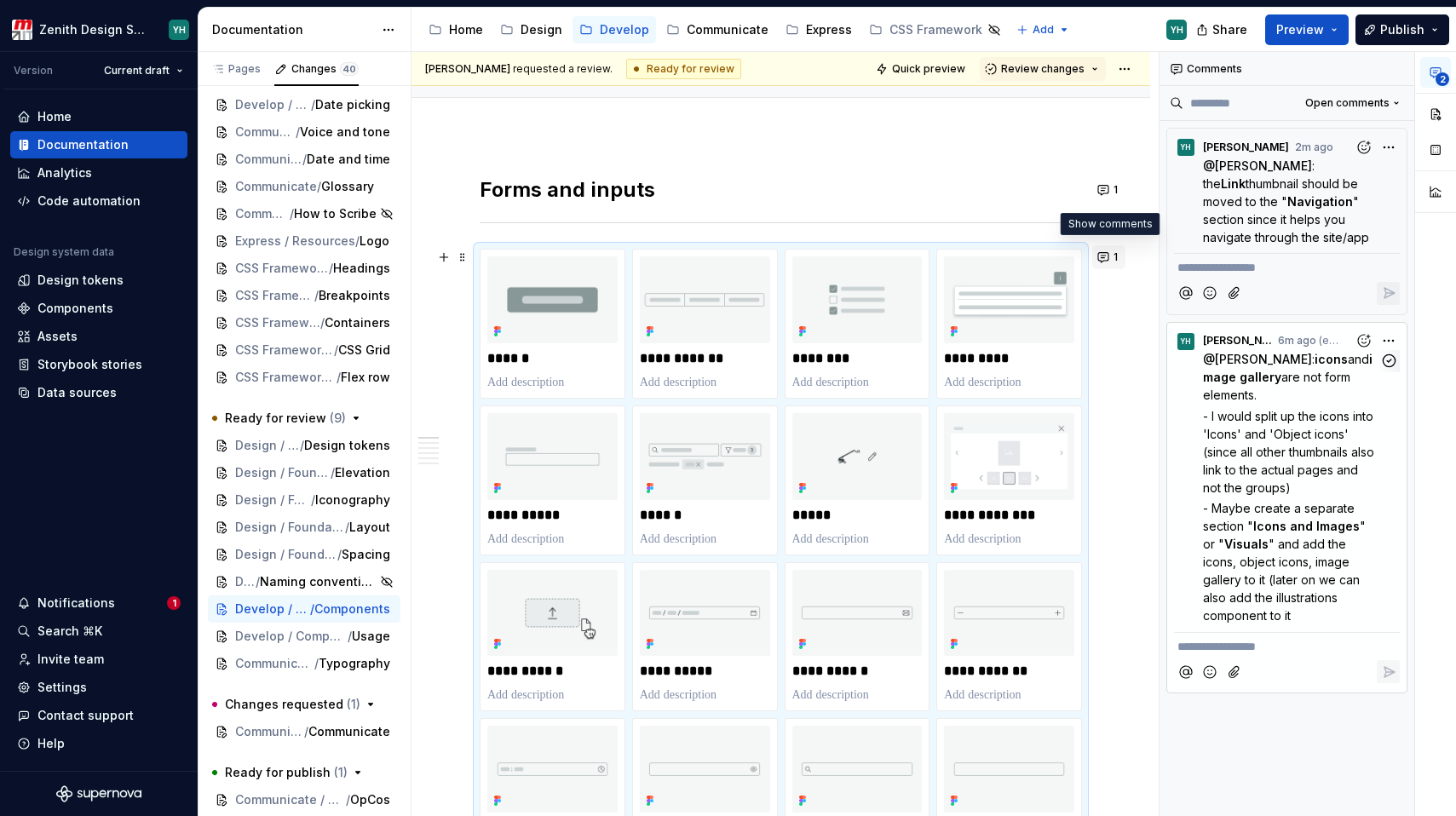
click at [1108, 262] on button "1" at bounding box center [1108, 257] width 33 height 24
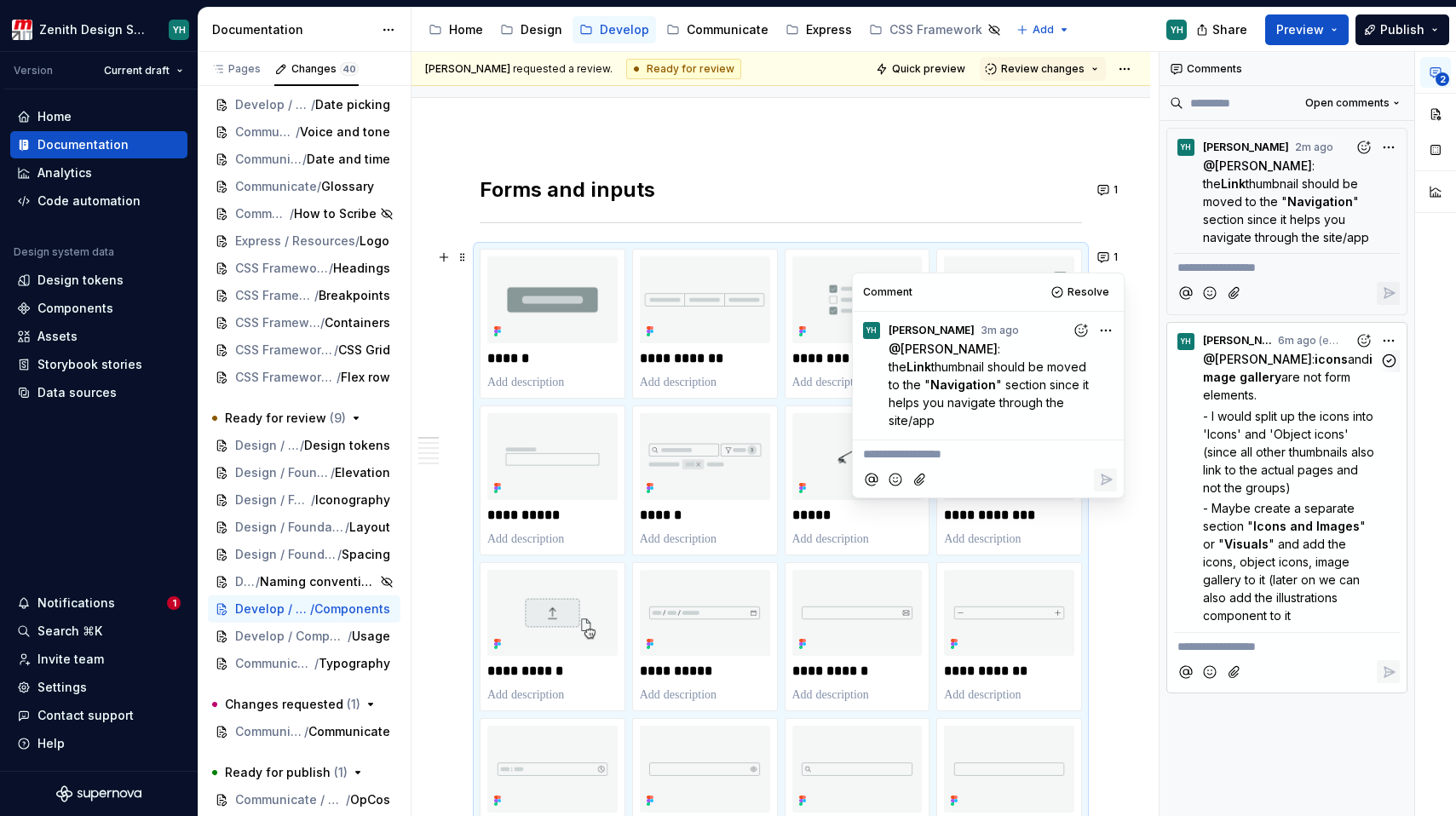
click at [932, 446] on p "**********" at bounding box center [988, 455] width 251 height 18
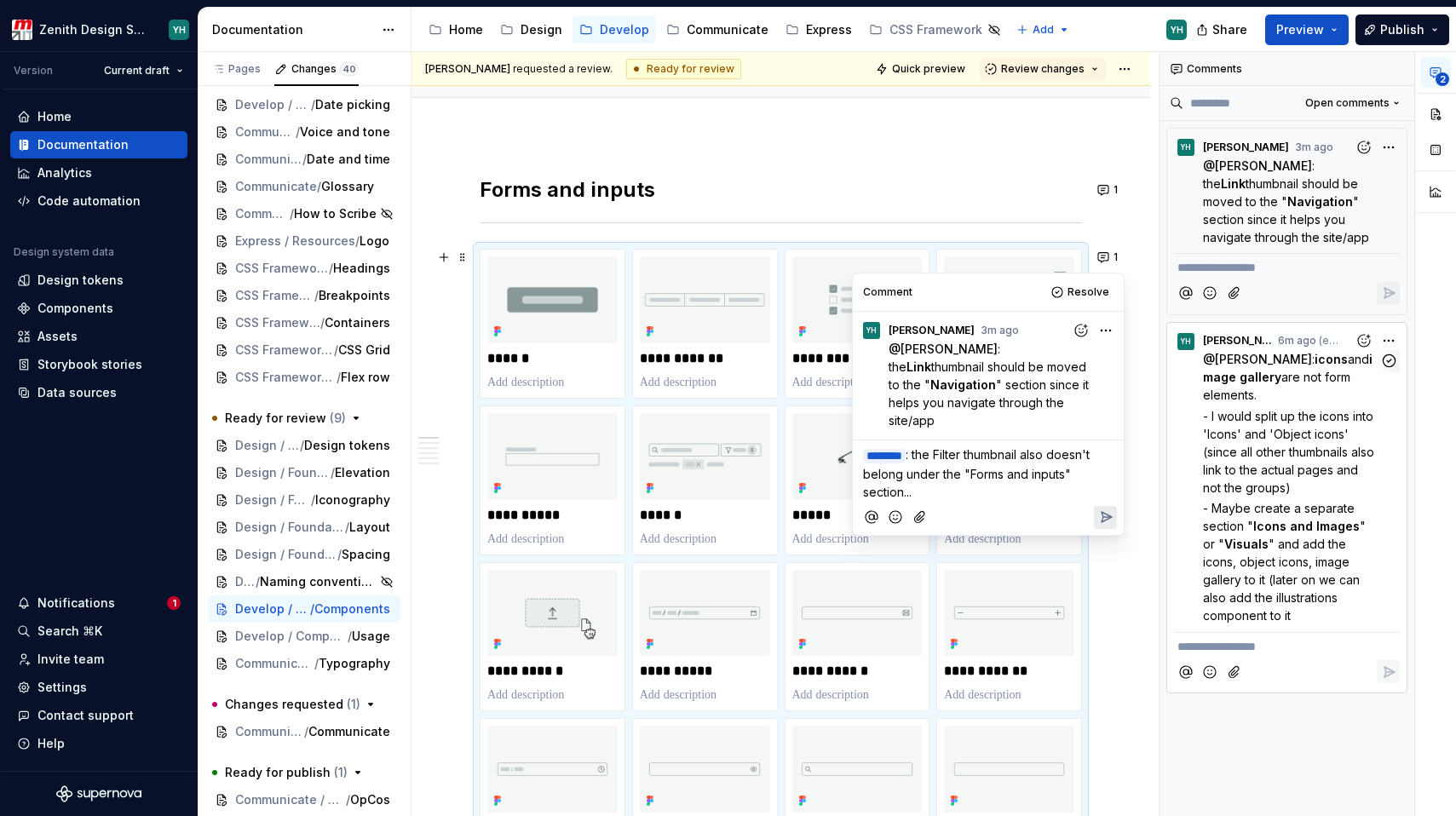
type textarea "*"
click at [895, 526] on icon "Add emoji" at bounding box center [895, 534] width 17 height 17
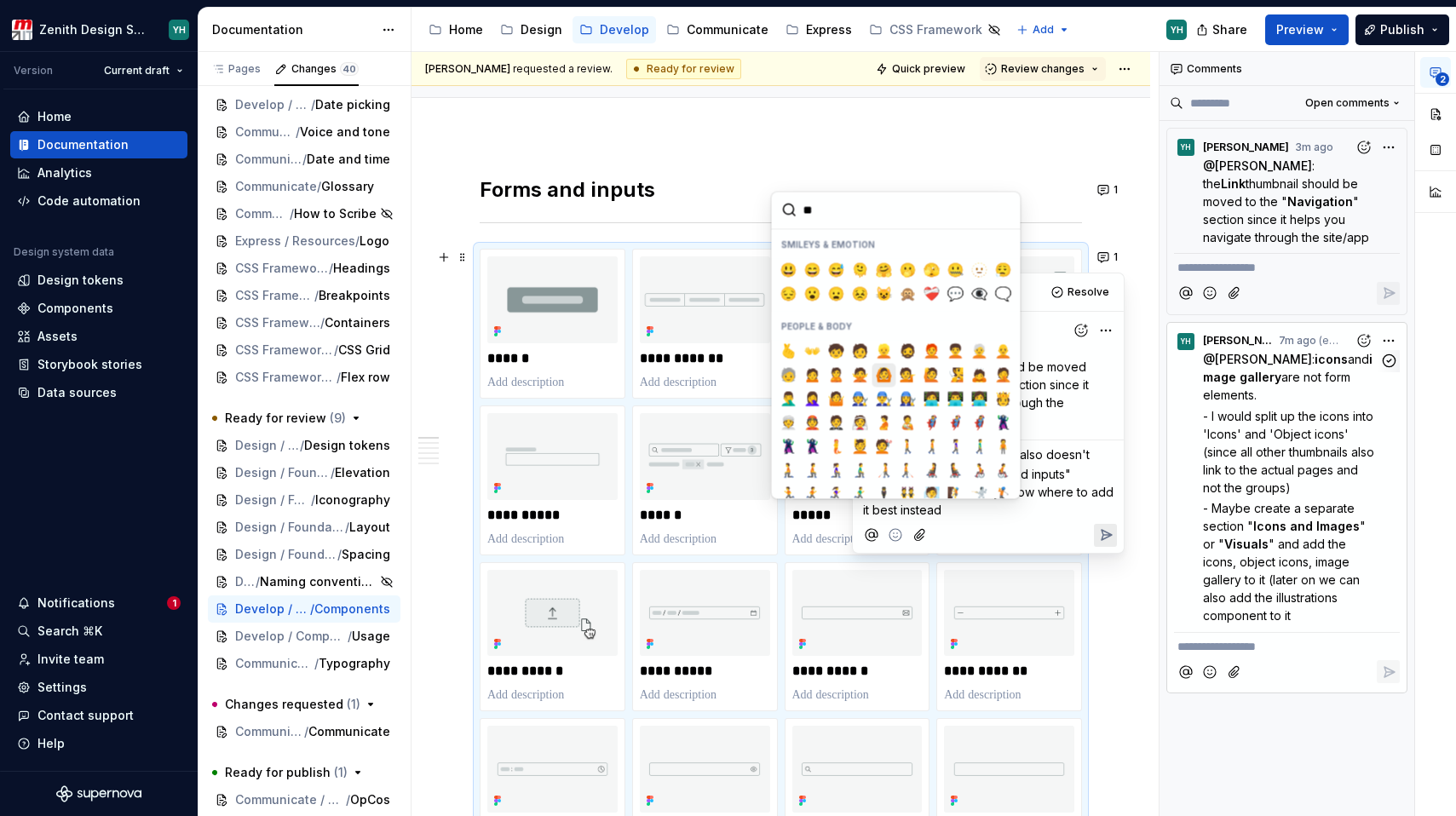
type input "*"
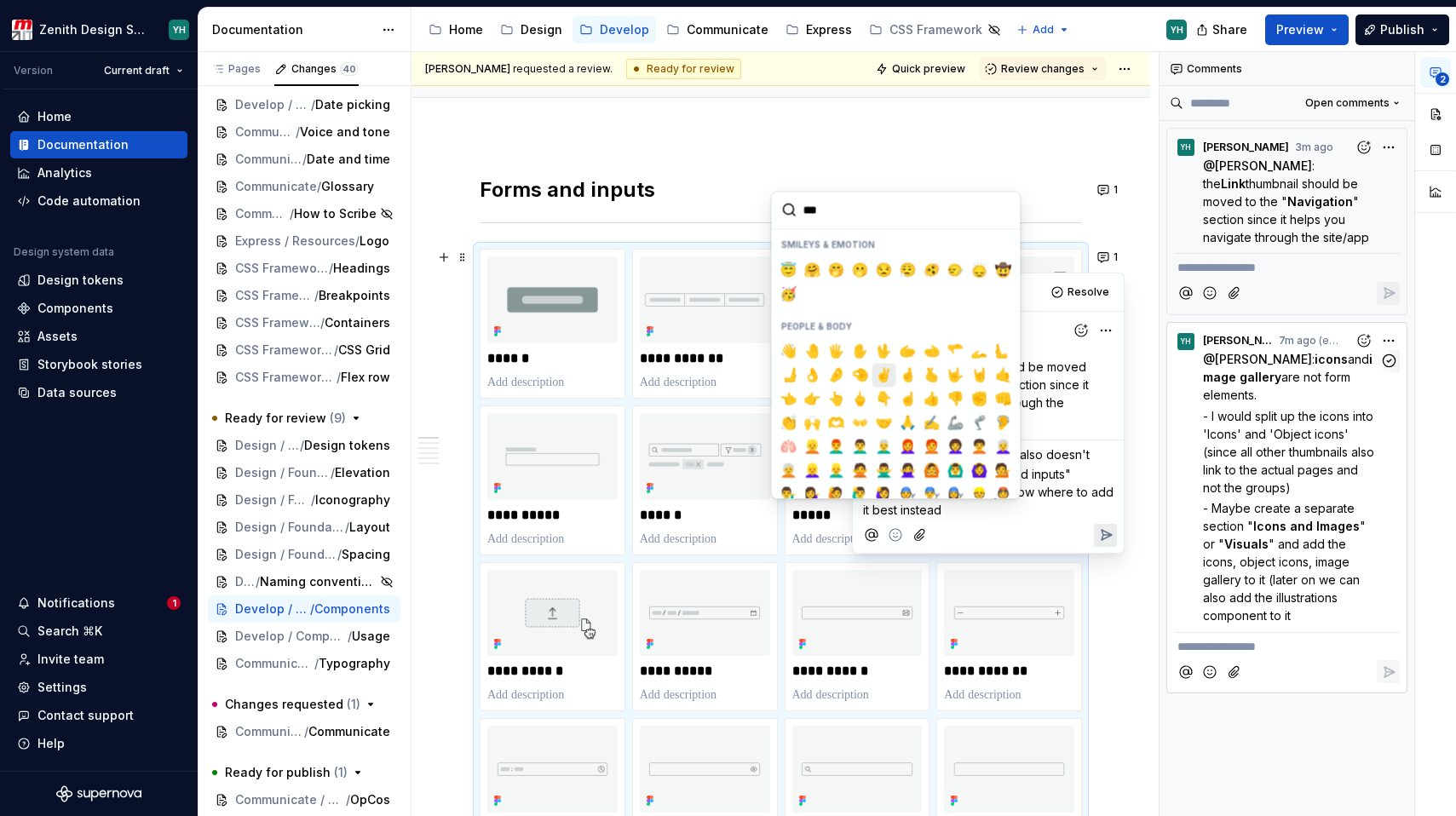
type input "****"
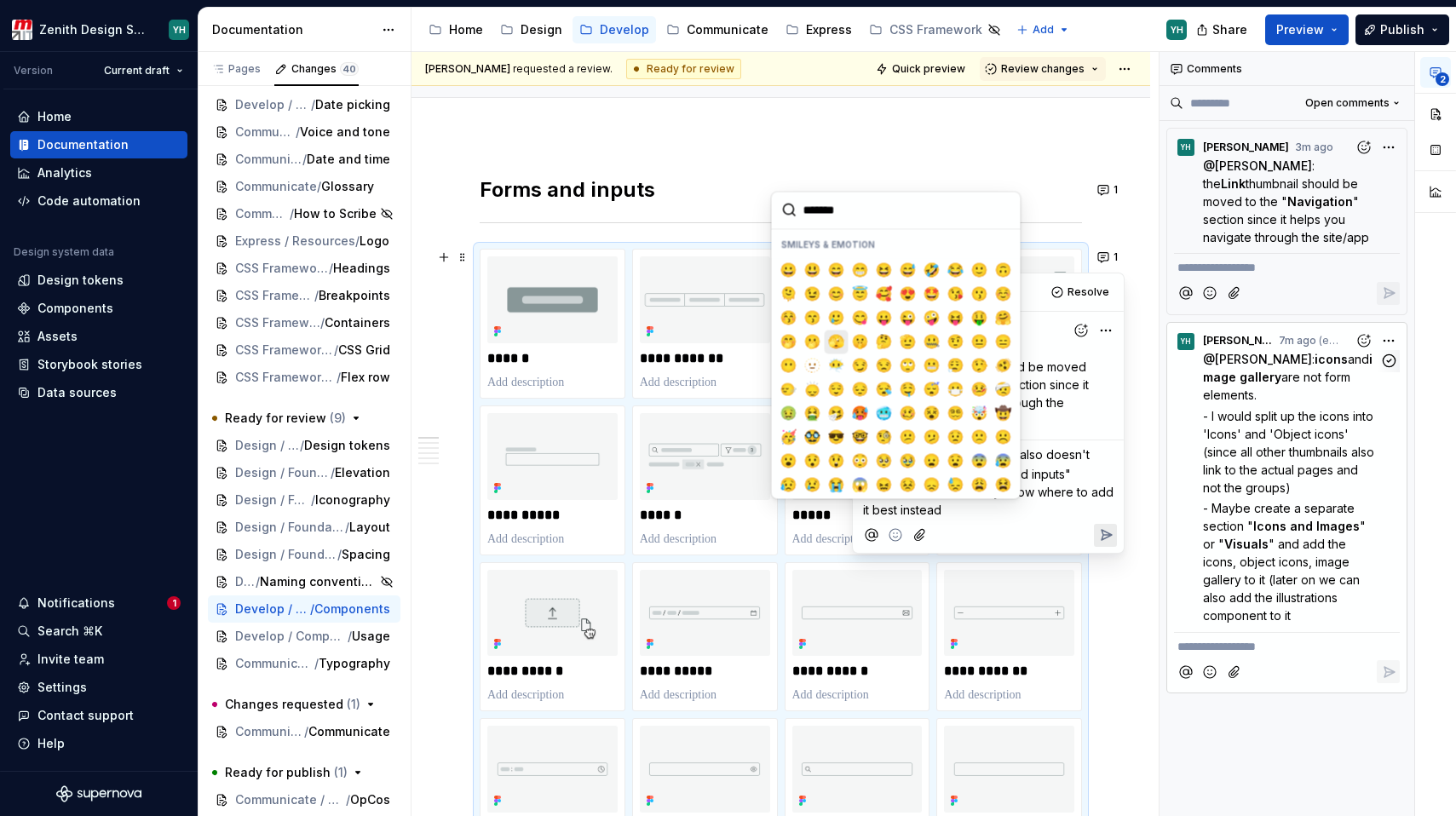
click at [839, 339] on span "🫣" at bounding box center [836, 341] width 13 height 17
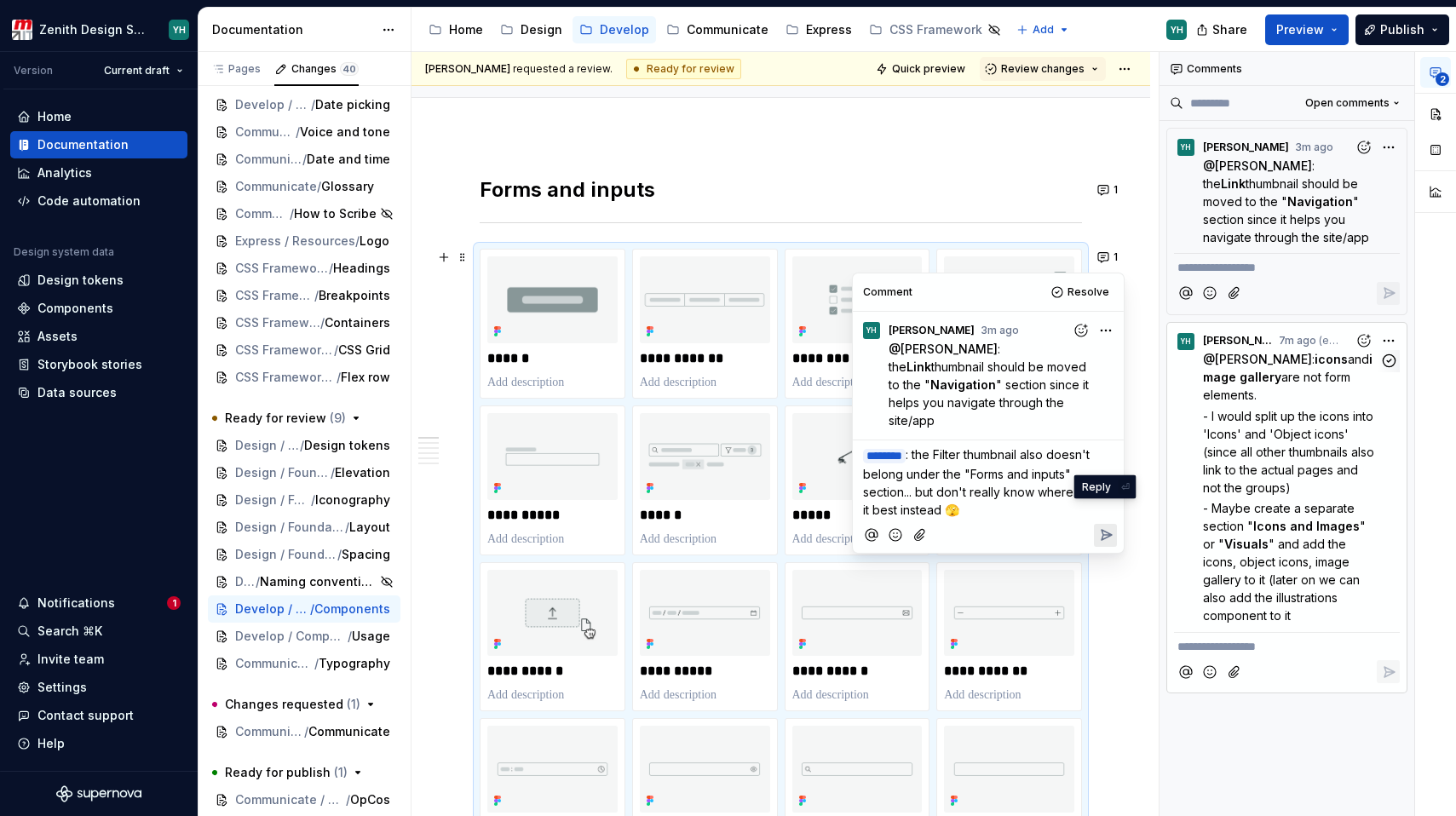
click at [1105, 530] on icon "Reply" at bounding box center [1106, 534] width 10 height 10
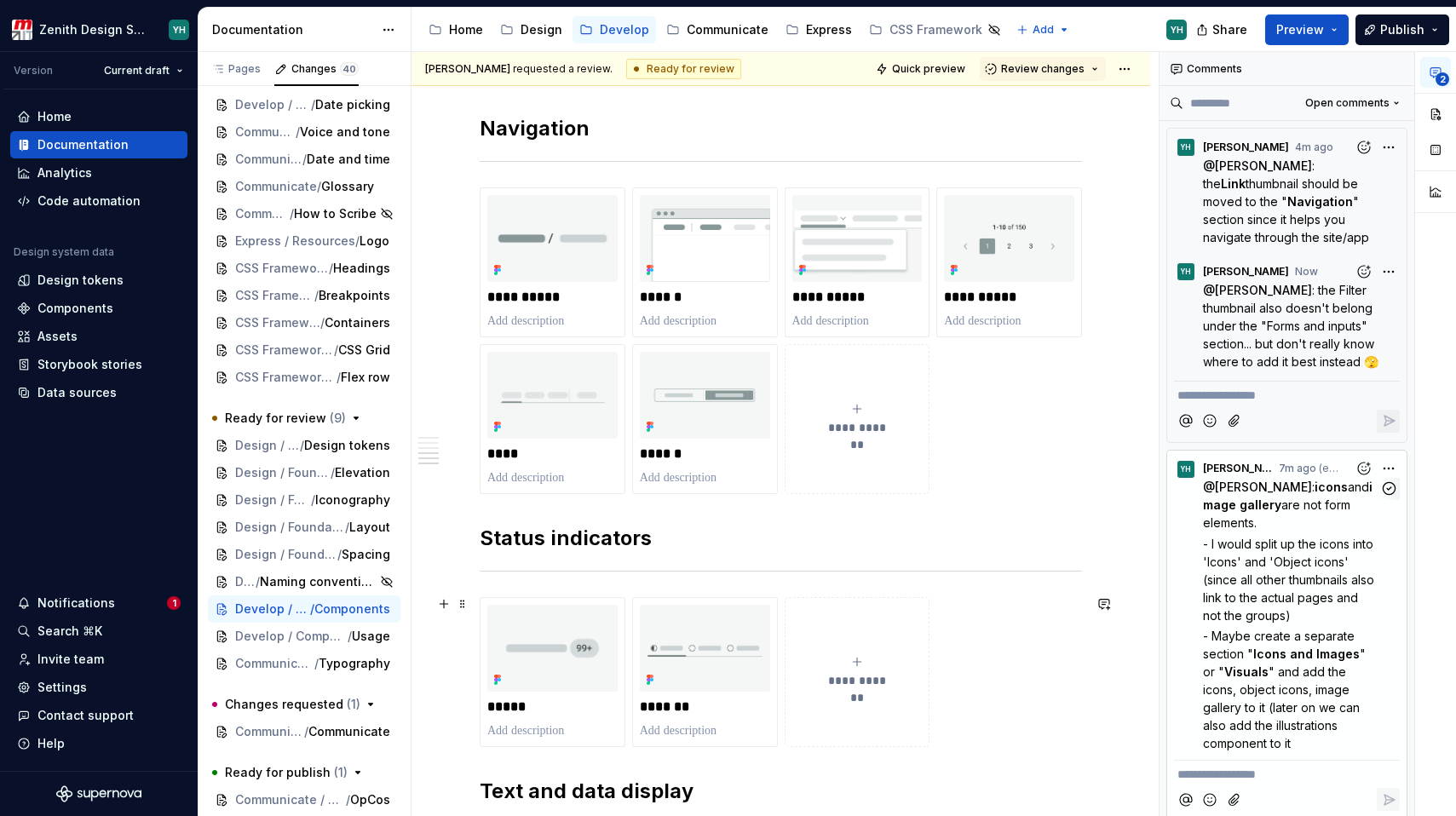
scroll to position [1931, 0]
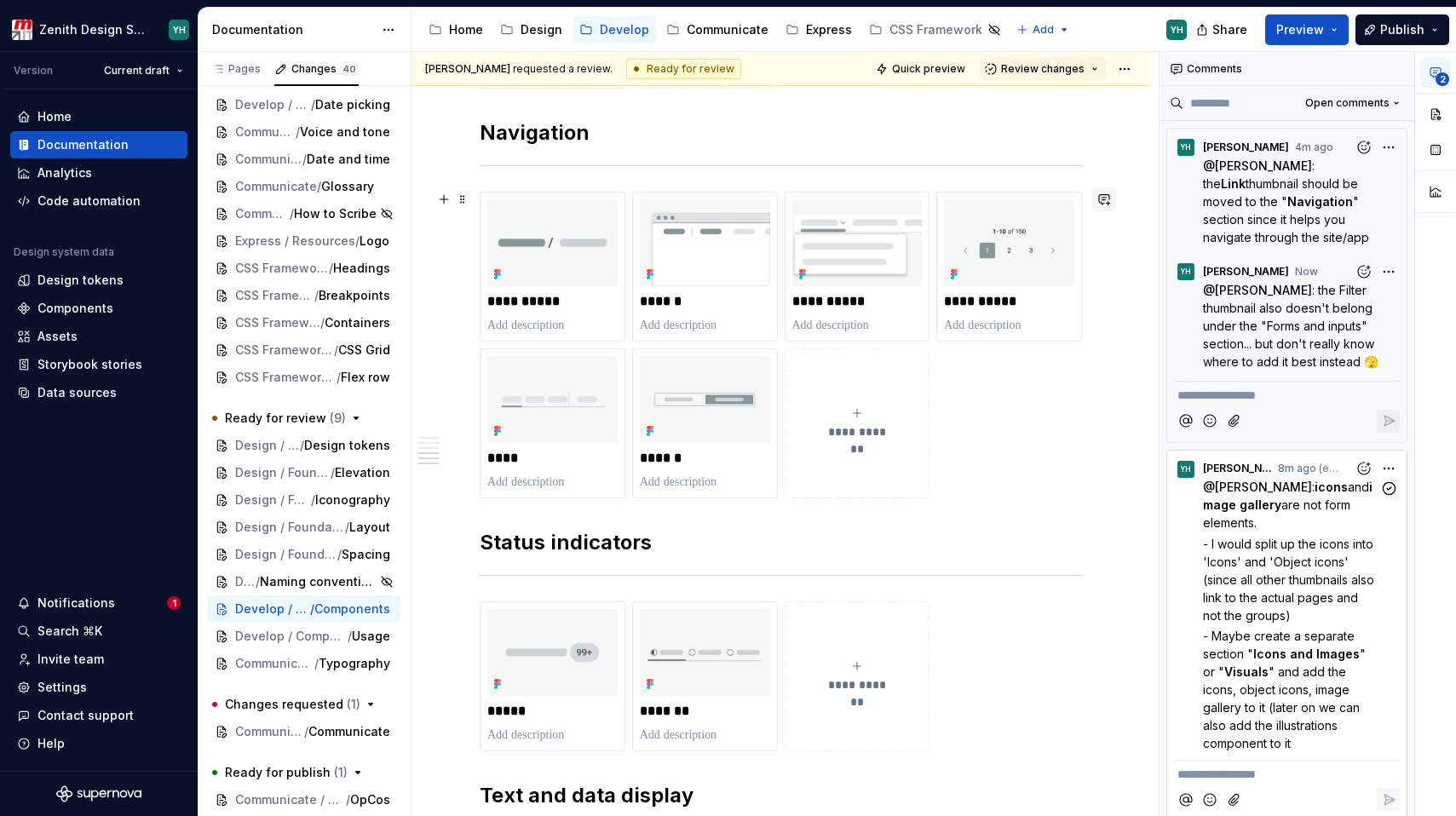
click at [1101, 200] on button "button" at bounding box center [1103, 199] width 24 height 24
click at [1047, 231] on p "**********" at bounding box center [979, 230] width 251 height 18
click at [1094, 287] on icon "Send" at bounding box center [1096, 292] width 10 height 10
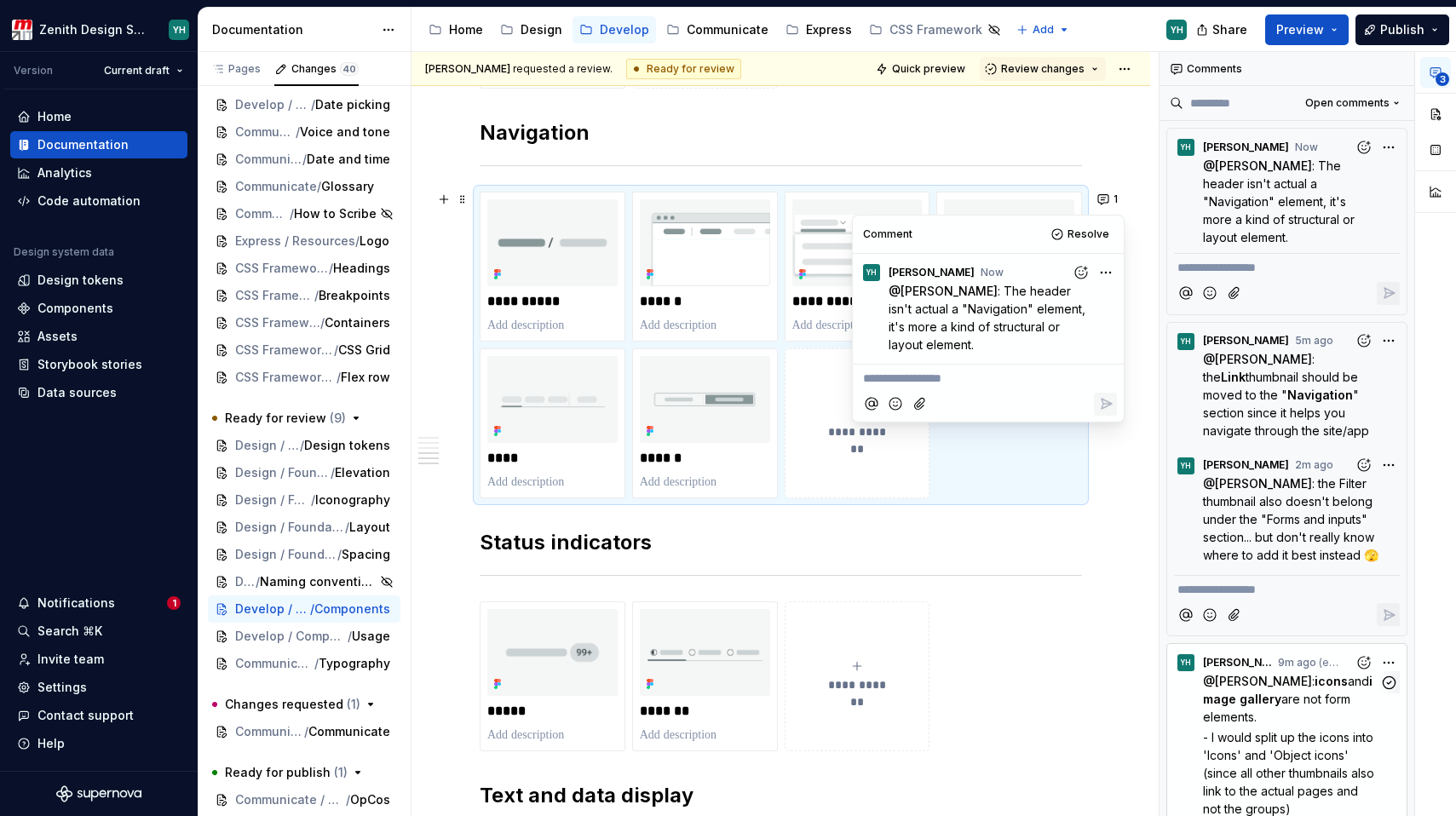
type textarea "*"
click at [921, 370] on p "**********" at bounding box center [988, 378] width 251 height 18
click at [895, 415] on icon "Add emoji" at bounding box center [895, 423] width 17 height 17
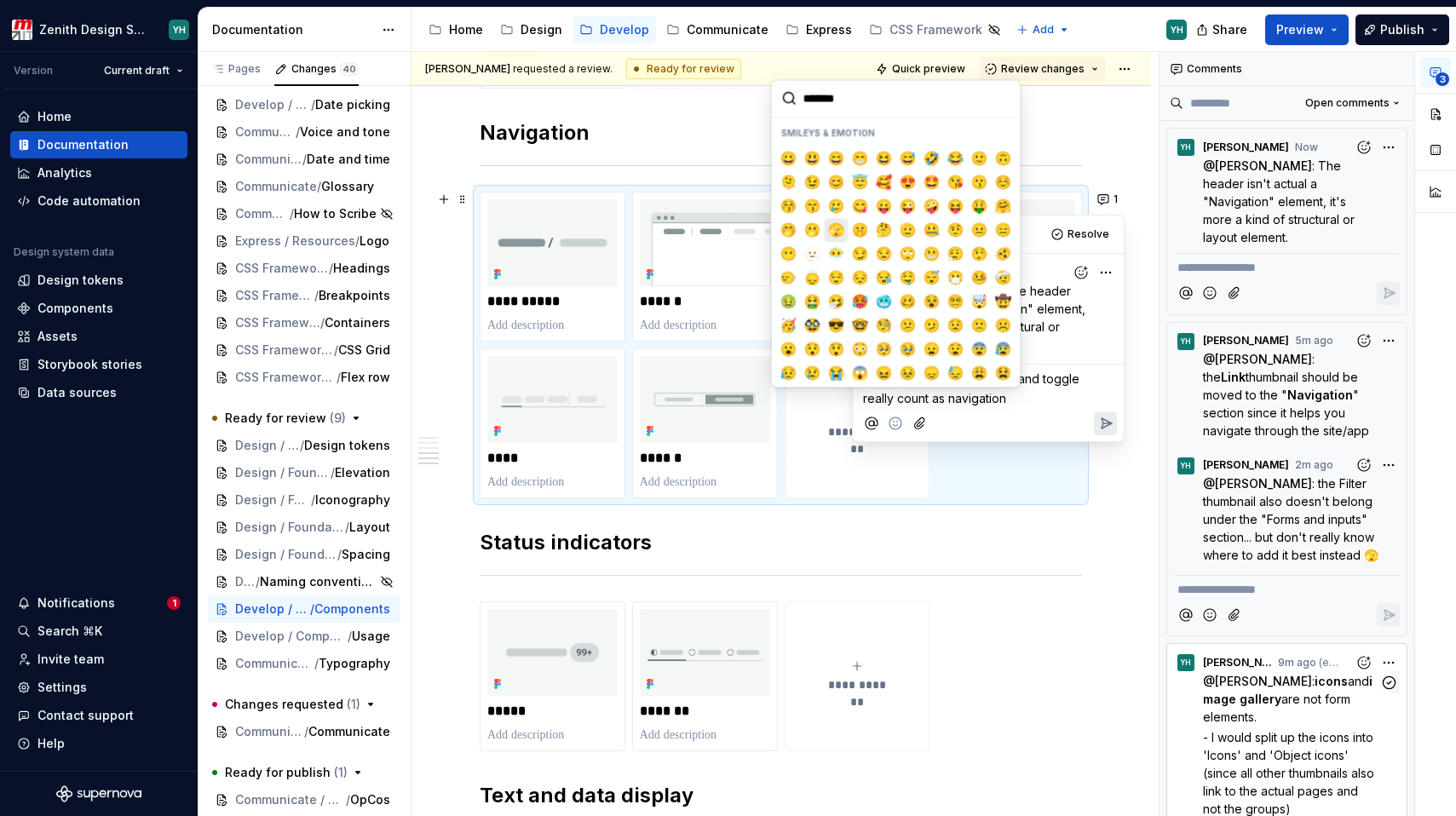
click at [837, 227] on span "🫣" at bounding box center [836, 230] width 13 height 17
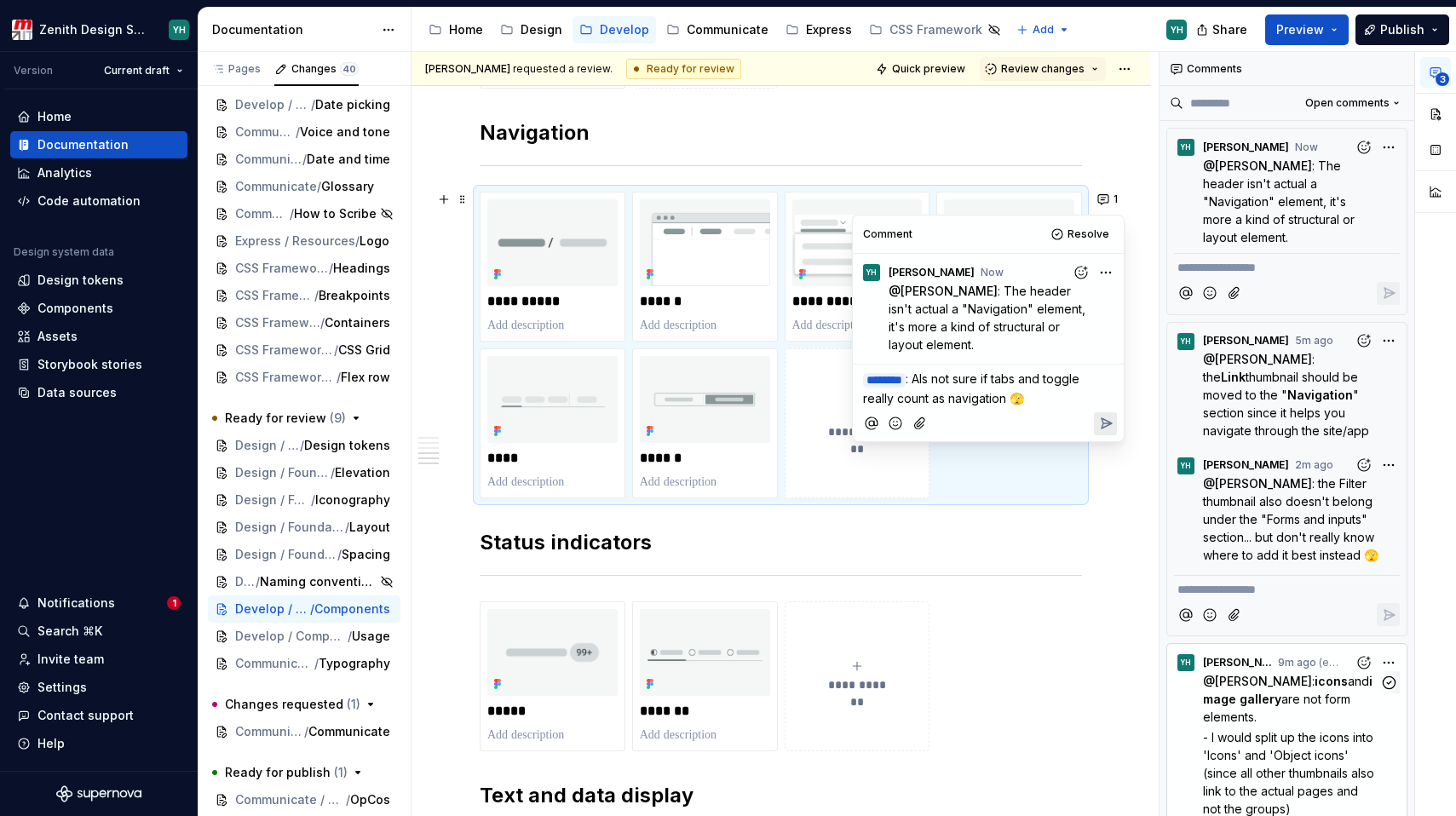
click at [1109, 415] on icon "Reply" at bounding box center [1105, 423] width 17 height 17
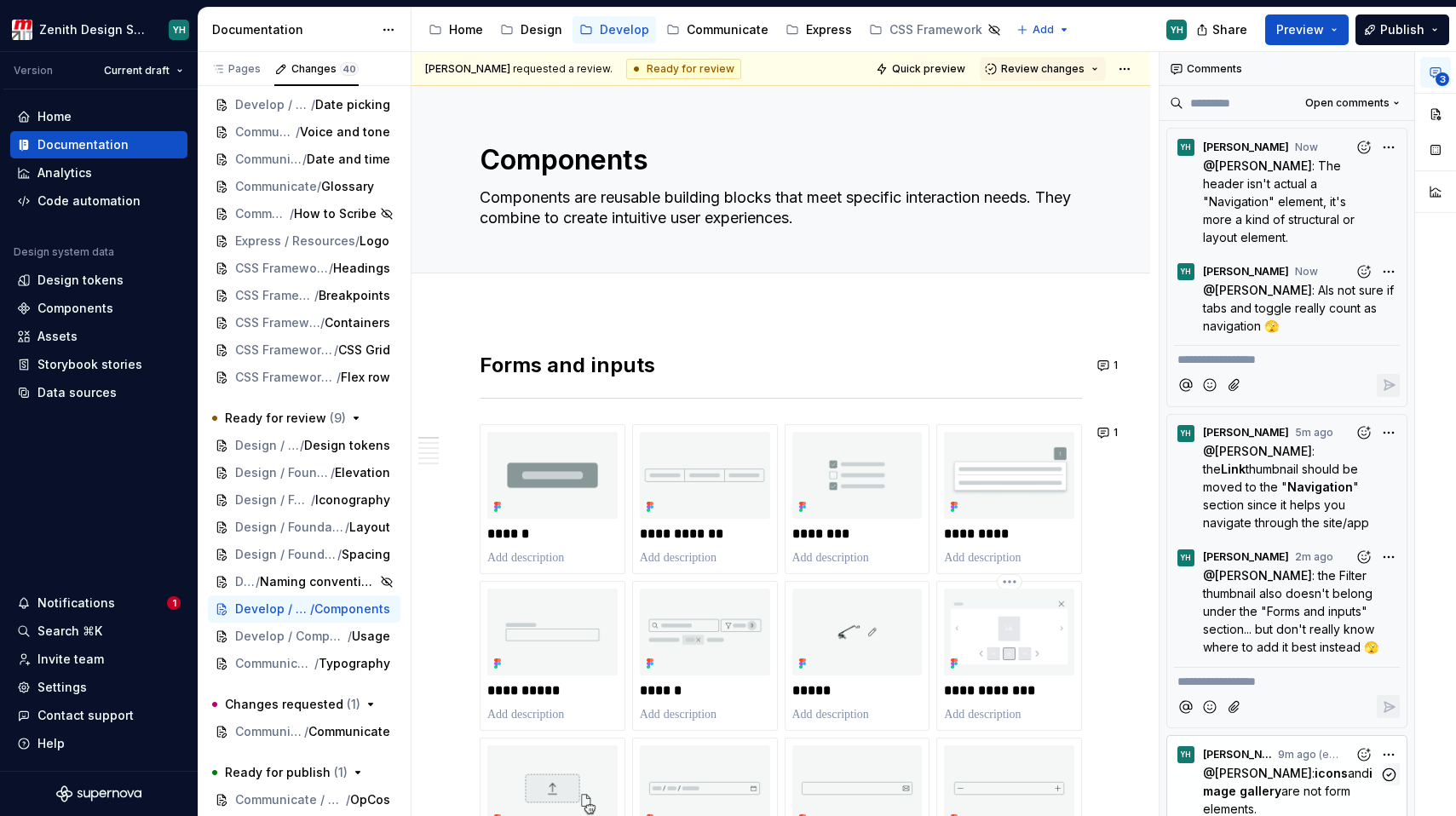
scroll to position [0, 0]
click at [1041, 72] on span "Review changes" at bounding box center [1043, 68] width 83 height 13
click at [1033, 150] on div "Request changes" at bounding box center [1103, 144] width 177 height 17
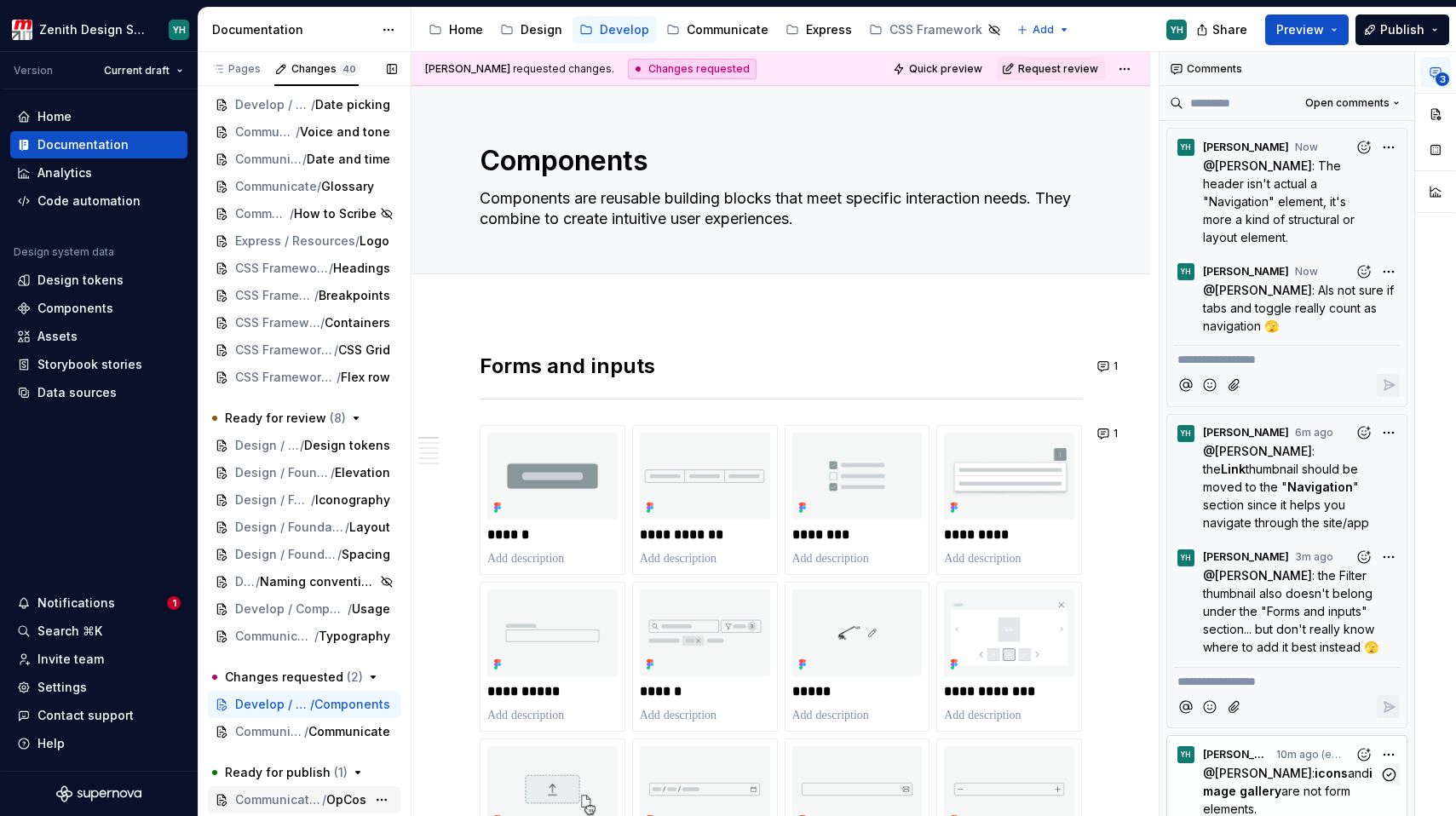
click at [285, 794] on span "Communicate / Content" at bounding box center [278, 799] width 87 height 17
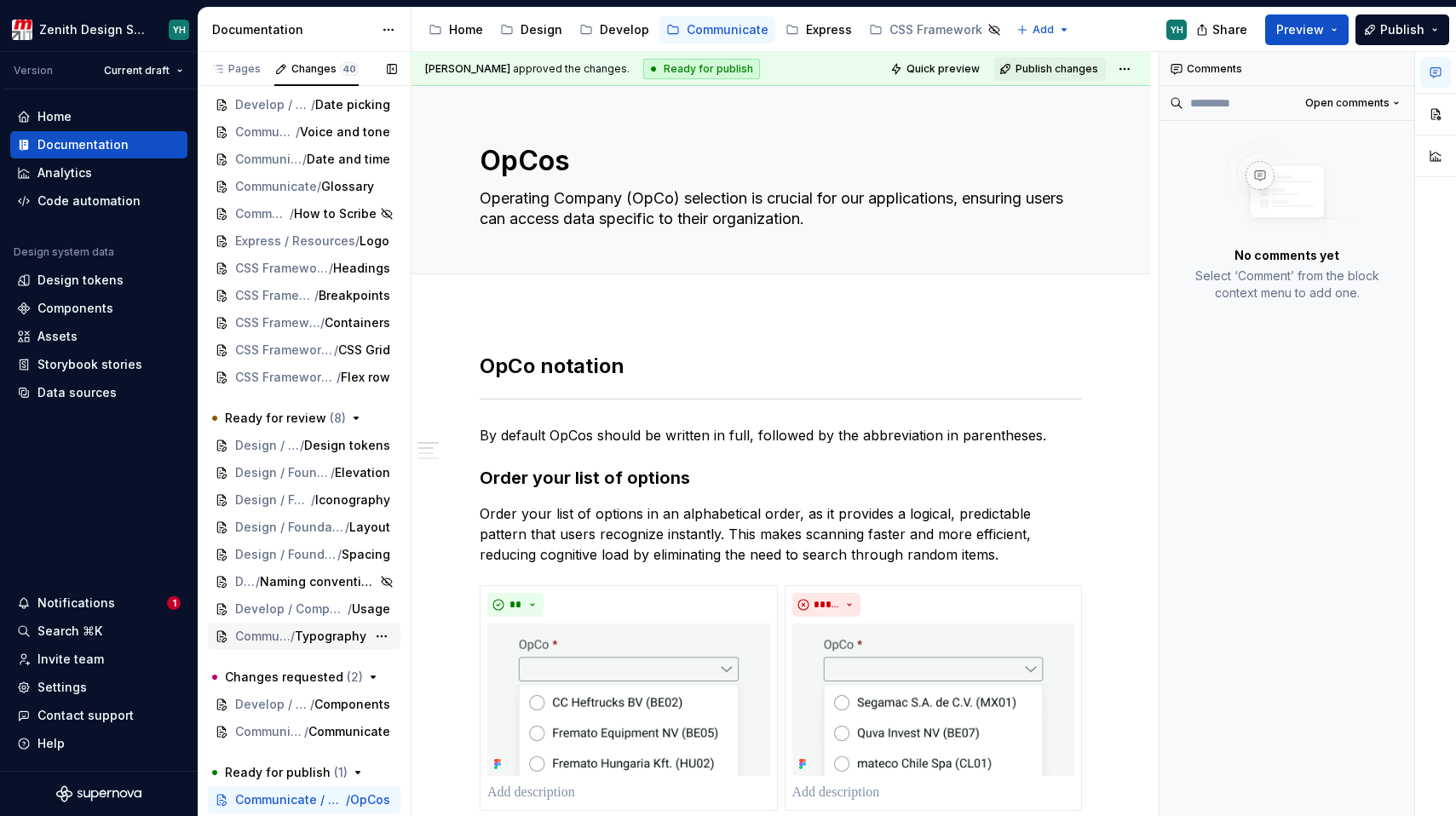
click at [320, 642] on span "Typography" at bounding box center [330, 636] width 72 height 17
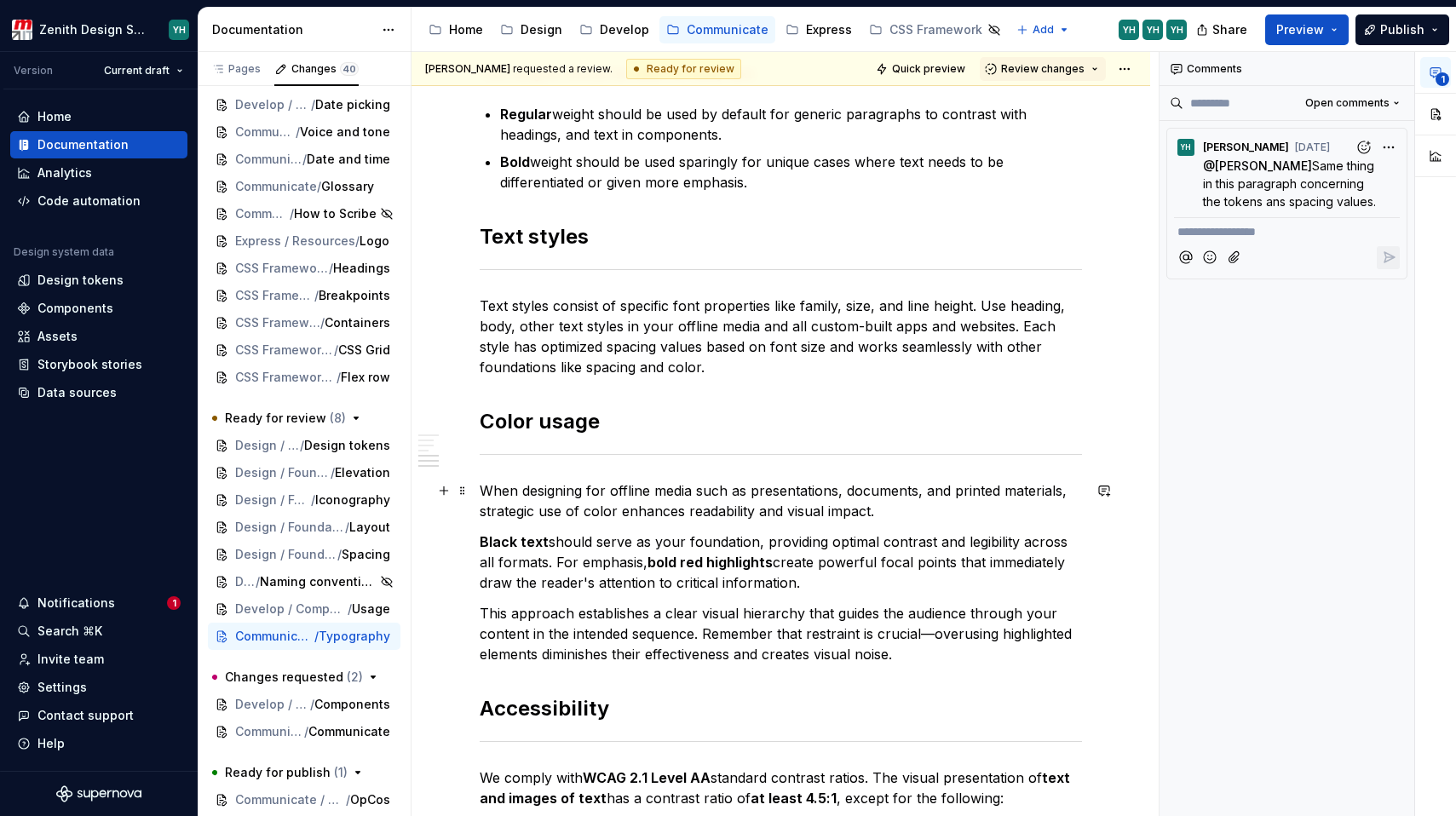
scroll to position [725, 0]
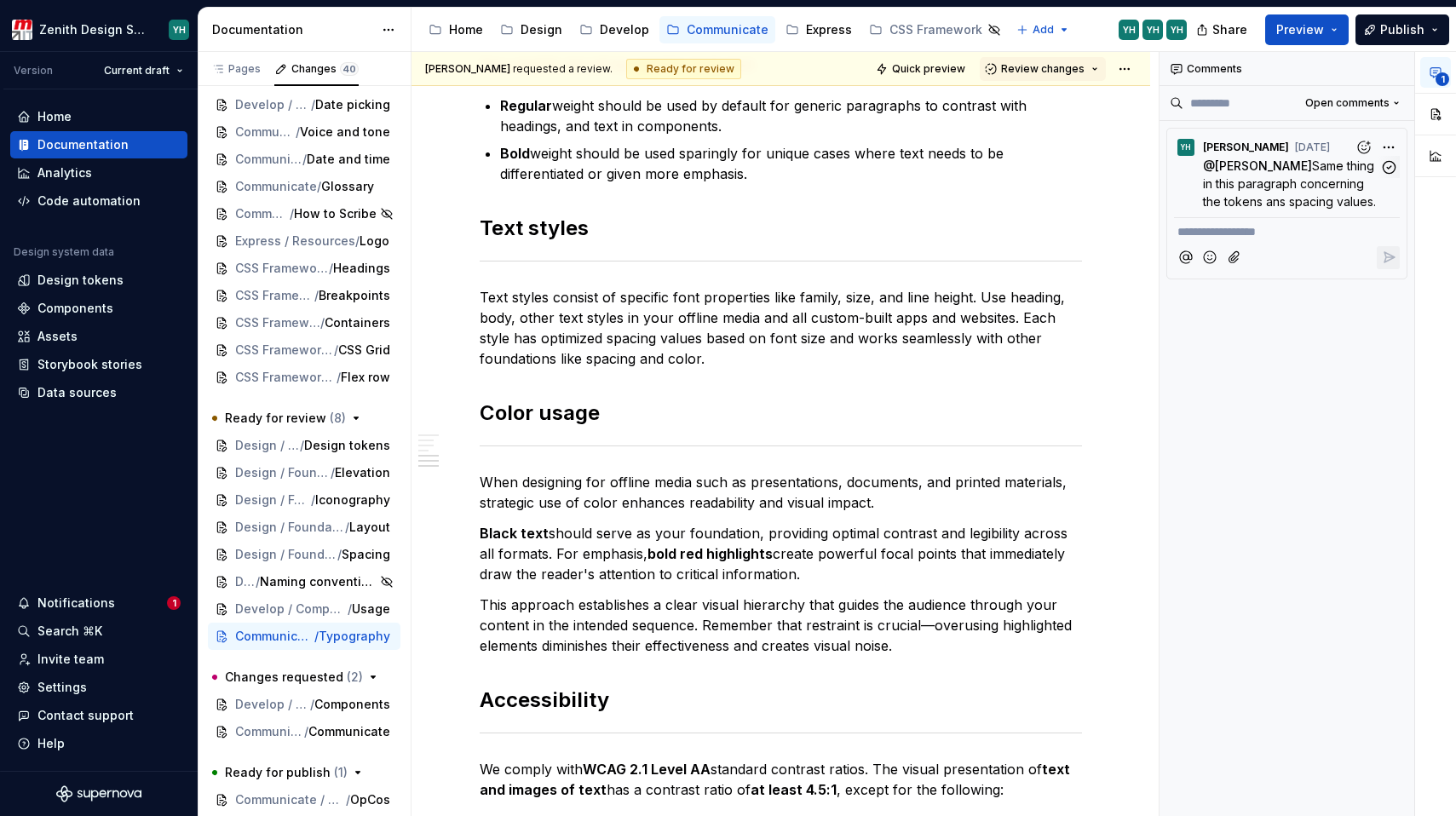
click at [1333, 185] on span "Same thing in this paragraph concerning the tokens ans spacing values." at bounding box center [1290, 183] width 175 height 50
click at [1292, 177] on span "Same thing in this paragraph concerning the tokens ans spacing values." at bounding box center [1290, 183] width 175 height 50
click at [1289, 191] on p "@ Daniëlle Terras Same thing in this paragraph concerning the tokens ans spacin…" at bounding box center [1290, 183] width 176 height 54
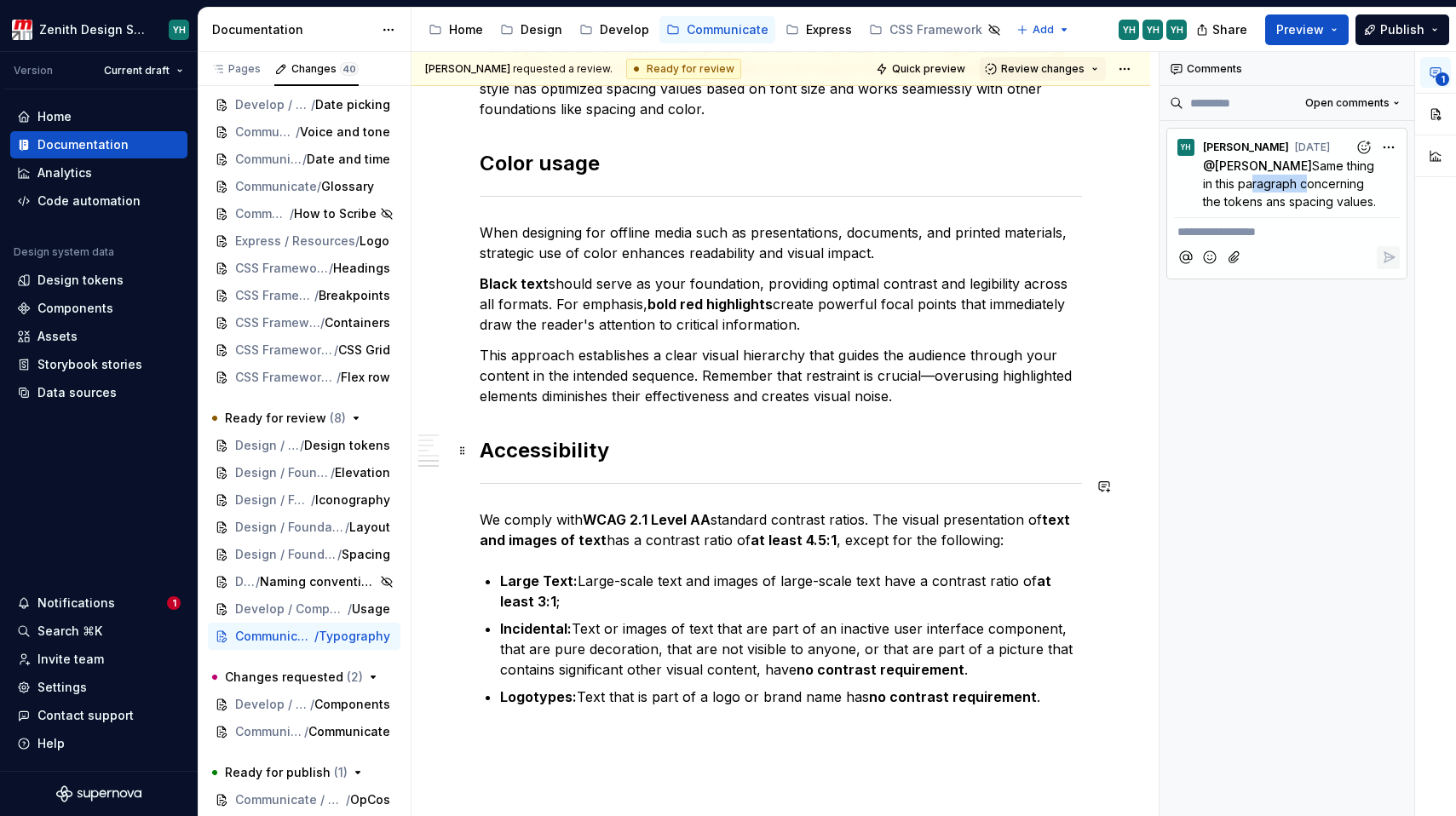
scroll to position [926, 0]
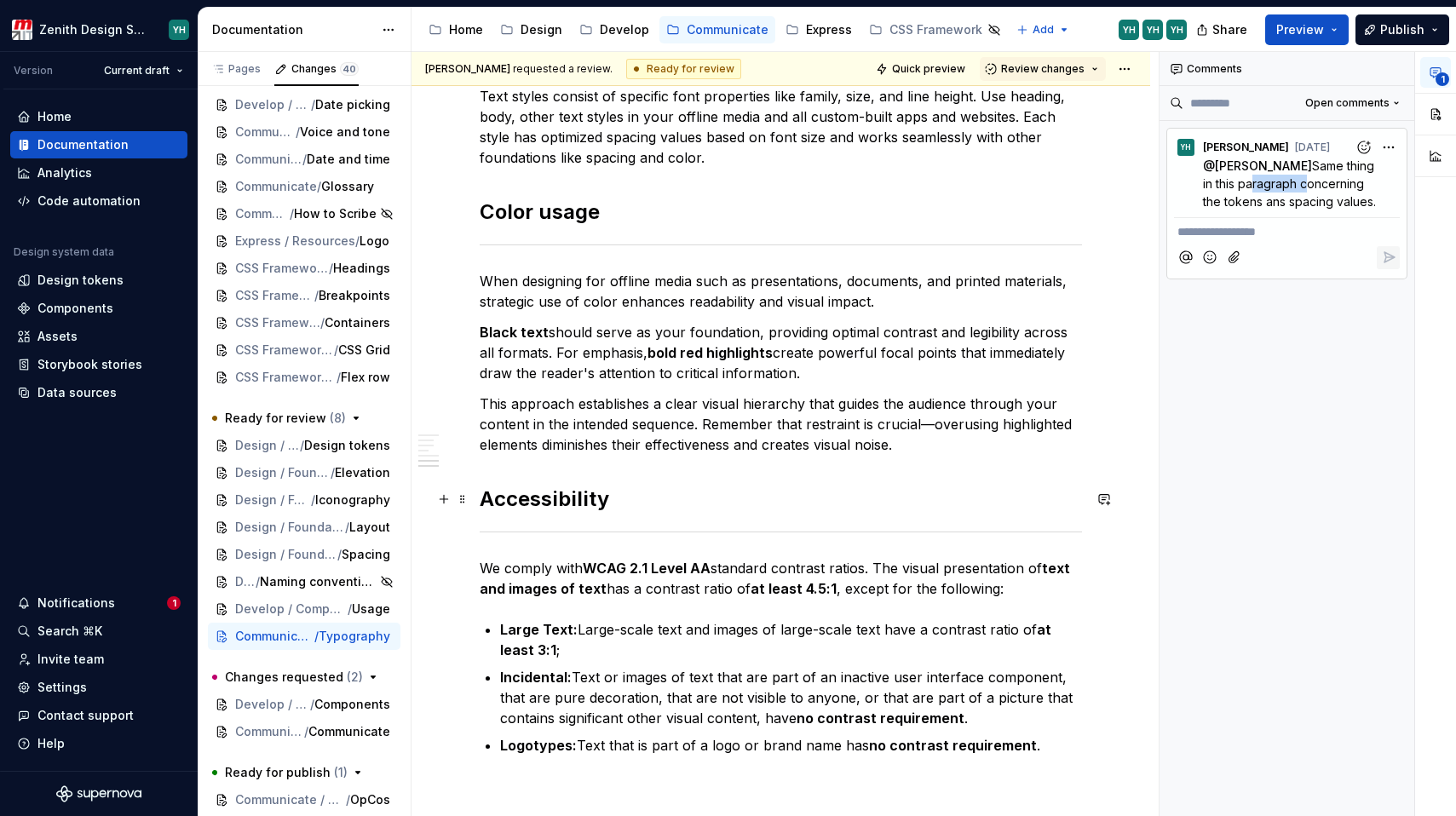
click at [780, 487] on h2 "Accessibility" at bounding box center [780, 499] width 602 height 27
click at [1329, 104] on span "Open comments" at bounding box center [1347, 103] width 84 height 13
click at [1312, 166] on div "Resolved" at bounding box center [1341, 163] width 111 height 17
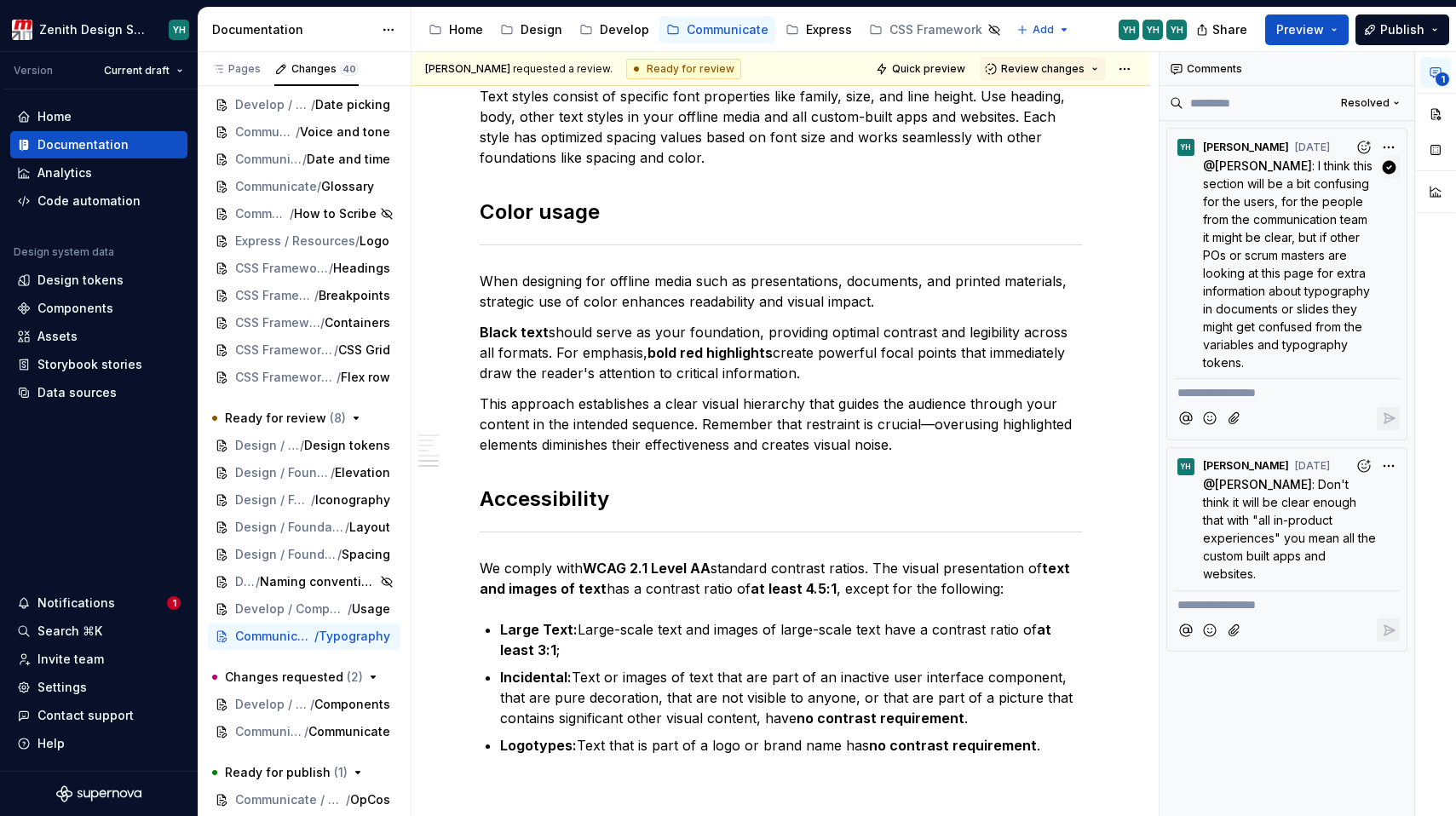
click at [1290, 240] on span ": I think this section will be a bit confusing for the users, for the people fr…" at bounding box center [1289, 264] width 173 height 211
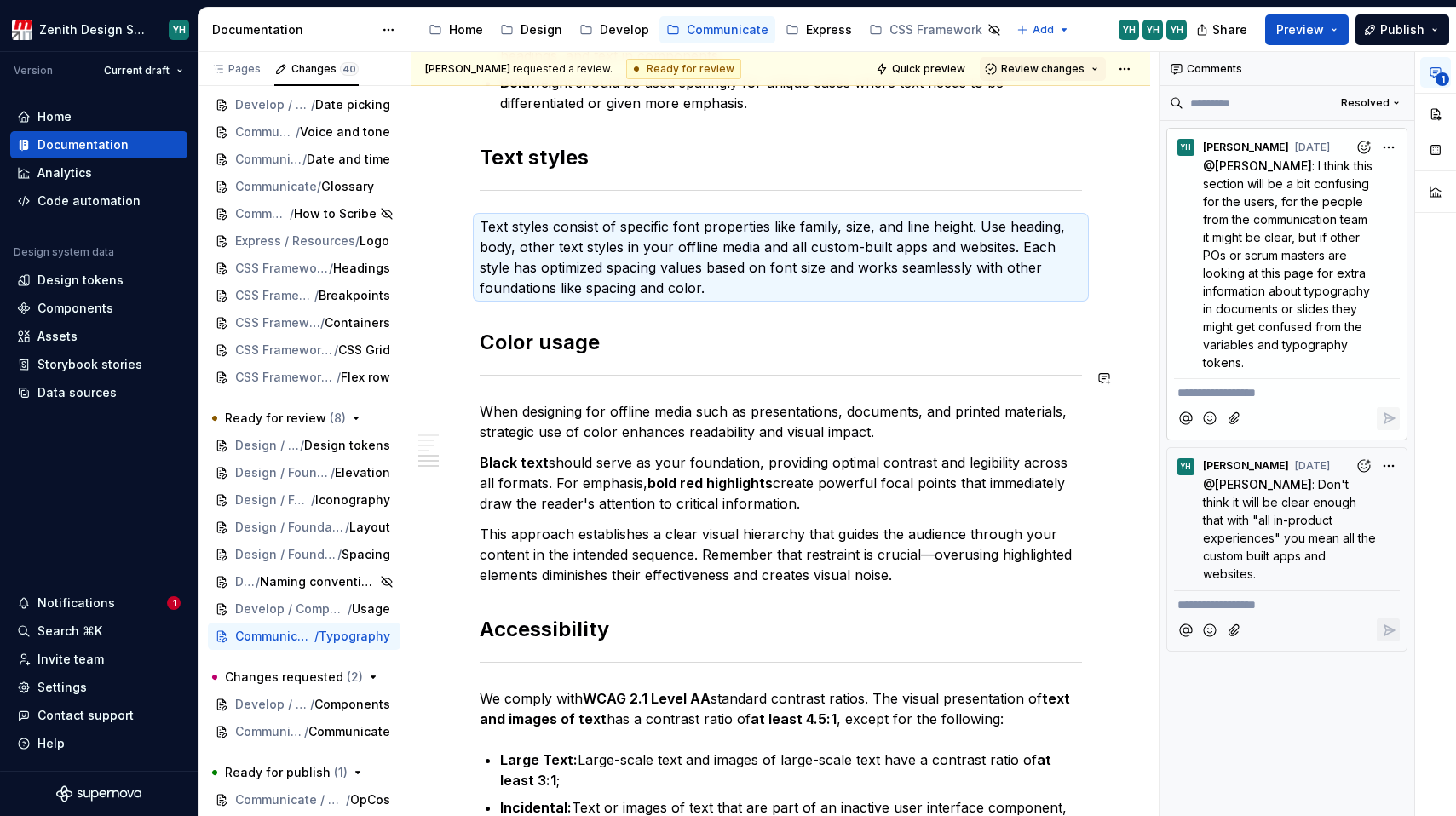
scroll to position [789, 0]
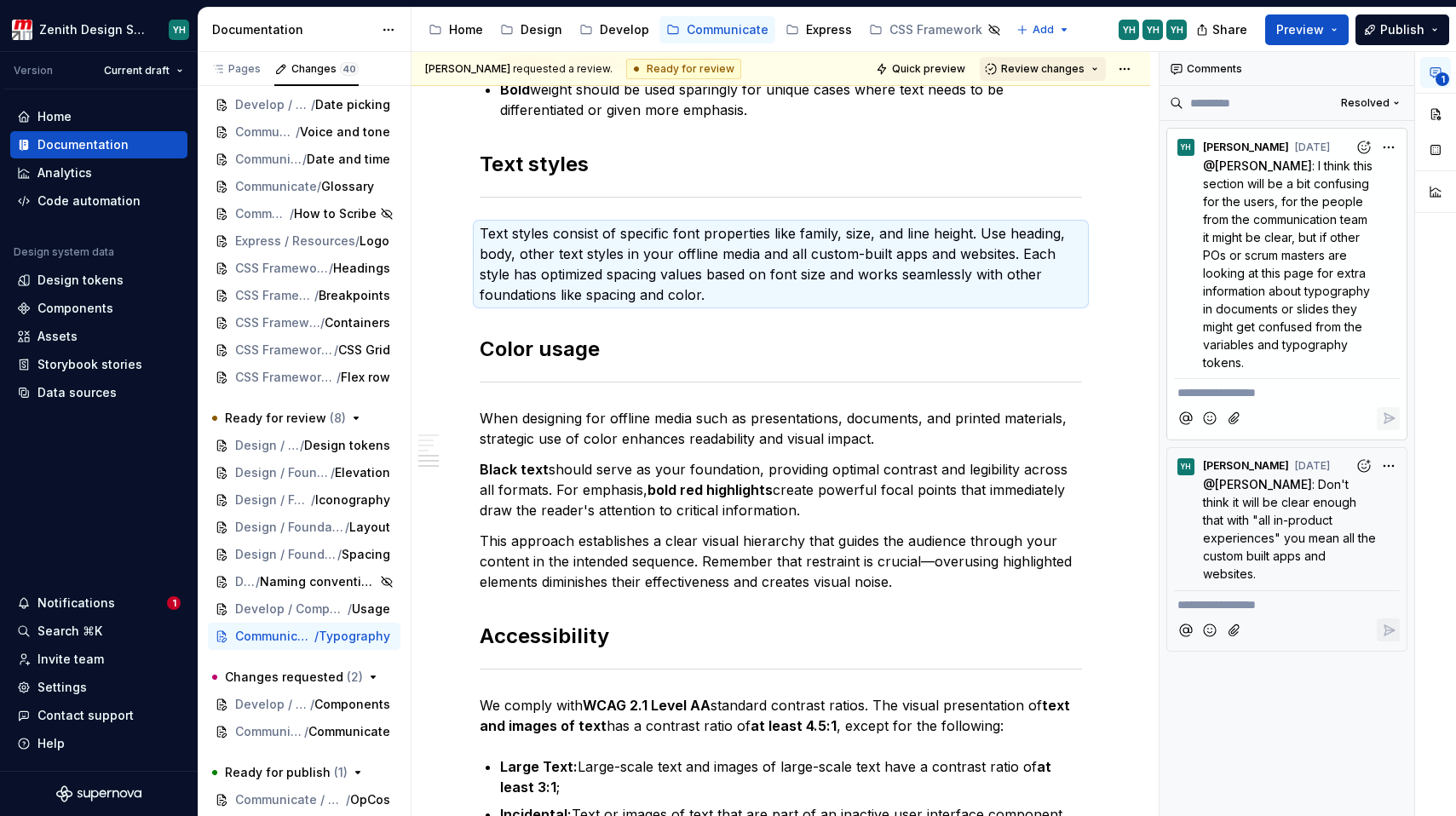
click at [1063, 64] on span "Review changes" at bounding box center [1043, 68] width 83 height 13
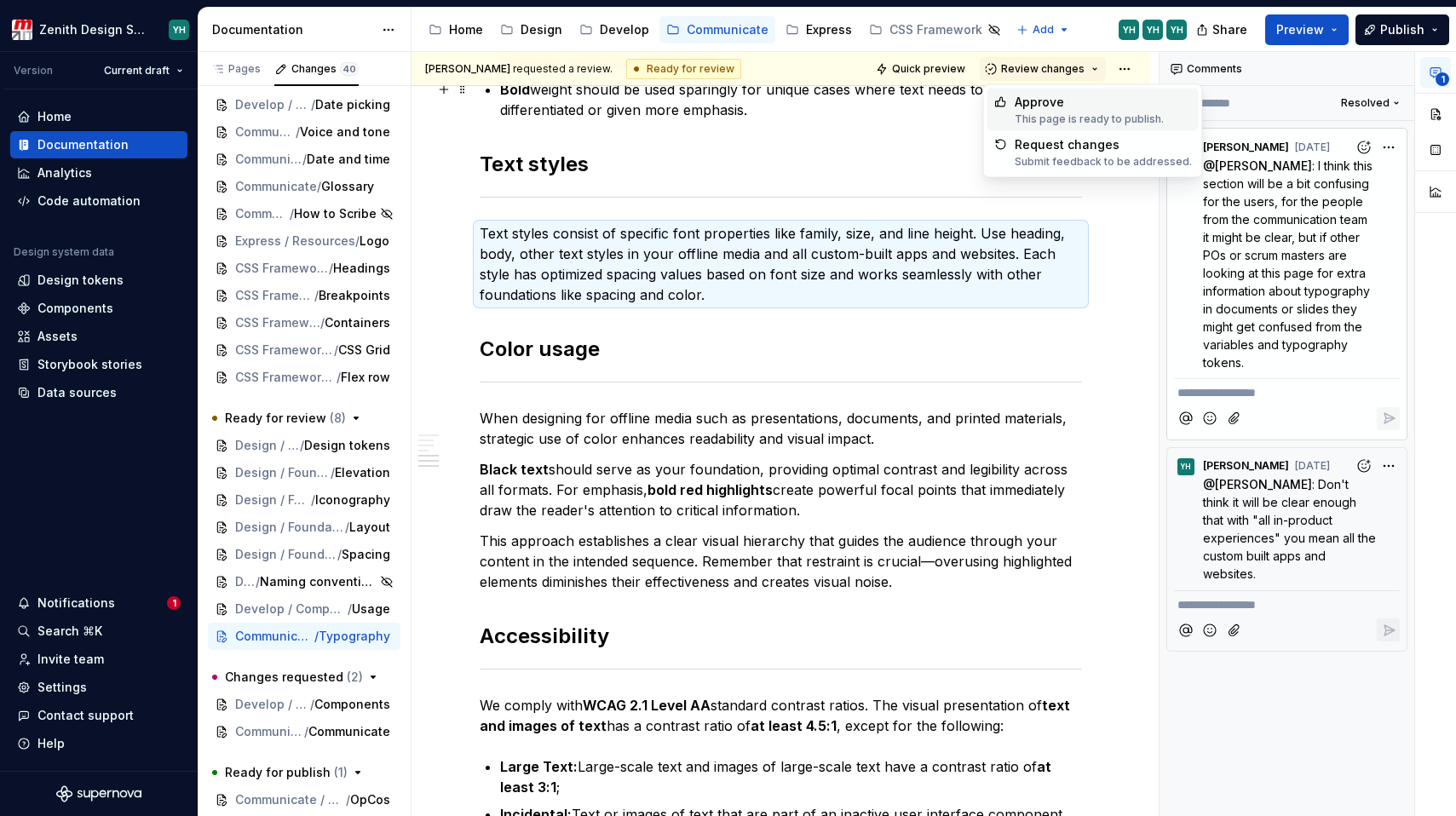
click at [1056, 104] on div "Approve" at bounding box center [1089, 102] width 149 height 17
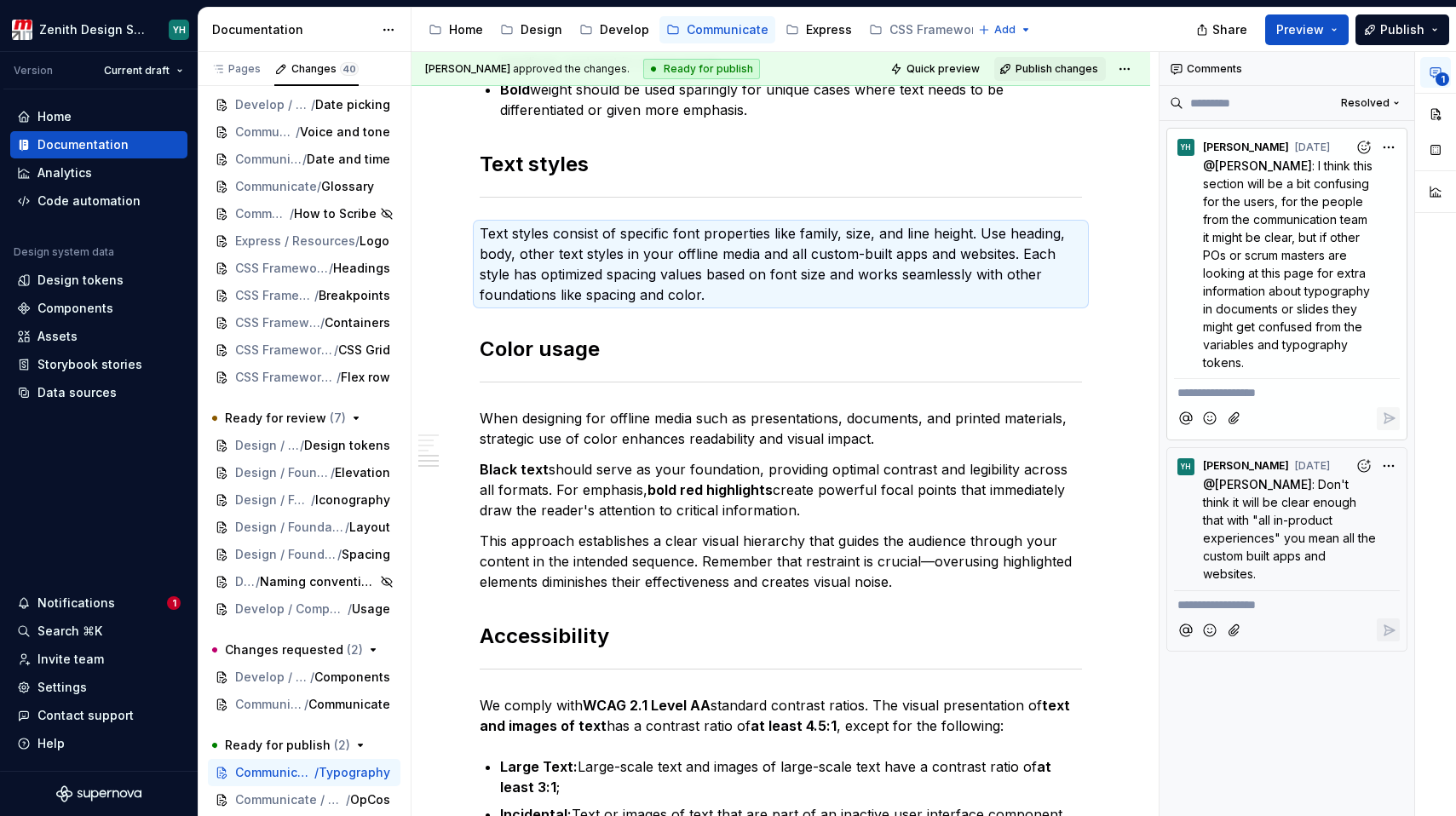
type textarea "*"
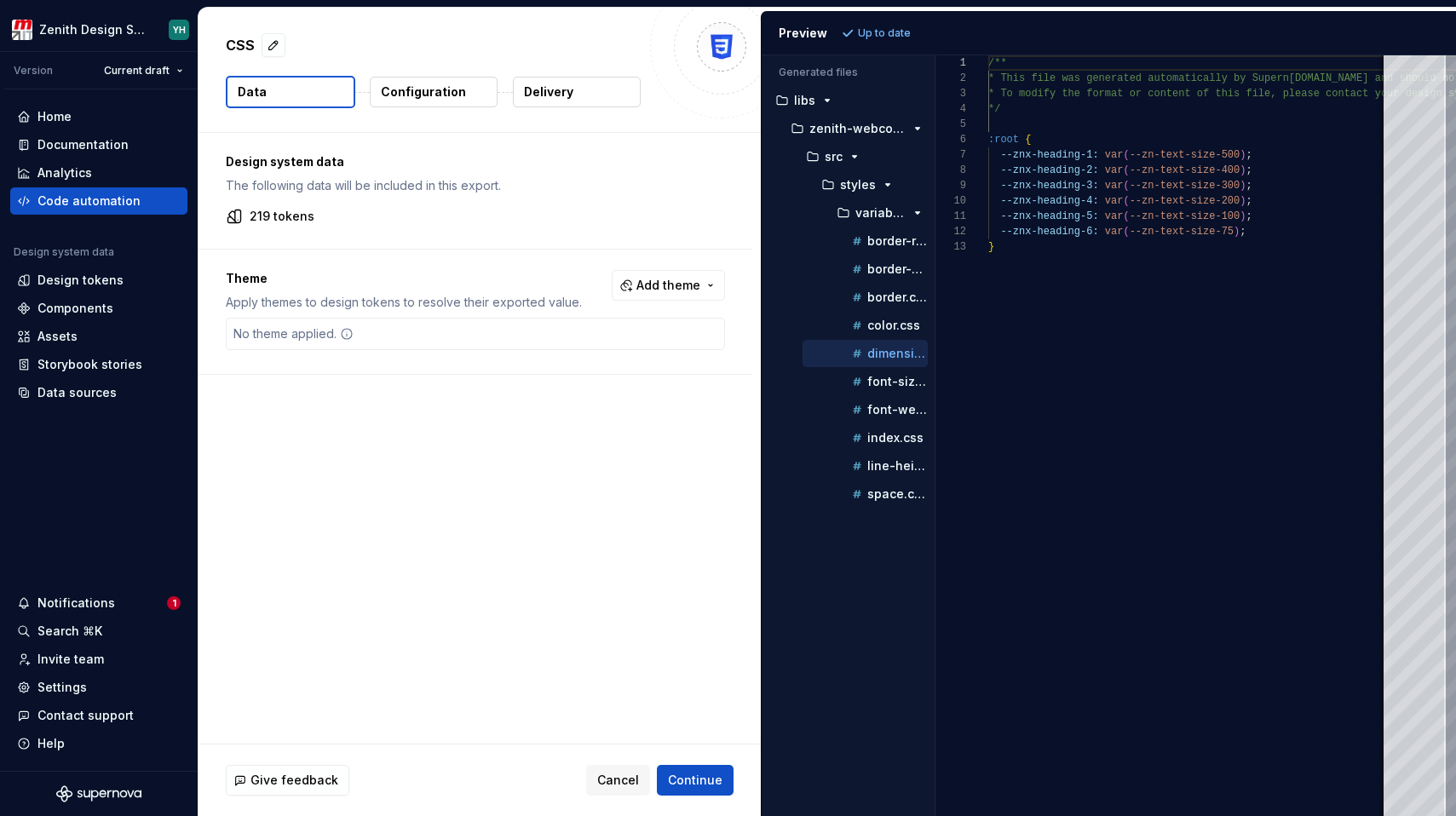
scroll to position [153, 0]
